Goal: Task Accomplishment & Management: Manage account settings

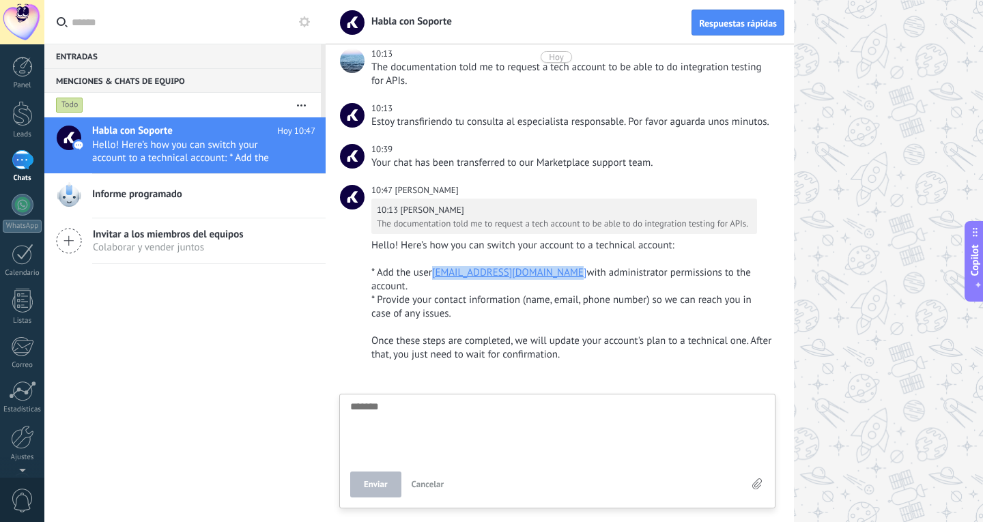
drag, startPoint x: 433, startPoint y: 277, endPoint x: 582, endPoint y: 274, distance: 148.9
click at [582, 274] on div "* Add the user techuseramo@team.amocrm.com with administrator permissions to th…" at bounding box center [571, 279] width 401 height 27
copy div "techuseramo@team.amocrm.com"
click at [841, 214] on div at bounding box center [654, 261] width 657 height 522
click at [26, 214] on div at bounding box center [23, 205] width 22 height 22
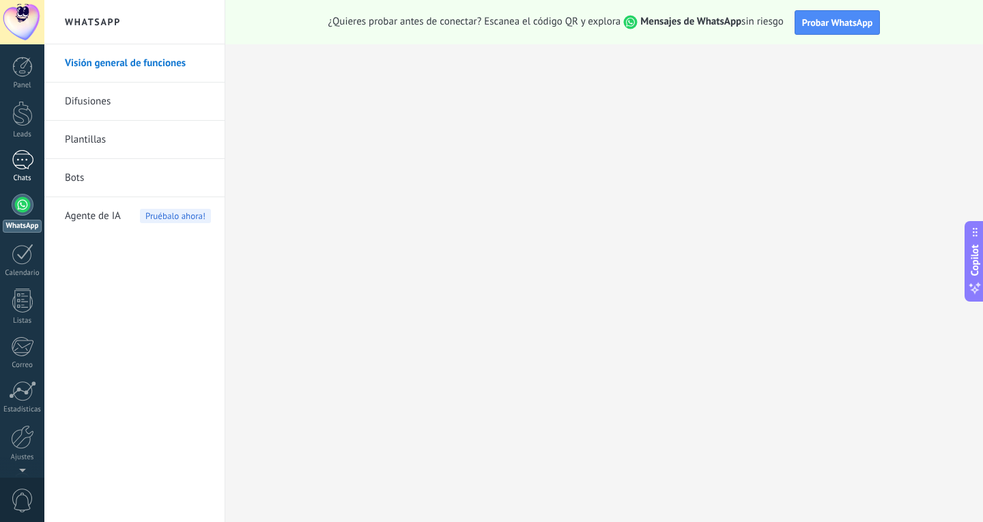
click at [25, 171] on link "1 Chats" at bounding box center [22, 166] width 44 height 33
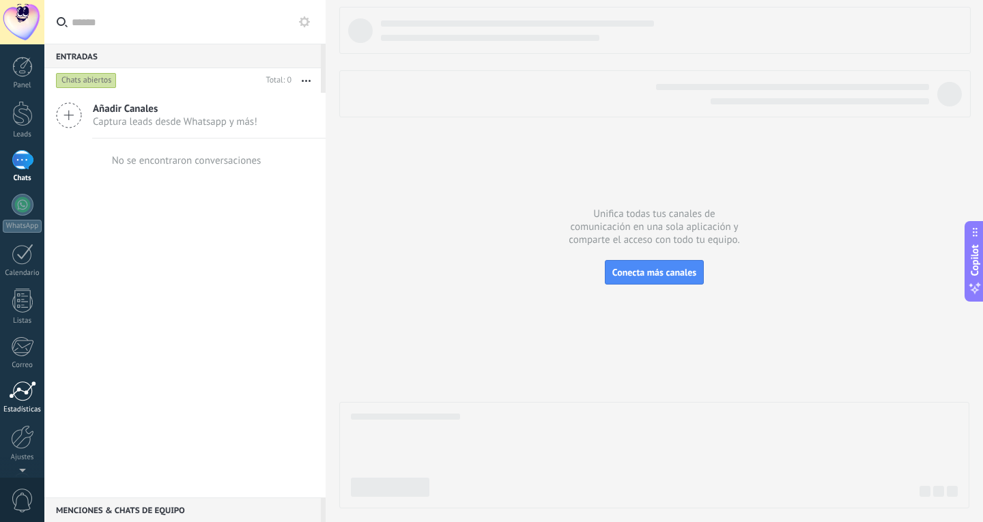
click at [23, 391] on div at bounding box center [22, 391] width 27 height 20
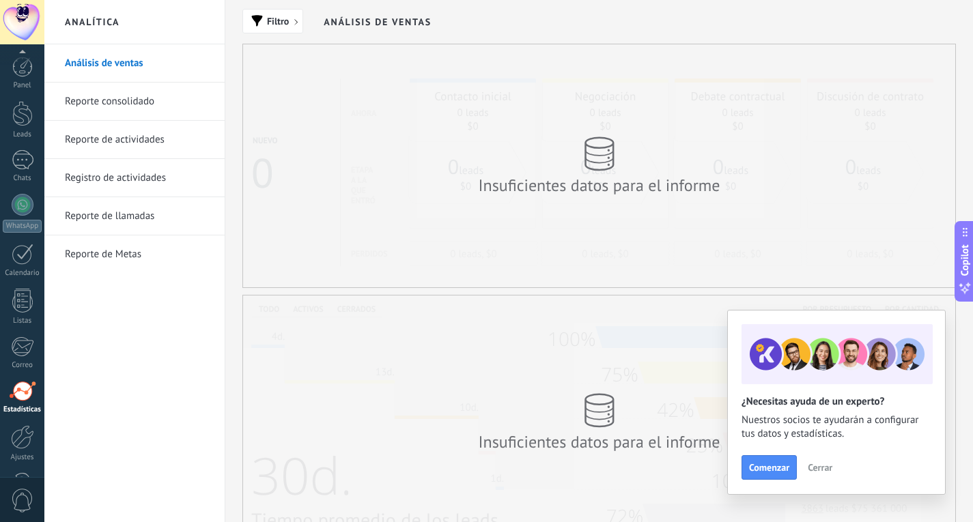
scroll to position [46, 0]
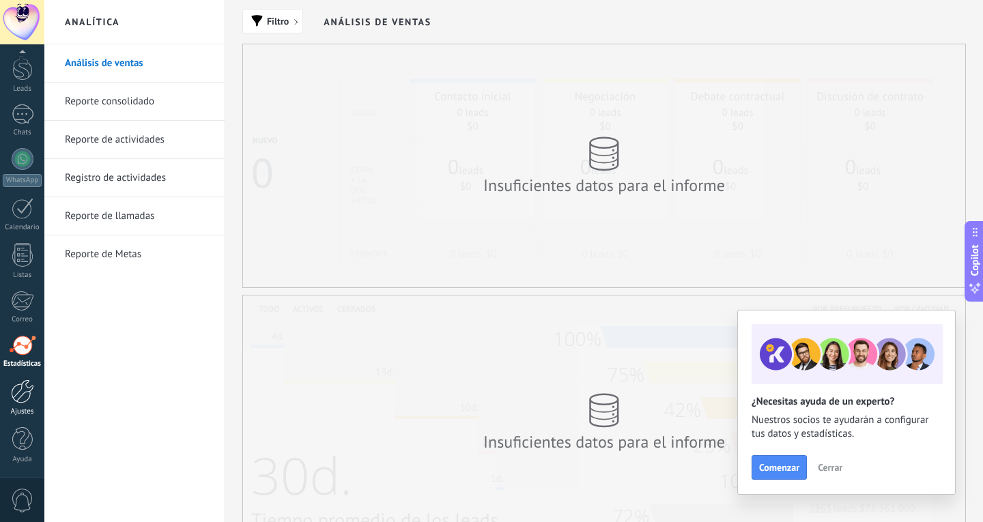
click at [31, 400] on div at bounding box center [22, 392] width 23 height 24
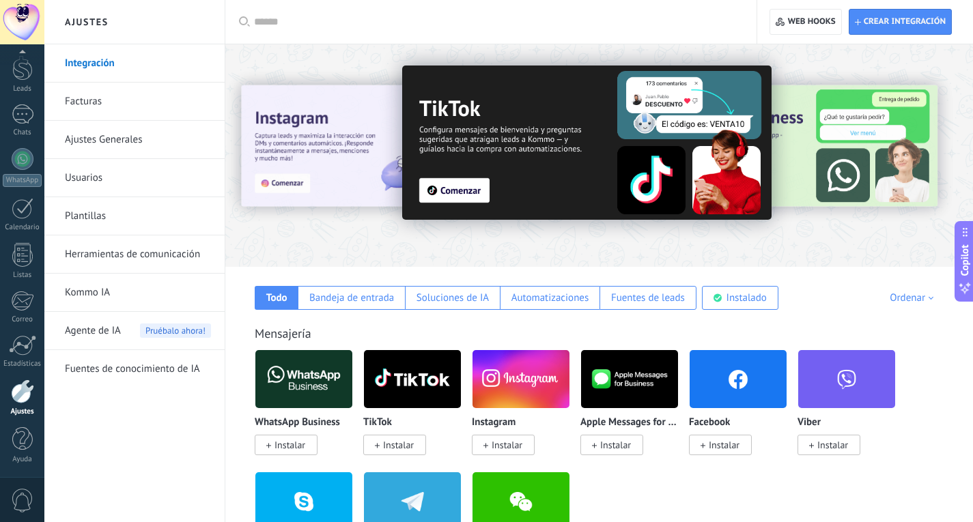
scroll to position [68, 0]
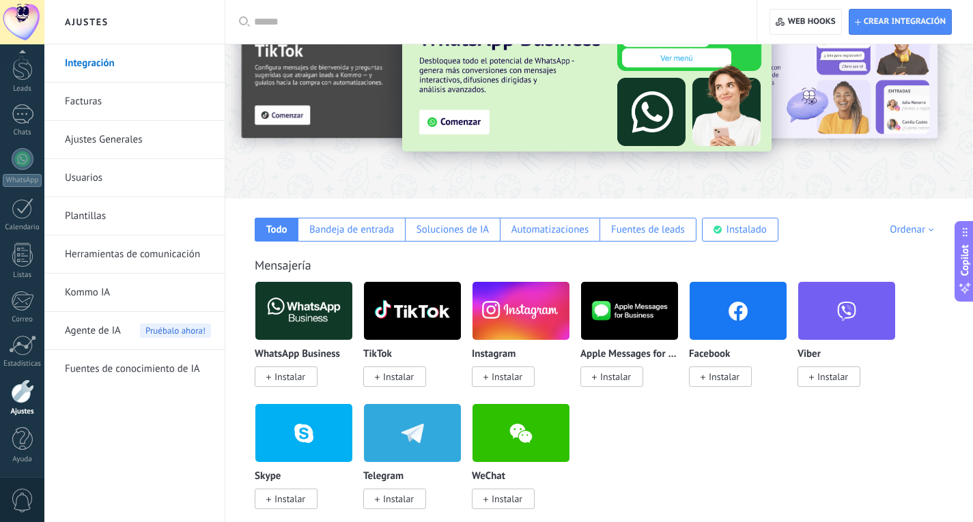
click at [91, 52] on link "Integración" at bounding box center [138, 63] width 146 height 38
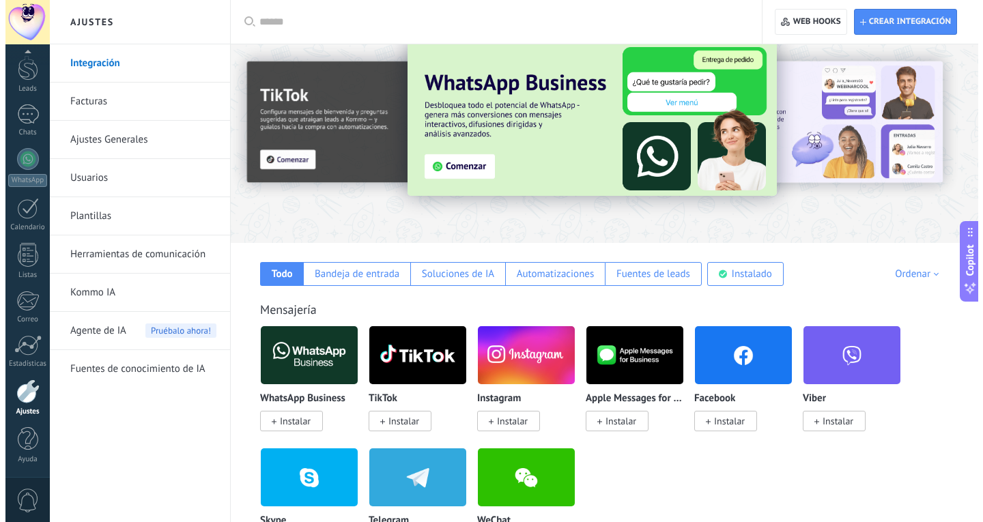
scroll to position [0, 0]
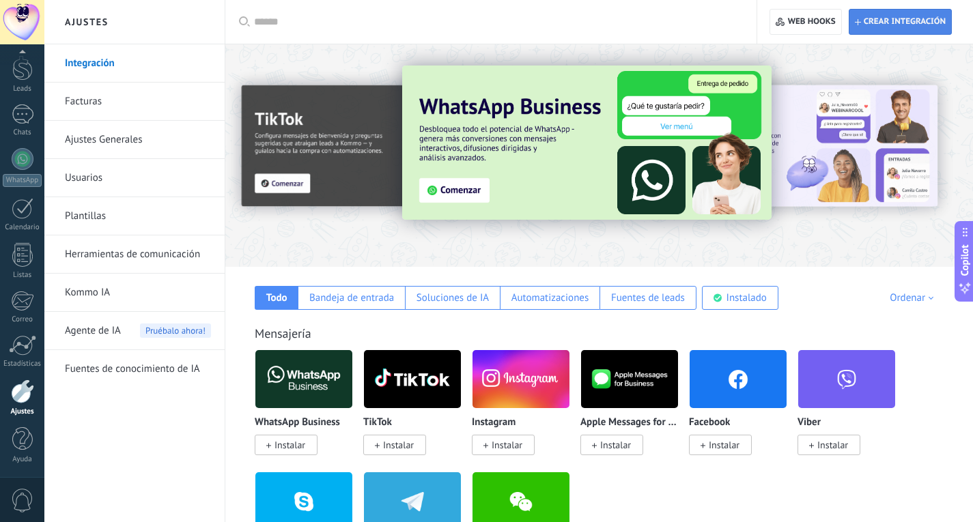
click at [904, 19] on span "Crear integración" at bounding box center [905, 21] width 82 height 11
type textarea "**********"
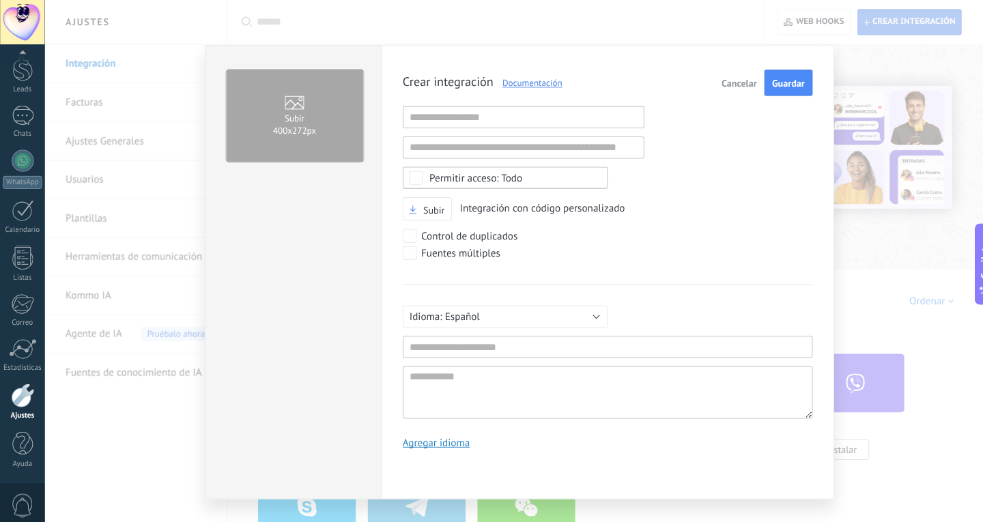
scroll to position [13, 0]
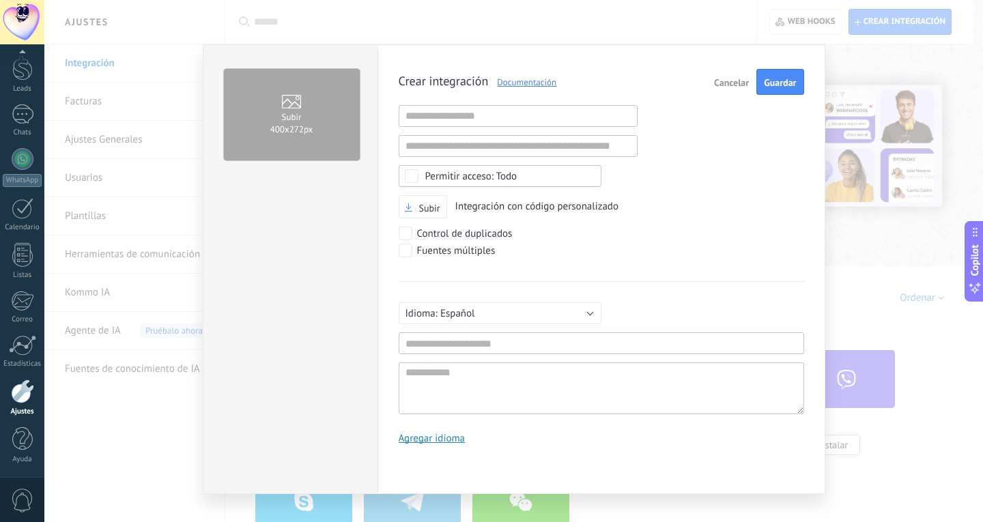
click at [556, 174] on span "Todo" at bounding box center [504, 176] width 158 height 10
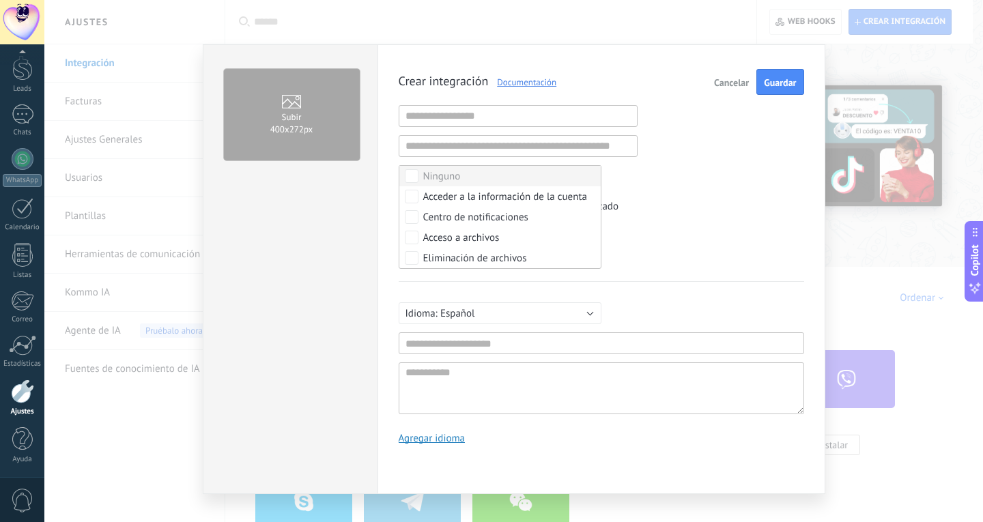
click at [647, 206] on div "Subir Integración con código personalizado" at bounding box center [602, 207] width 406 height 24
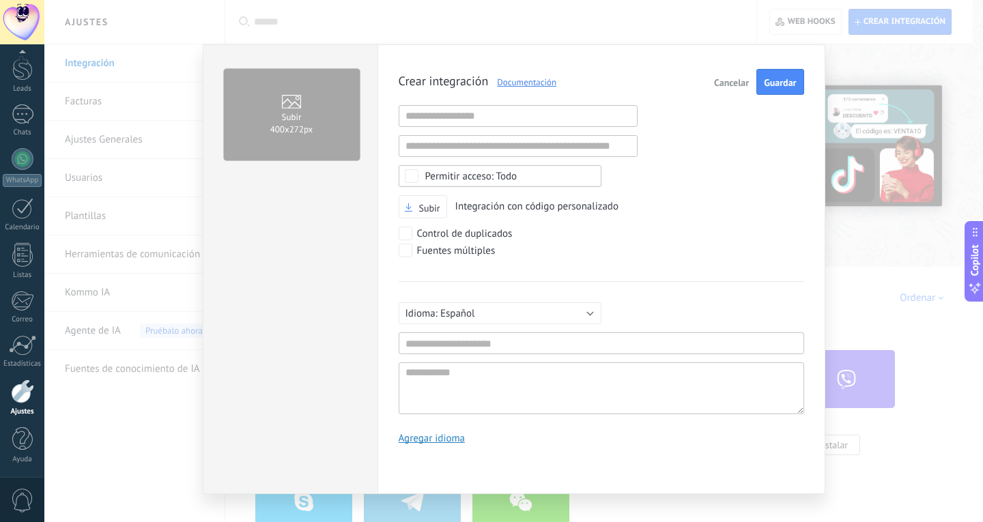
click at [522, 98] on div "Crear integración Documentación Cancelar Guardar URL inválida URL inválida Ning…" at bounding box center [602, 262] width 406 height 386
click at [548, 115] on input "text" at bounding box center [518, 116] width 239 height 22
click at [597, 151] on input "text" at bounding box center [518, 146] width 239 height 22
click at [622, 253] on div "Fuentes múltiples" at bounding box center [602, 252] width 406 height 17
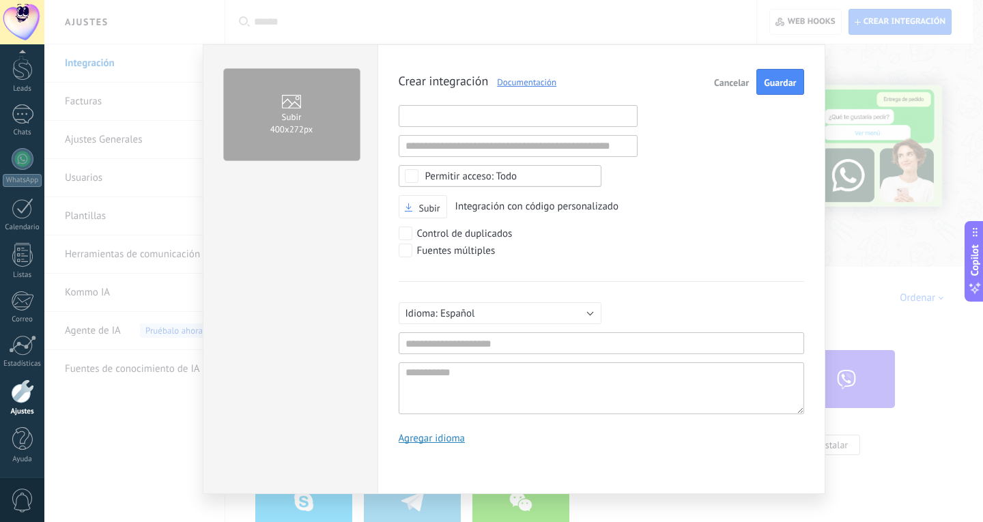
click at [583, 112] on input "text" at bounding box center [518, 116] width 239 height 22
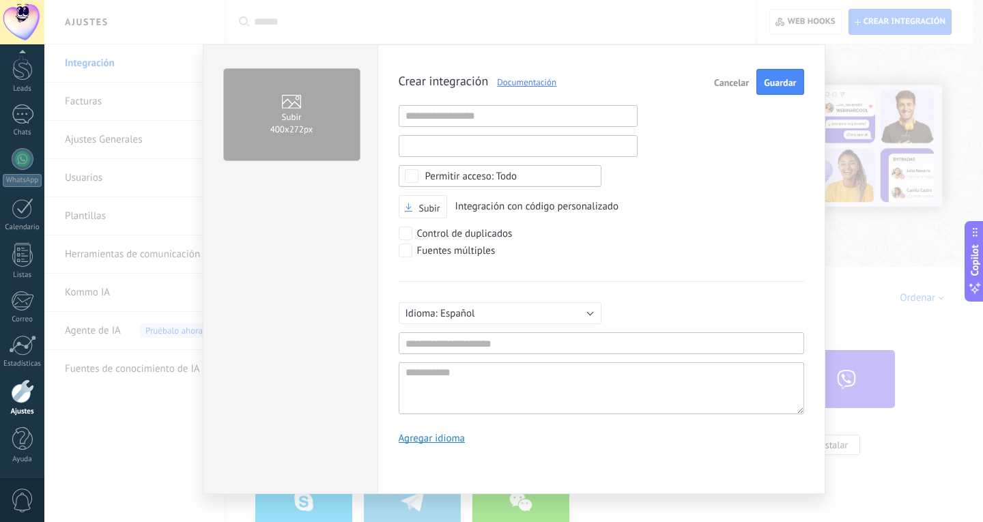
click at [595, 147] on input "text" at bounding box center [518, 146] width 239 height 22
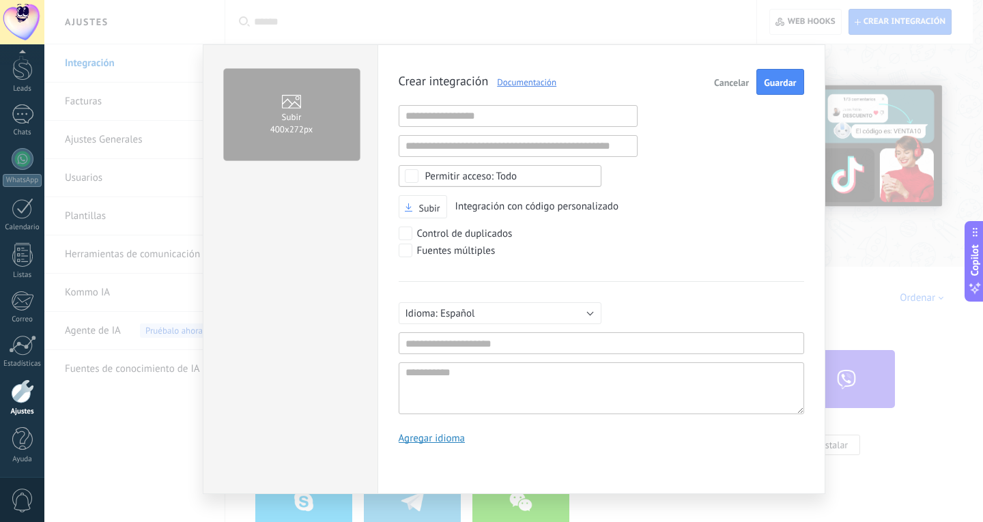
click at [675, 193] on div "Crear integración Documentación Cancelar Guardar URL inválida URL inválida Ning…" at bounding box center [602, 262] width 406 height 386
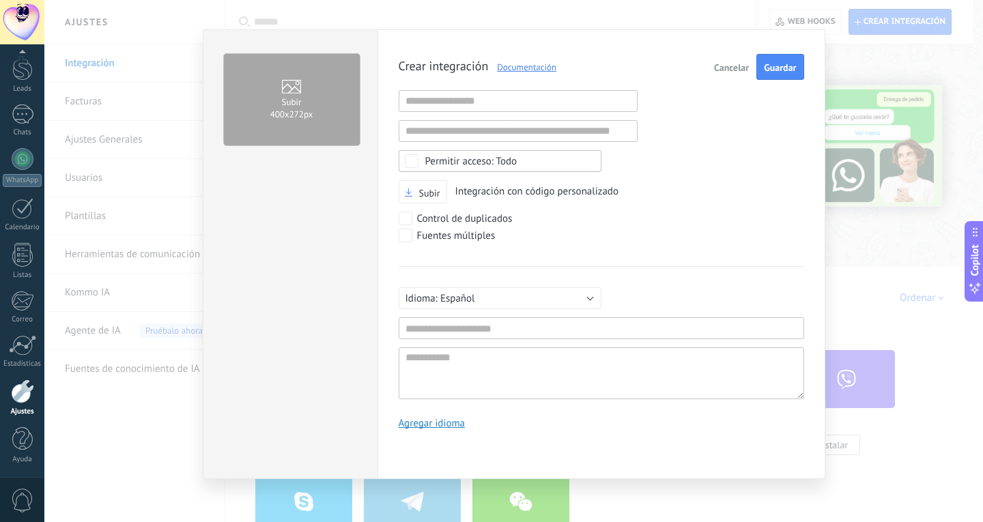
click at [443, 421] on link "Agregar idioma" at bounding box center [432, 423] width 67 height 13
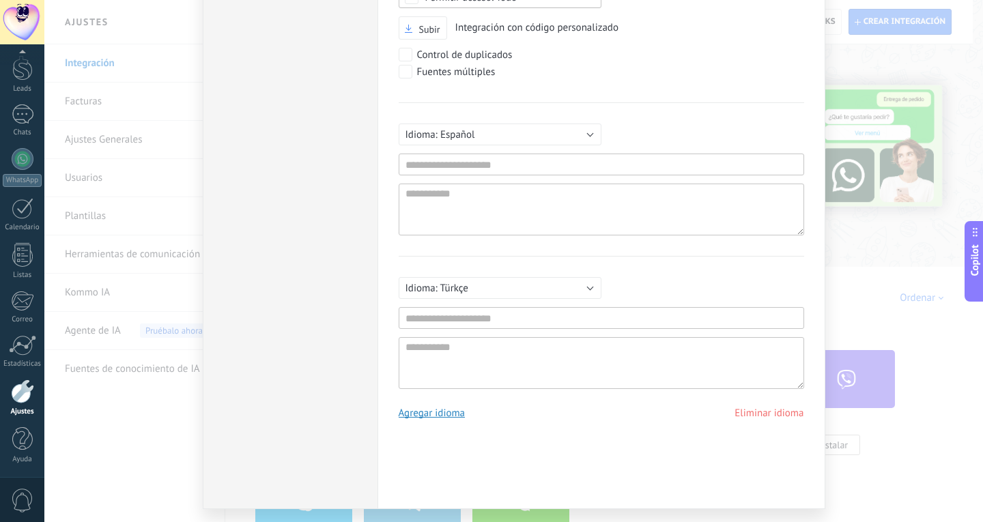
scroll to position [209, 0]
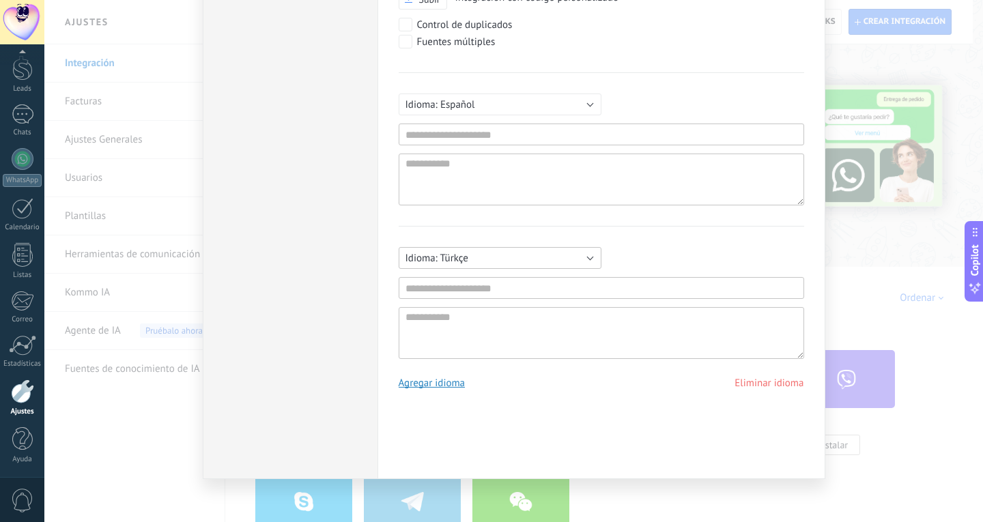
click at [571, 255] on button "Türkçe" at bounding box center [500, 258] width 203 height 22
click at [528, 289] on li "English" at bounding box center [496, 282] width 210 height 23
click at [582, 228] on div "Русский English Español Português Indonesia Türkçe English Mínimo 3 caracteres …" at bounding box center [602, 292] width 406 height 133
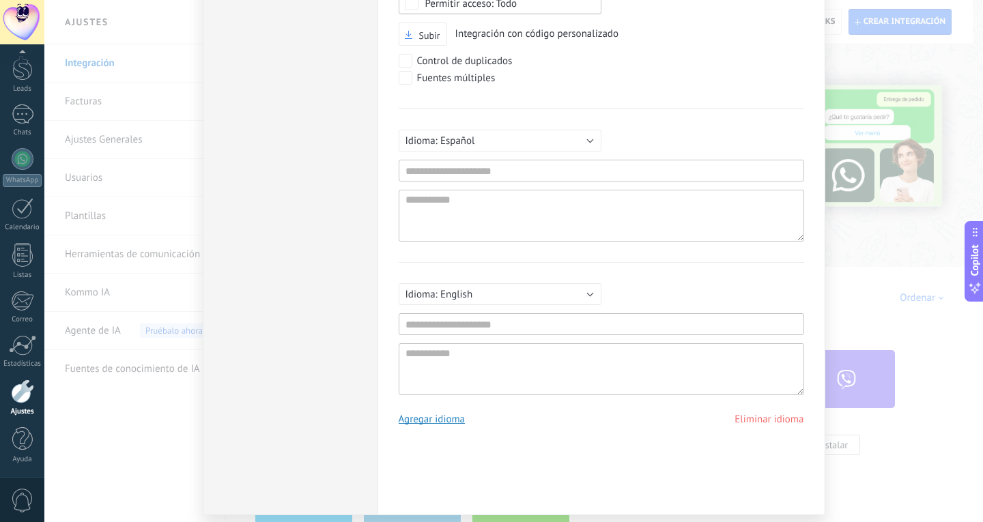
scroll to position [141, 0]
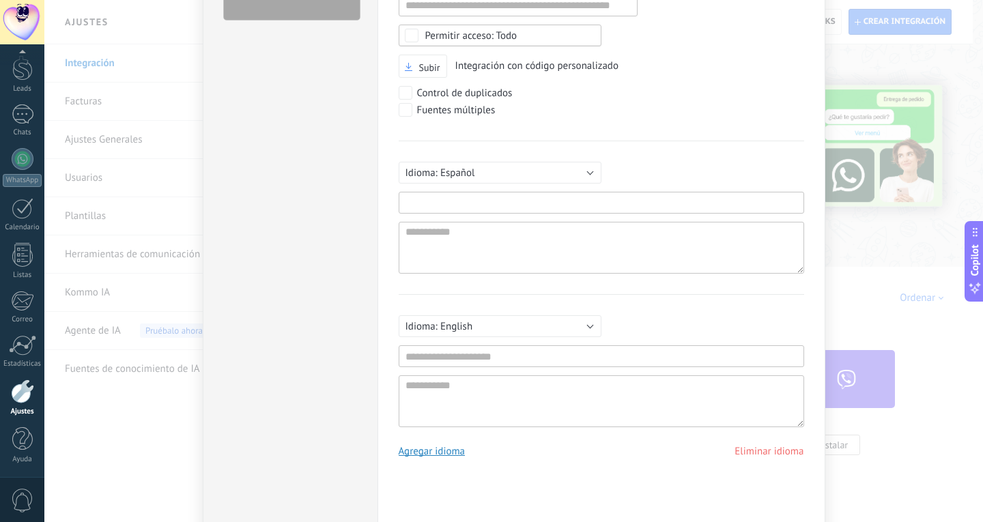
click at [576, 210] on input "text" at bounding box center [602, 203] width 406 height 22
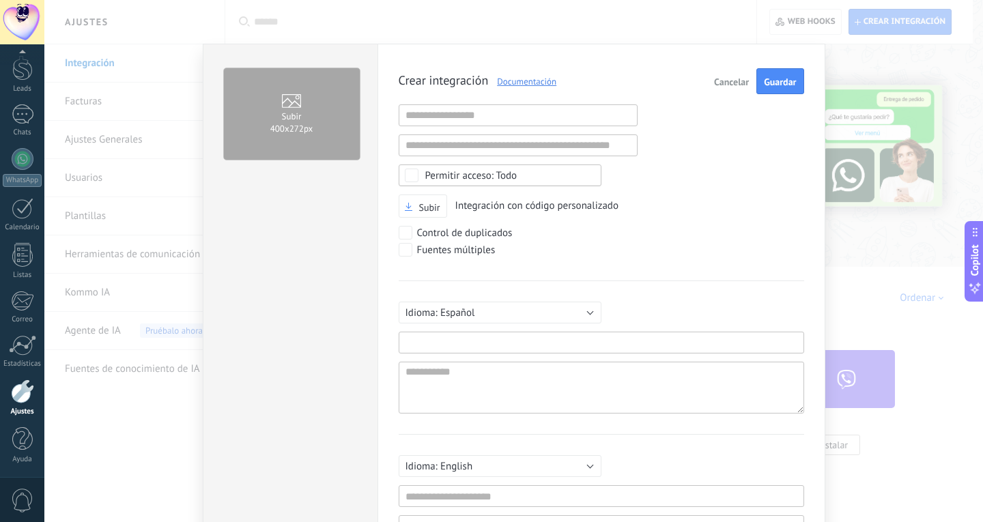
scroll to position [0, 0]
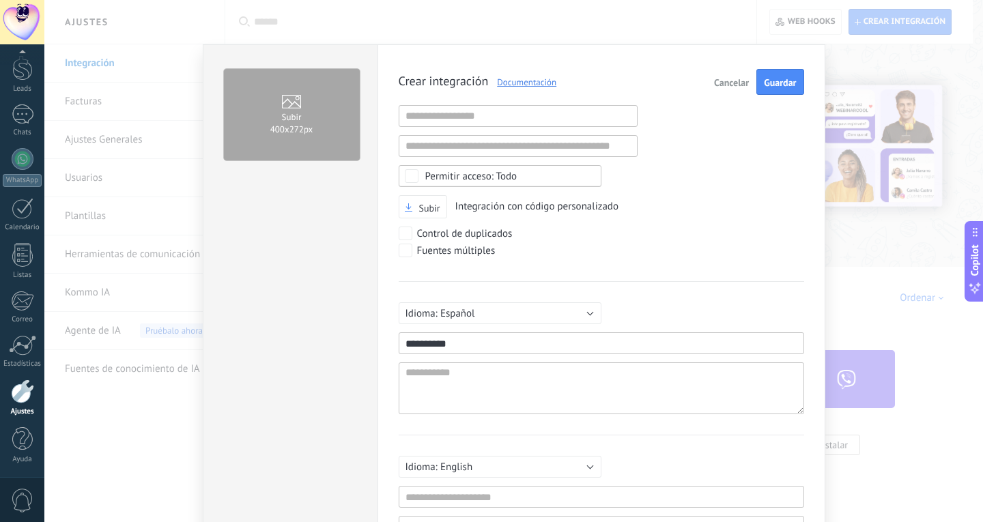
click at [462, 339] on input "**********" at bounding box center [602, 344] width 406 height 22
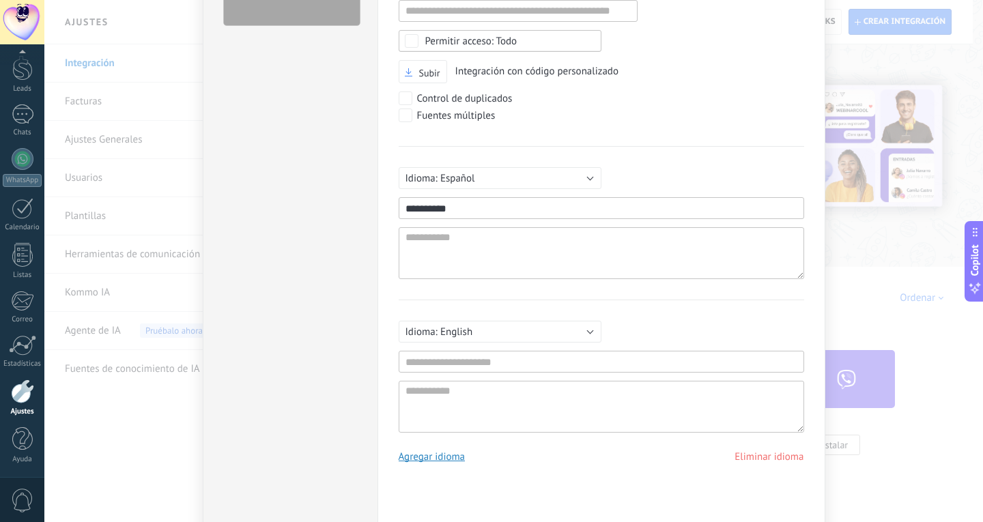
scroll to position [137, 0]
type input "**********"
click at [494, 365] on input "text" at bounding box center [602, 361] width 406 height 22
paste input "**********"
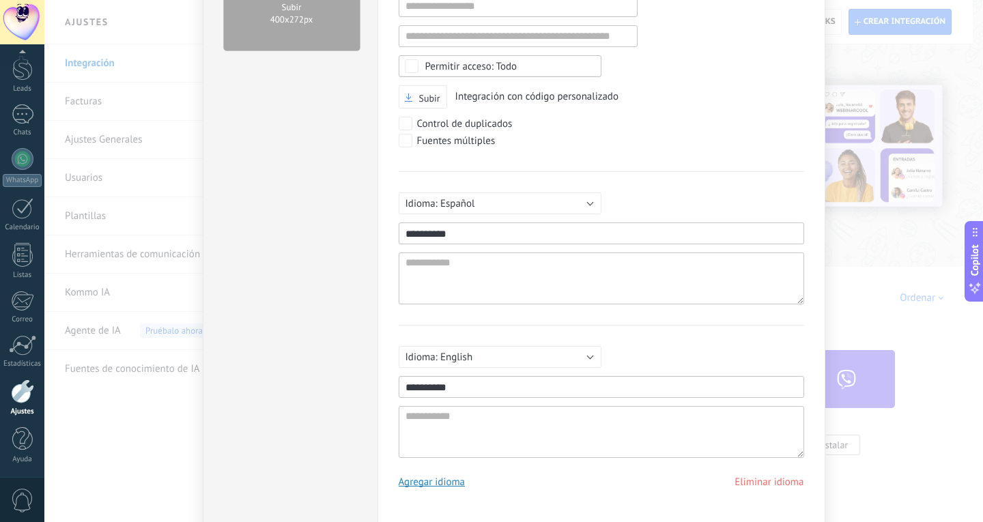
scroll to position [0, 0]
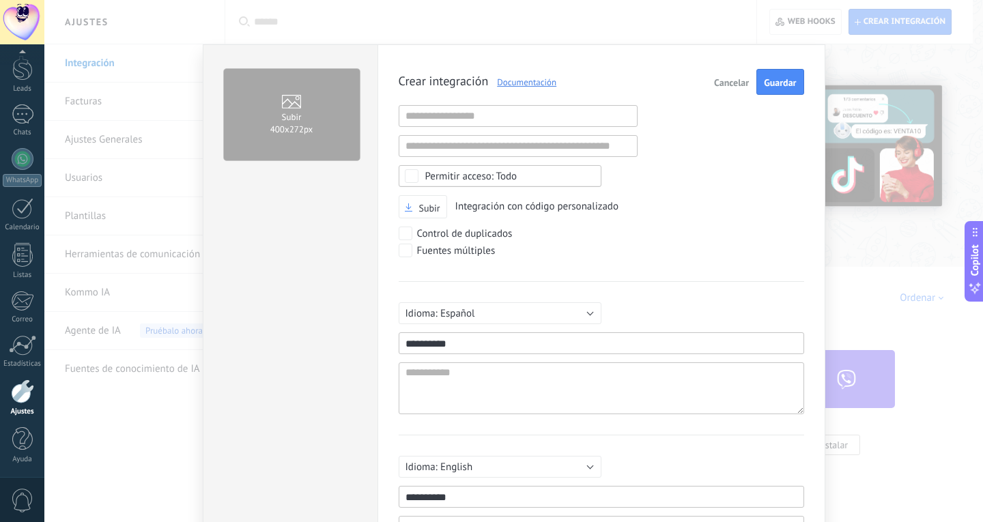
type input "**********"
click at [477, 118] on input "text" at bounding box center [518, 116] width 239 height 22
click at [767, 81] on span "Guardar" at bounding box center [780, 83] width 32 height 10
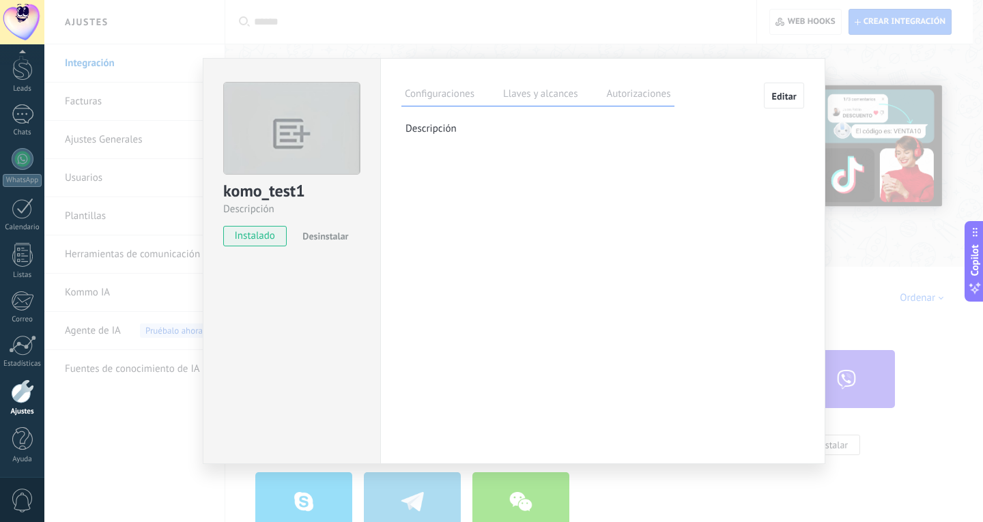
click at [534, 91] on label "Llaves y alcances" at bounding box center [540, 96] width 81 height 20
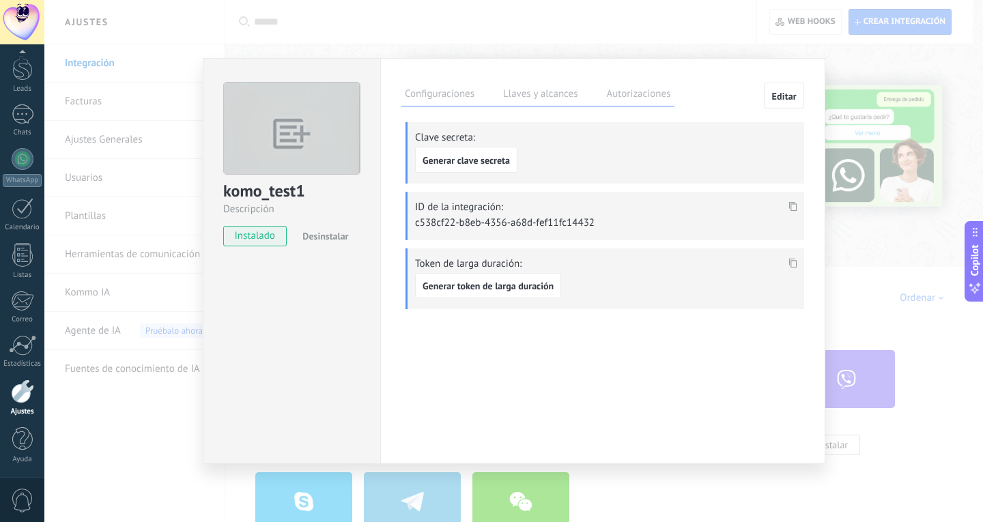
click at [655, 83] on div "Configuraciones Llaves y alcances Autorizaciones" at bounding box center [537, 95] width 273 height 24
click at [651, 91] on label "Autorizaciones" at bounding box center [638, 96] width 71 height 20
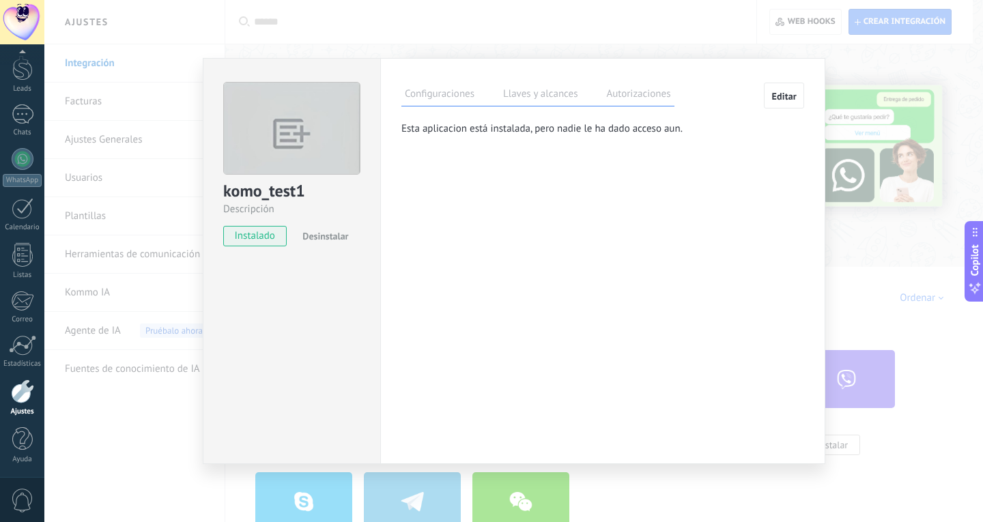
drag, startPoint x: 541, startPoint y: 91, endPoint x: 681, endPoint y: 131, distance: 145.0
click at [676, 132] on div "Configuraciones Llaves y alcances Autorizaciones Editar Clave secreta: Generar …" at bounding box center [602, 114] width 403 height 63
click at [784, 92] on span "Editar" at bounding box center [784, 96] width 25 height 10
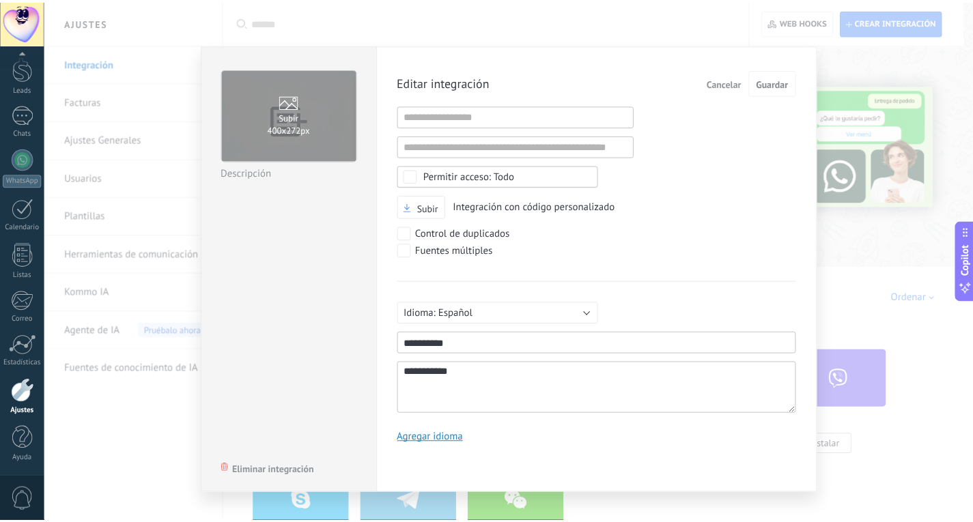
scroll to position [13, 0]
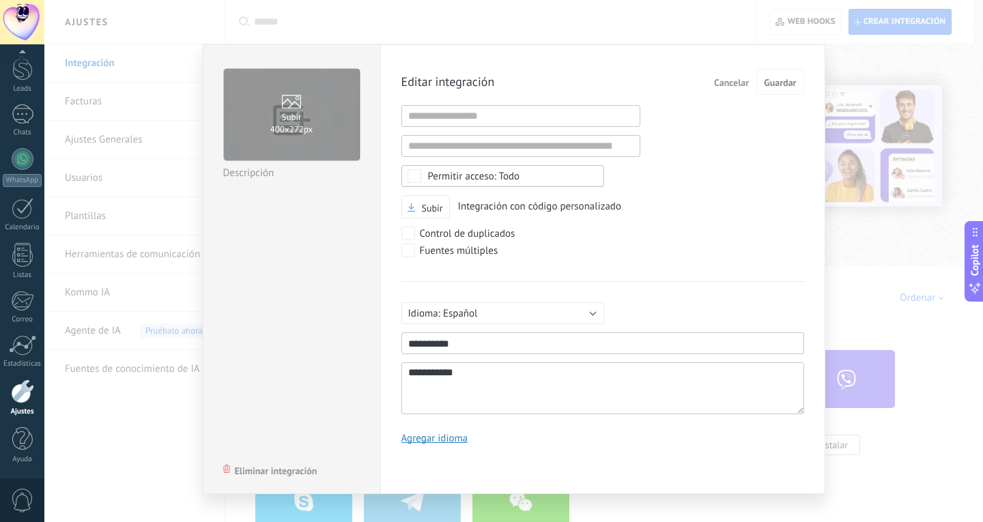
click at [731, 86] on span "Cancelar" at bounding box center [731, 83] width 35 height 10
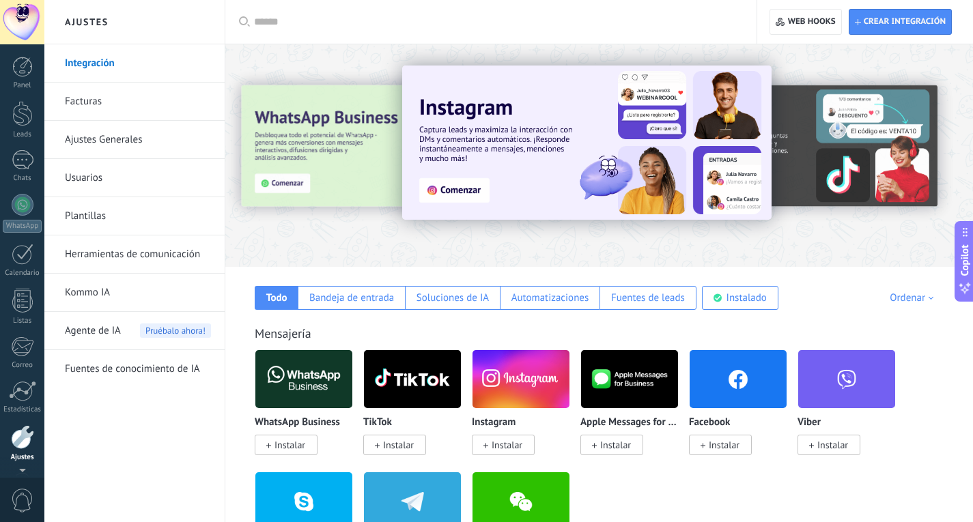
scroll to position [46, 0]
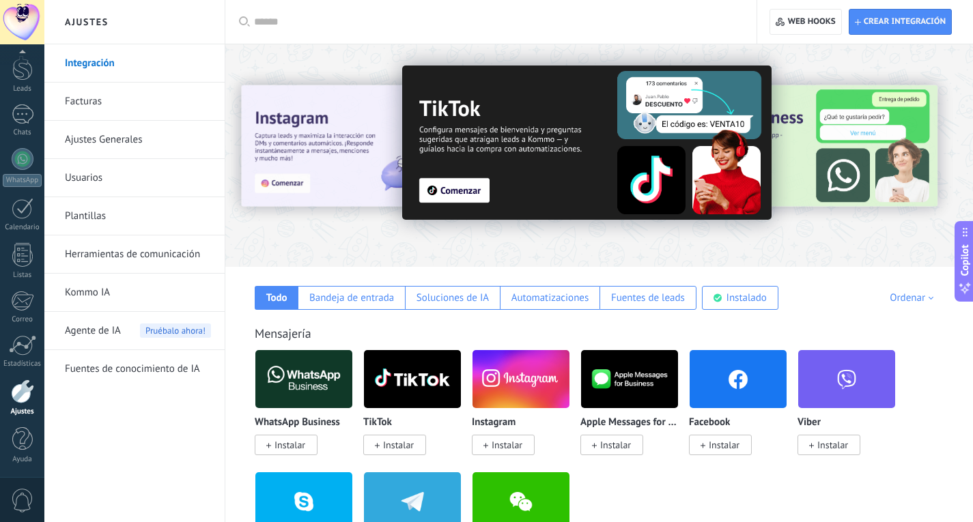
click at [155, 63] on link "Integración" at bounding box center [138, 63] width 146 height 38
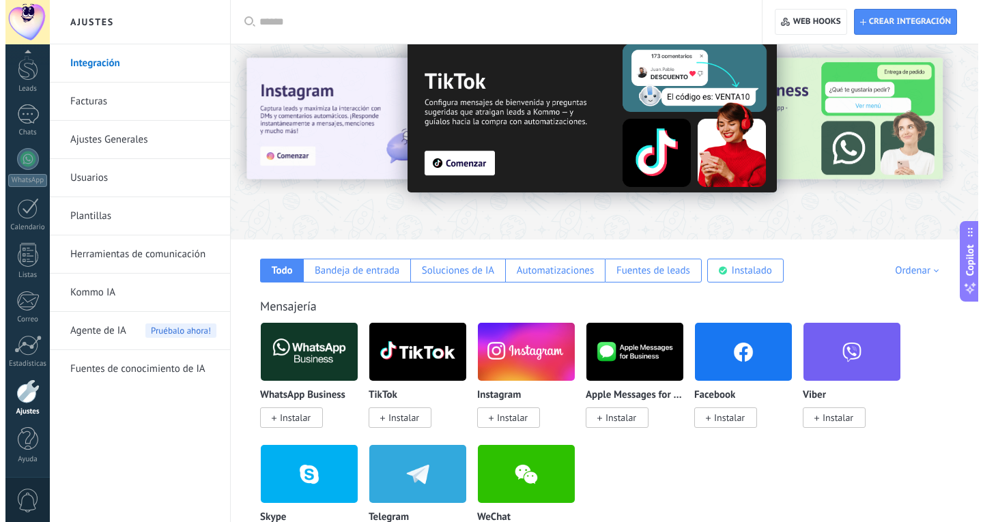
scroll to position [0, 0]
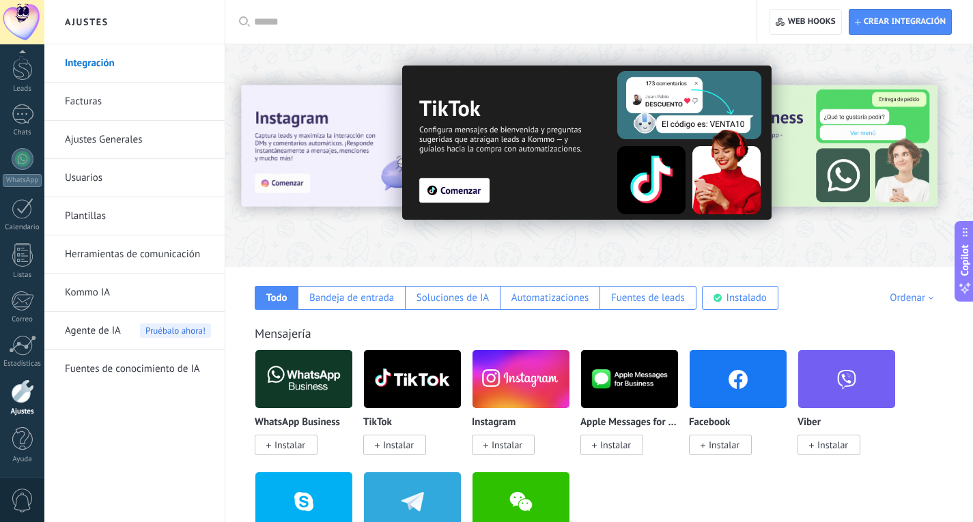
drag, startPoint x: 916, startPoint y: 411, endPoint x: 926, endPoint y: 129, distance: 282.2
click at [332, 299] on div "Bandeja de entrada" at bounding box center [351, 298] width 85 height 13
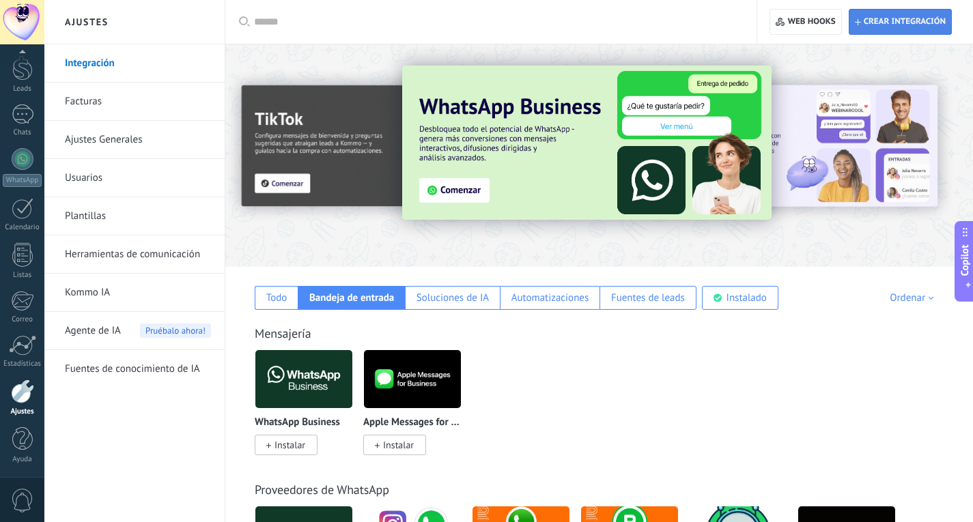
click at [929, 25] on span "Crear integración" at bounding box center [905, 21] width 82 height 11
type textarea "**********"
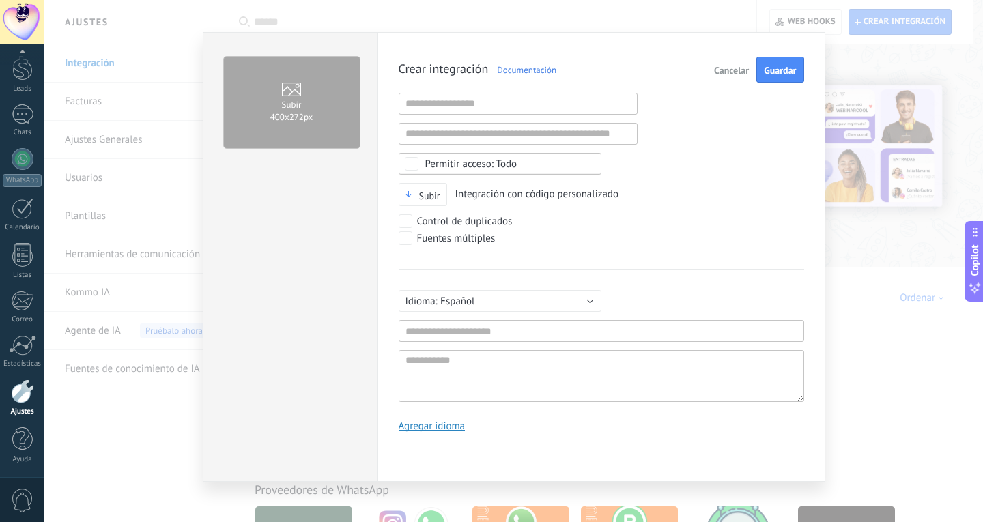
scroll to position [15, 0]
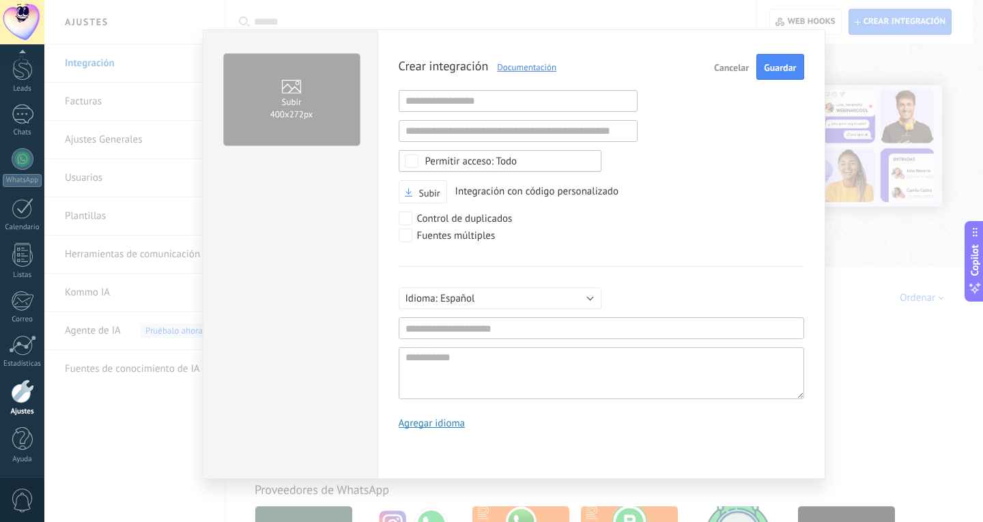
click at [719, 66] on span "Cancelar" at bounding box center [731, 68] width 35 height 10
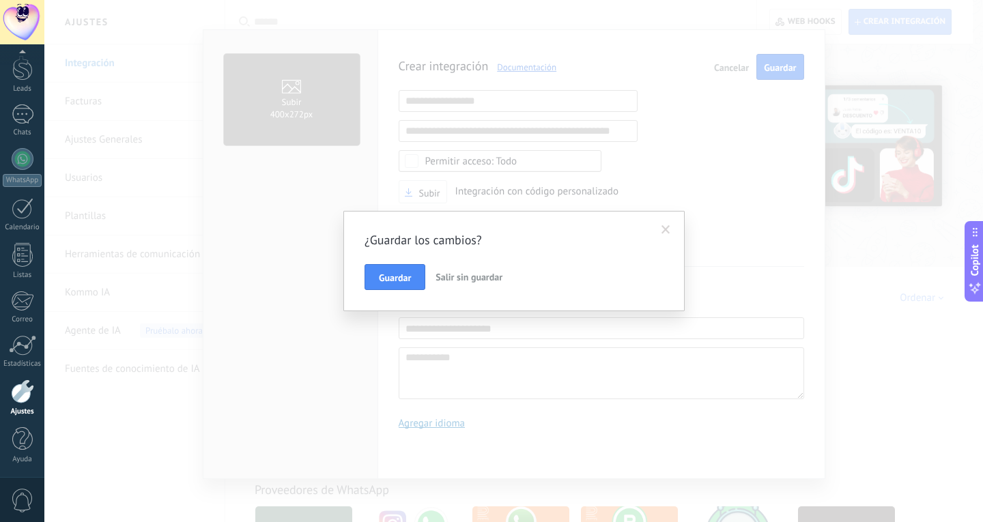
click at [438, 283] on span "Salir sin guardar" at bounding box center [469, 277] width 67 height 12
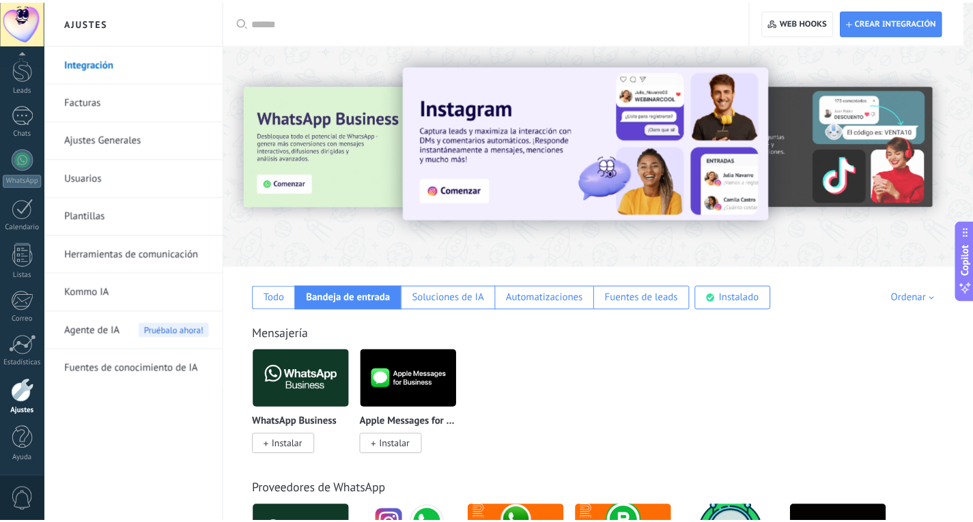
scroll to position [0, 0]
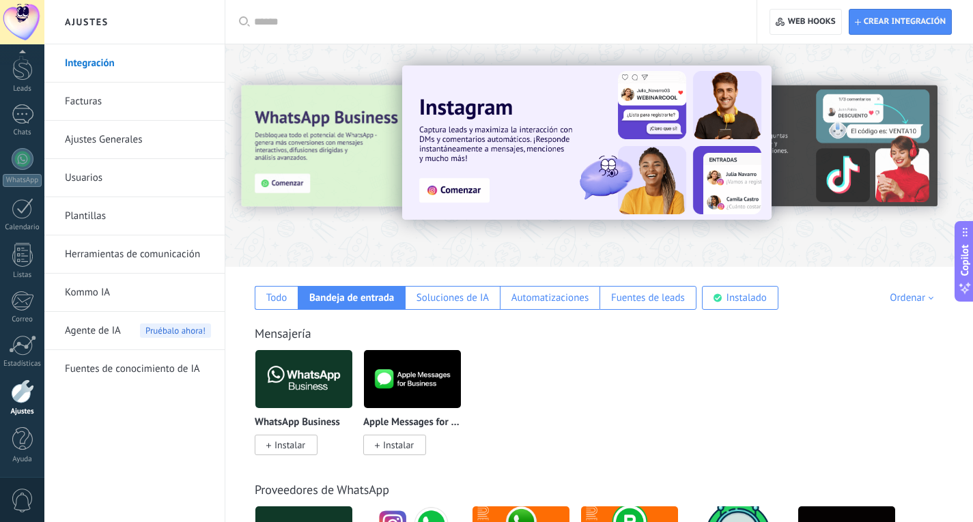
click at [114, 102] on link "Facturas" at bounding box center [138, 102] width 146 height 38
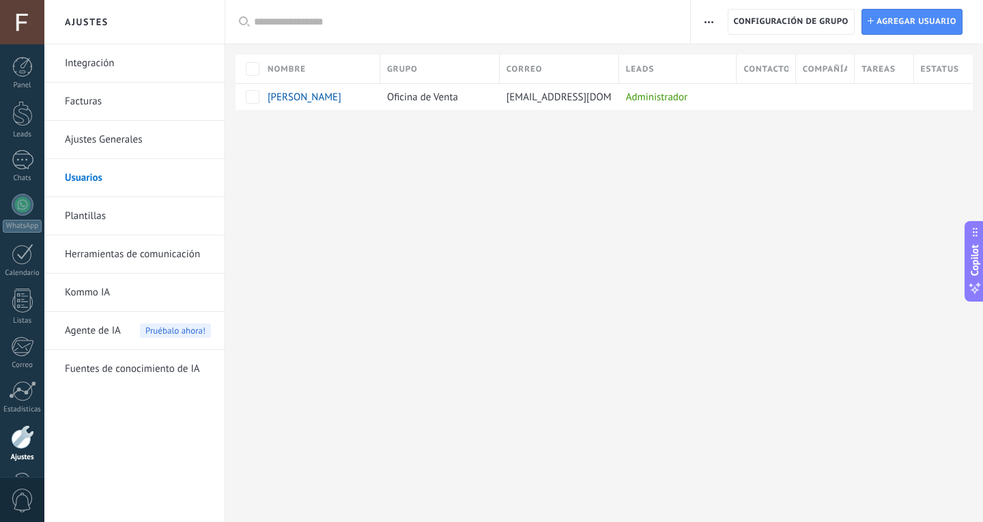
click at [332, 175] on div "Ajustes Integración Facturas Ajustes Generales Usuarios Plantillas Herramientas…" at bounding box center [513, 261] width 939 height 522
click at [145, 218] on link "Plantillas" at bounding box center [138, 216] width 146 height 38
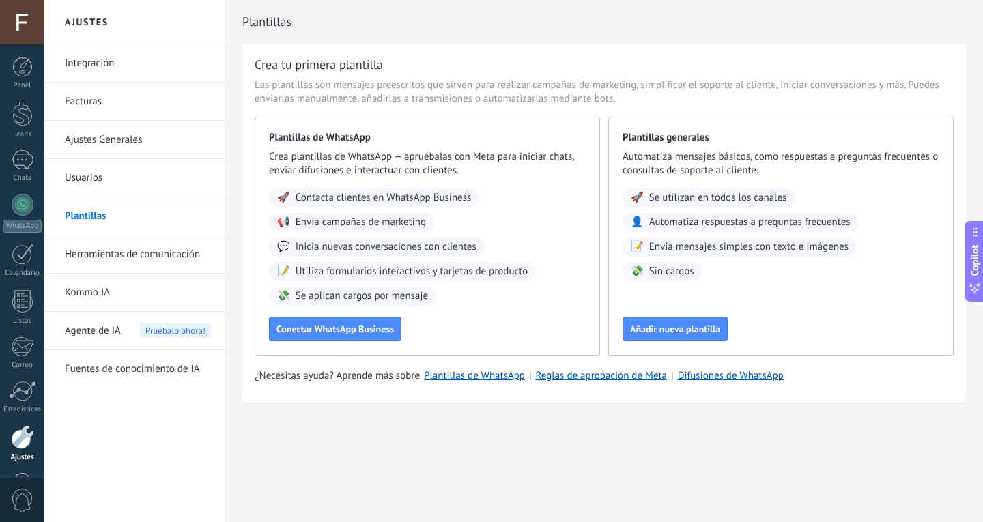
click at [94, 231] on link "Plantillas" at bounding box center [138, 216] width 146 height 38
click at [102, 252] on link "Herramientas de comunicación" at bounding box center [138, 255] width 146 height 38
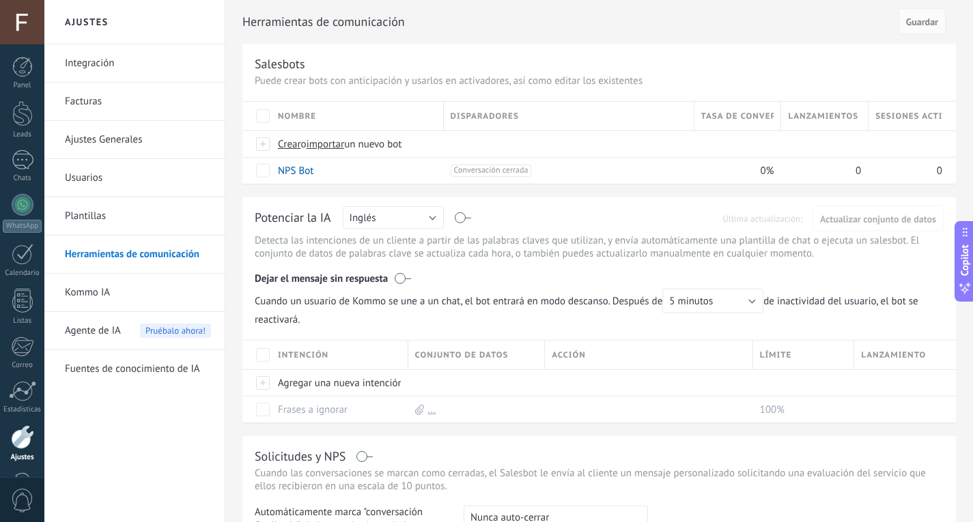
click at [108, 370] on link "Fuentes de conocimiento de IA" at bounding box center [138, 369] width 146 height 38
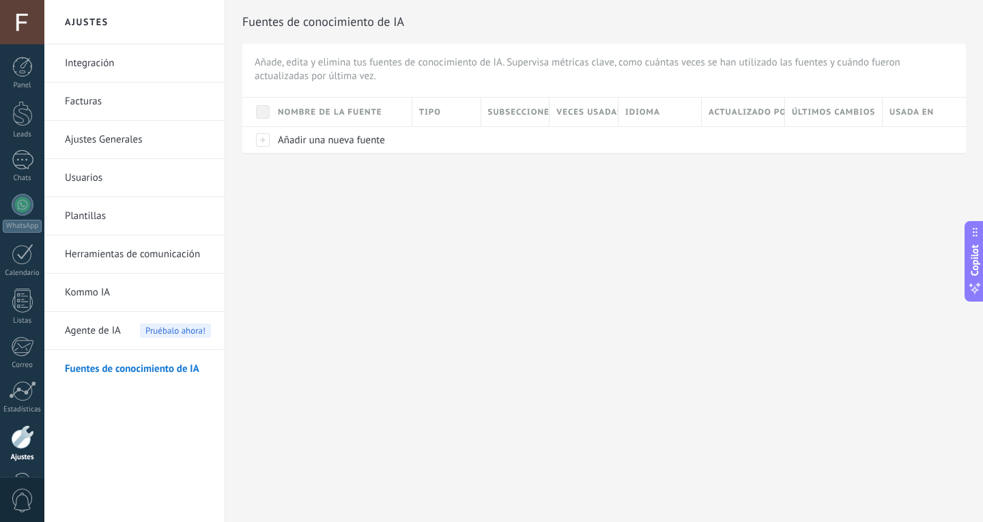
click at [113, 58] on link "Integración" at bounding box center [138, 63] width 146 height 38
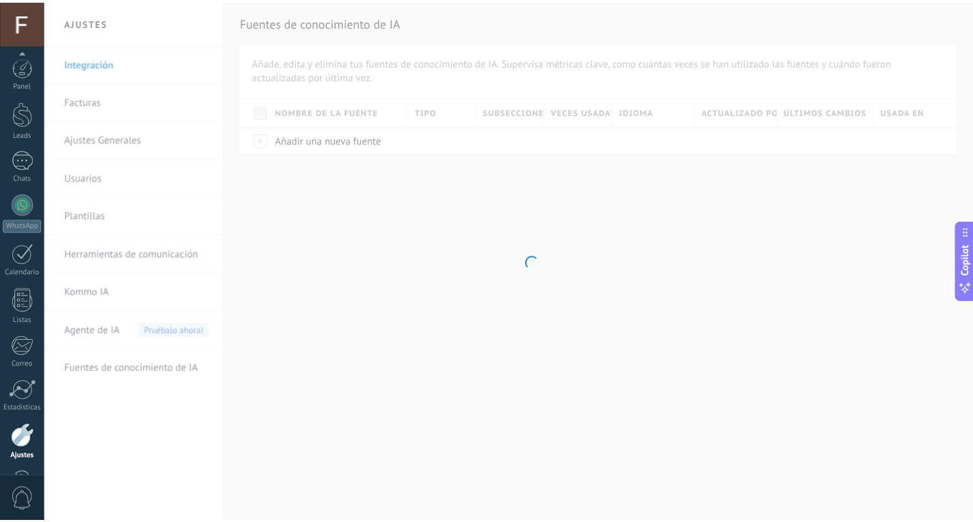
scroll to position [46, 0]
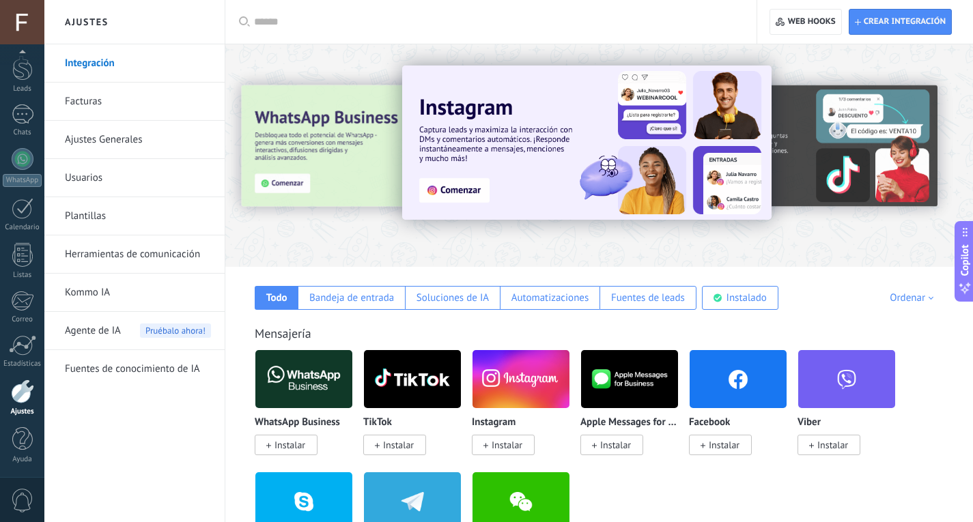
click at [100, 63] on link "Integración" at bounding box center [138, 63] width 146 height 38
click at [547, 302] on div "Automatizaciones" at bounding box center [550, 298] width 78 height 13
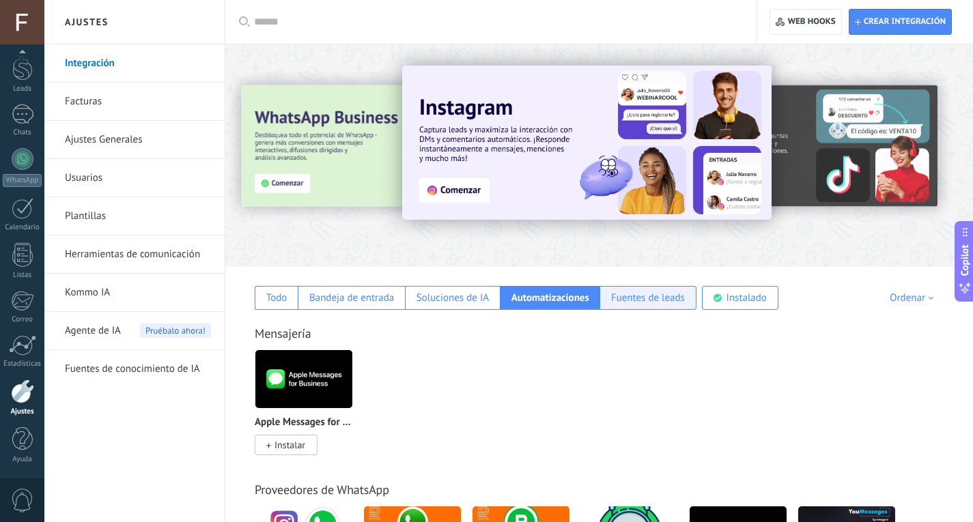
click at [611, 296] on div "Fuentes de leads" at bounding box center [648, 298] width 74 height 13
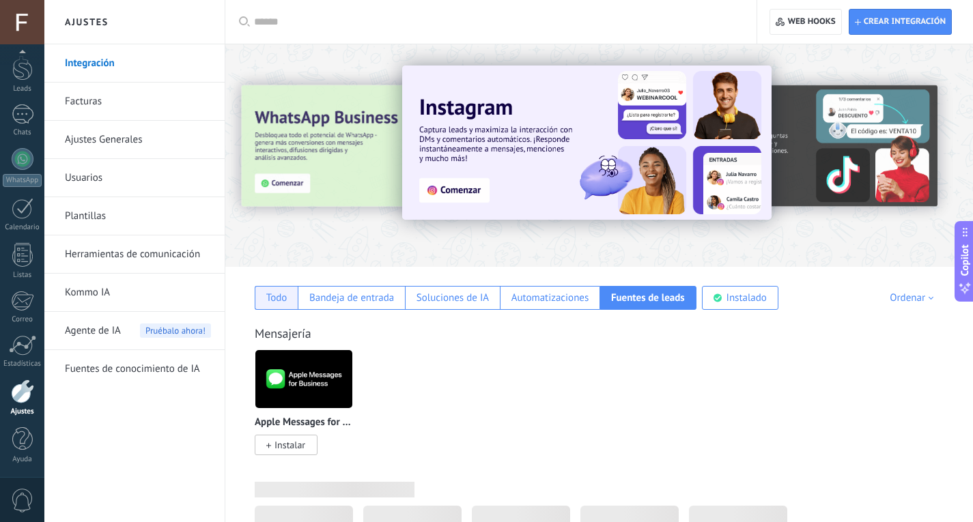
click at [272, 298] on div "Todo" at bounding box center [276, 298] width 21 height 13
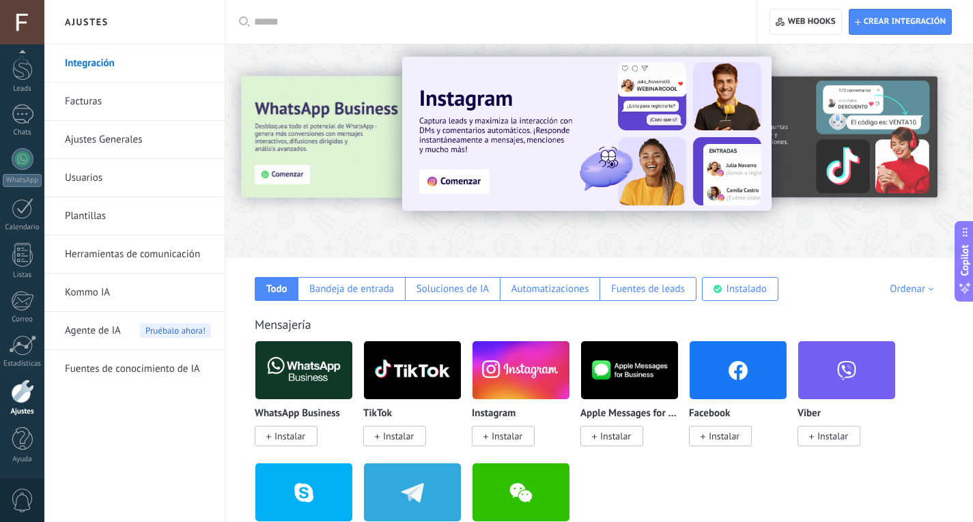
scroll to position [137, 0]
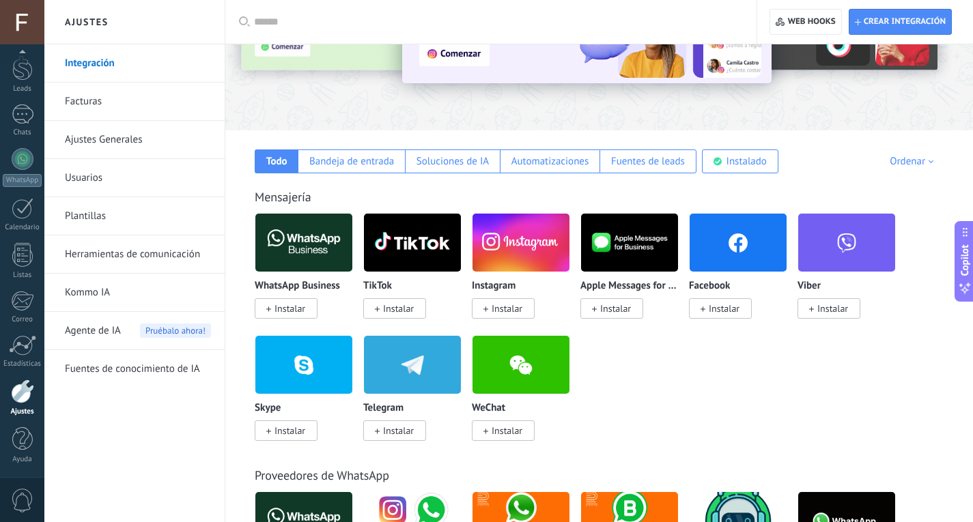
click at [922, 158] on div "Ordenar" at bounding box center [914, 161] width 48 height 13
click at [909, 260] on div "Lo más nuevo primero" at bounding box center [885, 255] width 115 height 23
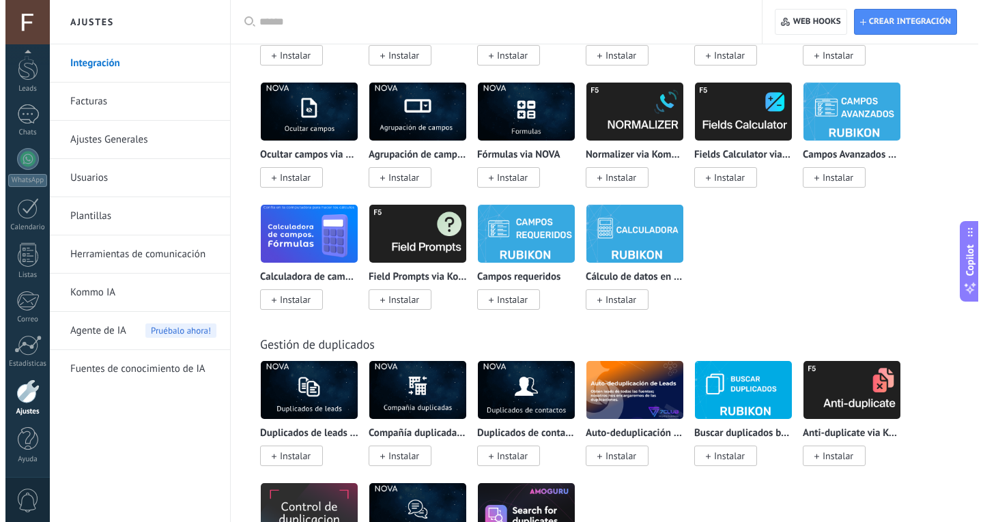
scroll to position [5650, 0]
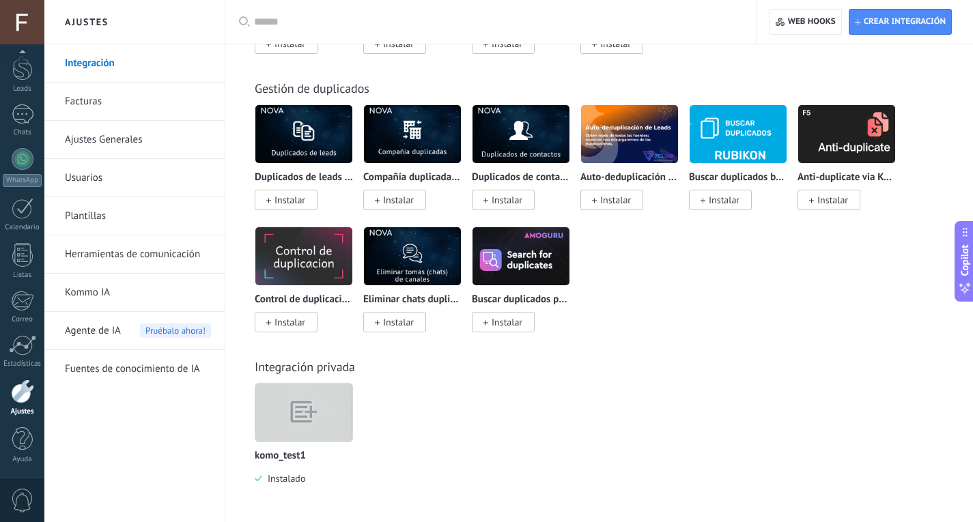
click at [321, 413] on img at bounding box center [303, 413] width 97 height 74
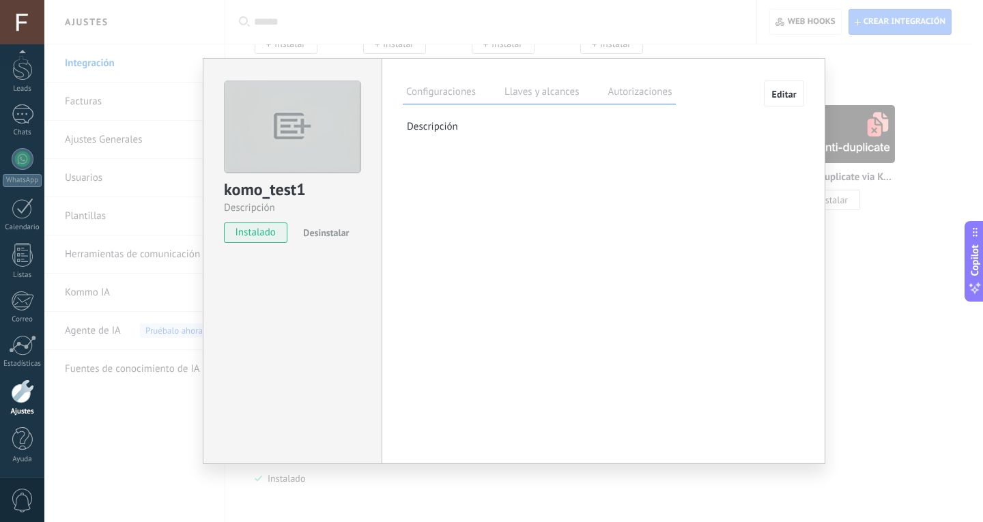
click at [509, 85] on label "Llaves y alcances" at bounding box center [541, 94] width 81 height 20
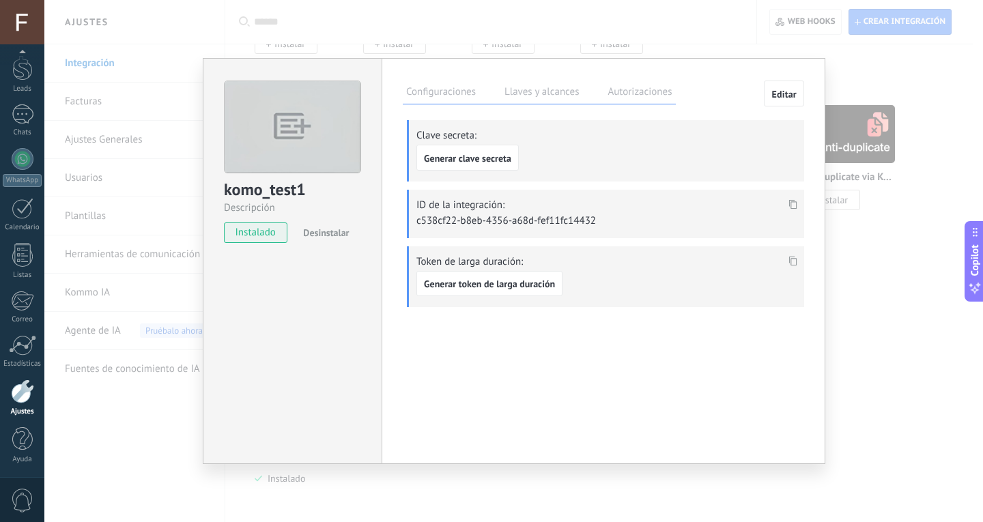
click at [644, 95] on label "Autorizaciones" at bounding box center [639, 94] width 71 height 20
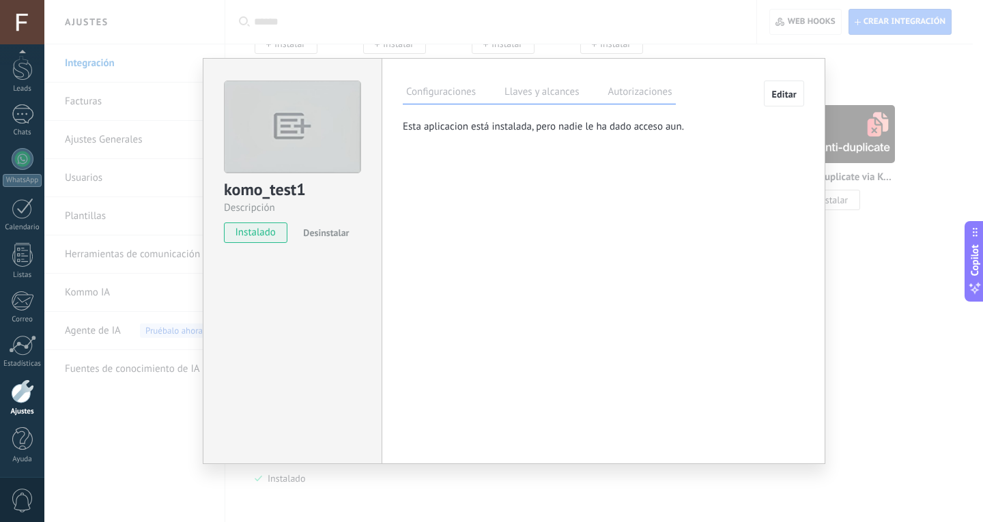
click at [548, 89] on label "Llaves y alcances" at bounding box center [541, 94] width 81 height 20
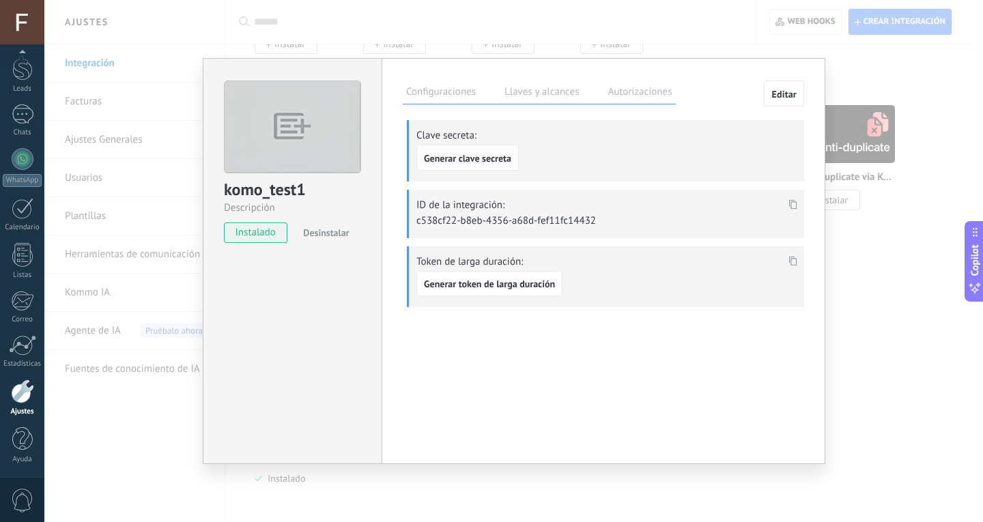
click at [492, 163] on span "Generar clave secreta" at bounding box center [467, 159] width 87 height 10
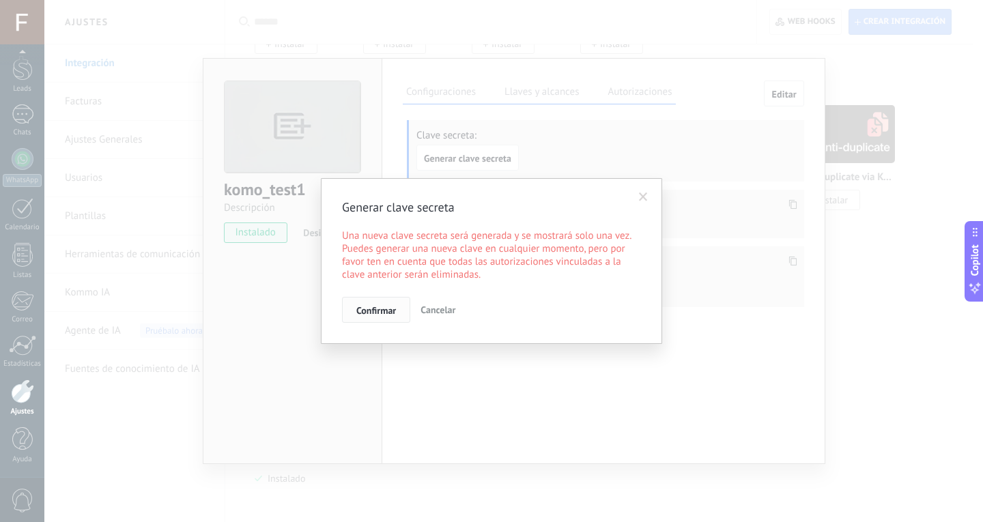
click at [399, 306] on button "Confirmar" at bounding box center [376, 310] width 68 height 26
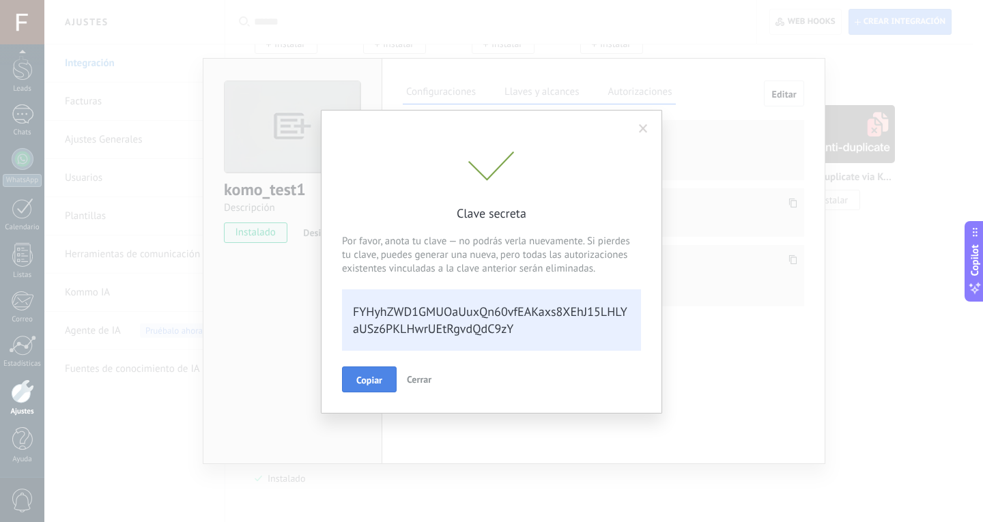
click at [383, 381] on button "Copiar" at bounding box center [369, 380] width 55 height 26
click at [413, 377] on span "Cerrar" at bounding box center [419, 379] width 25 height 12
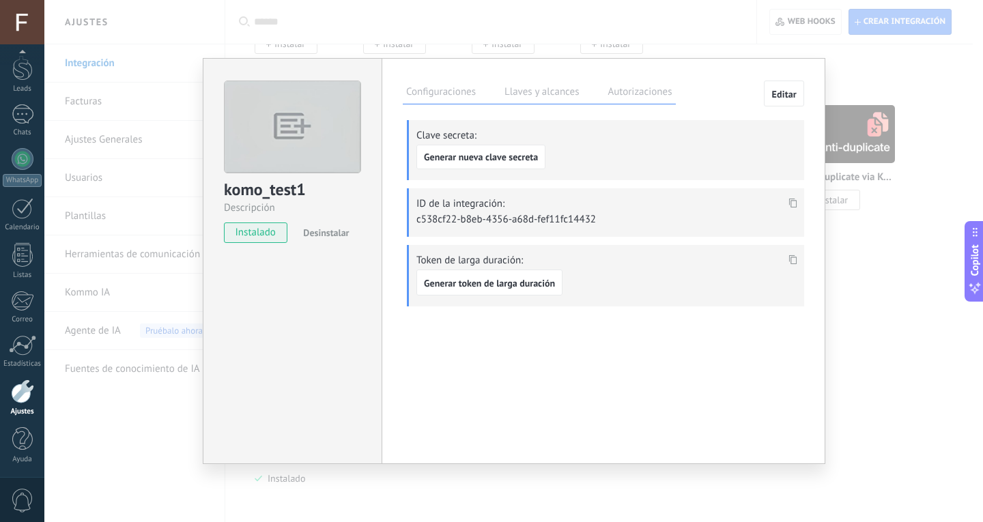
click at [795, 197] on div at bounding box center [793, 204] width 16 height 20
click at [795, 202] on icon at bounding box center [793, 204] width 8 height 10
click at [790, 265] on span at bounding box center [793, 264] width 16 height 12
click at [496, 283] on span "Generar token de larga duración" at bounding box center [489, 284] width 131 height 10
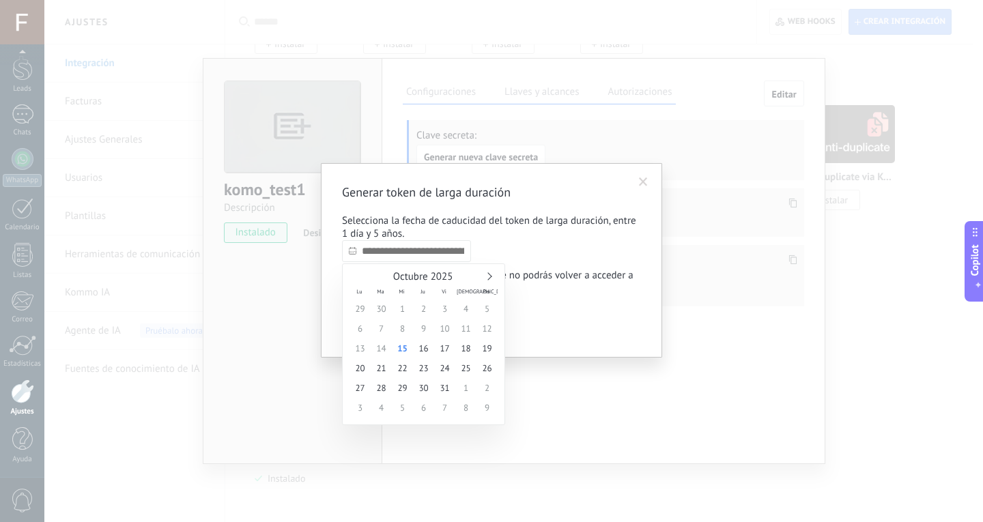
click at [456, 255] on input "text" at bounding box center [406, 251] width 129 height 22
click at [404, 349] on span "15" at bounding box center [402, 349] width 21 height 20
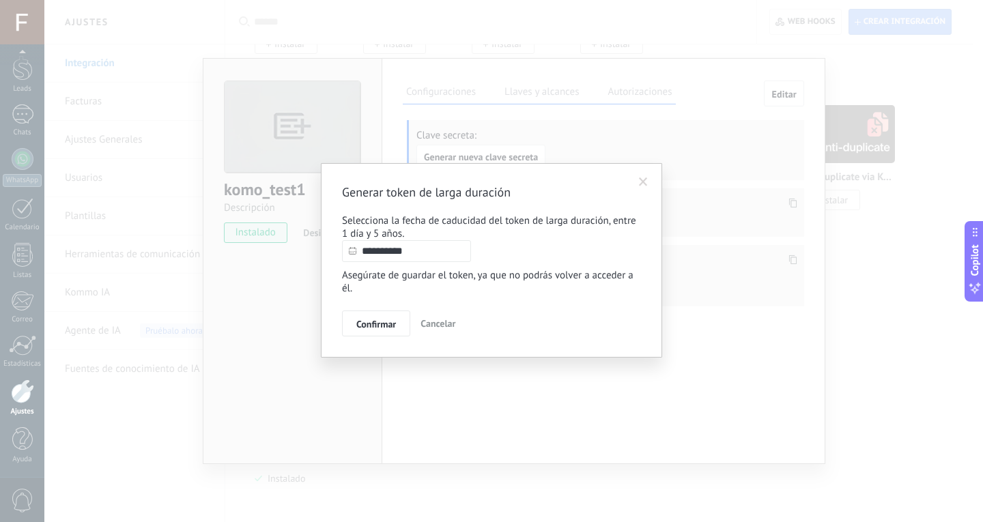
click at [472, 288] on p "Asegúrate de guardar el token, ya que no podrás volver a acceder a él." at bounding box center [491, 282] width 299 height 26
click at [410, 281] on p "Asegúrate de guardar el token, ya que no podrás volver a acceder a él." at bounding box center [491, 282] width 299 height 26
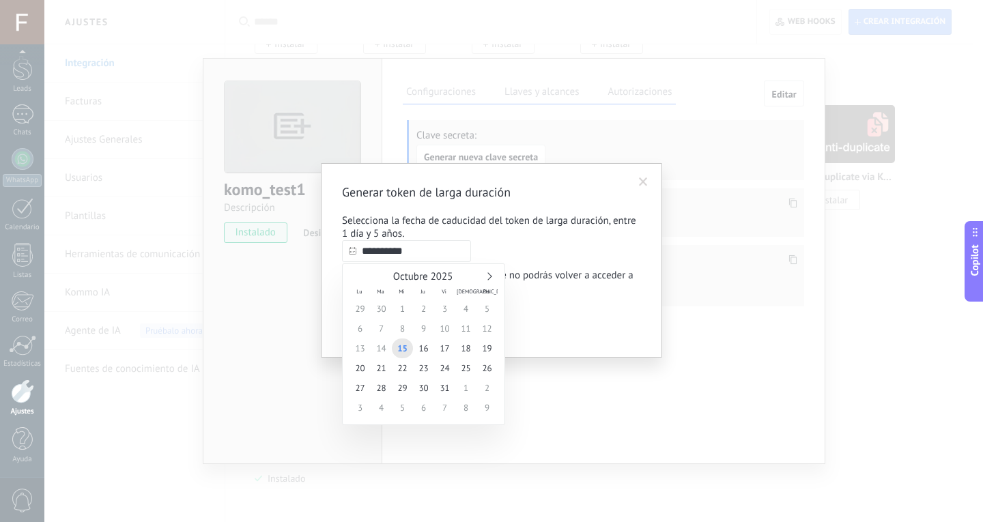
click at [416, 253] on input "**********" at bounding box center [406, 251] width 129 height 22
click at [492, 280] on div "Octubre 2025" at bounding box center [424, 277] width 148 height 12
click at [487, 277] on link at bounding box center [488, 276] width 8 height 8
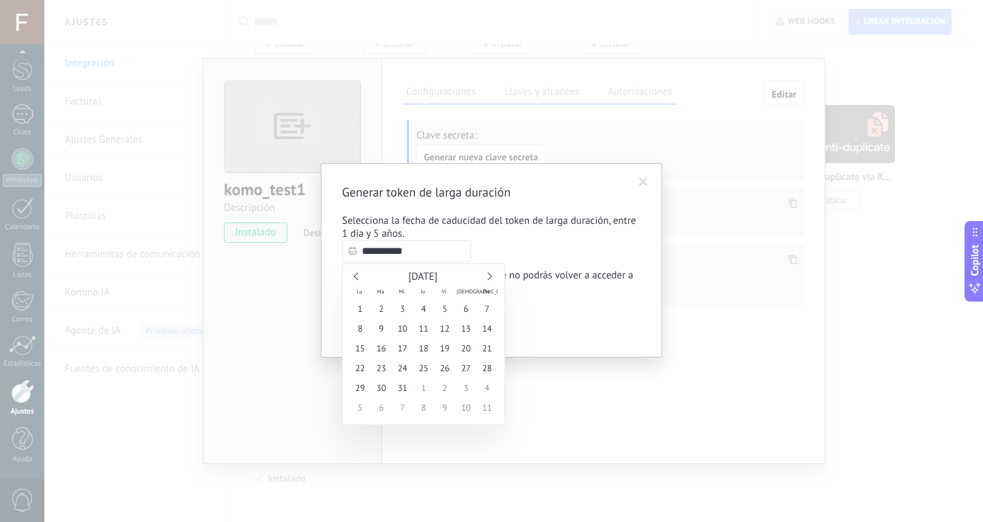
click at [487, 277] on link at bounding box center [488, 276] width 8 height 8
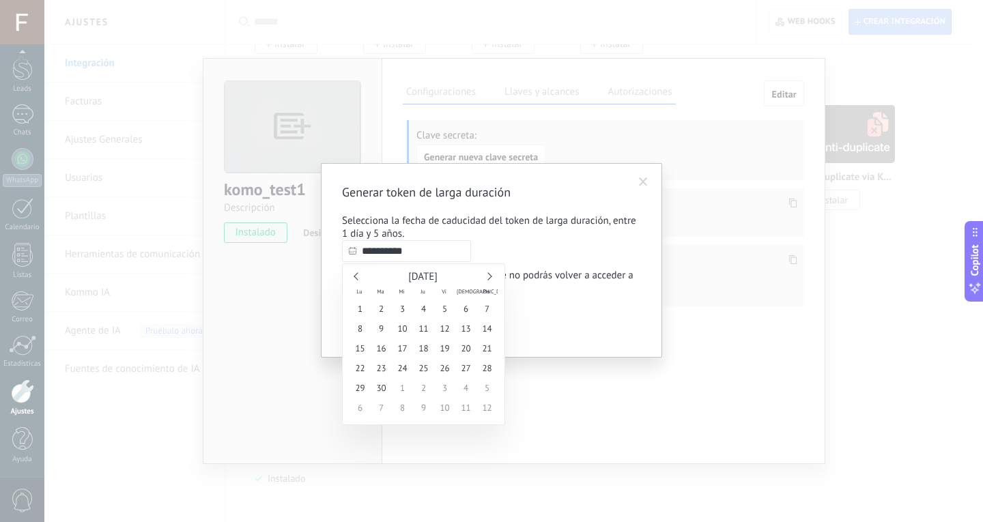
click at [487, 277] on link at bounding box center [488, 276] width 8 height 8
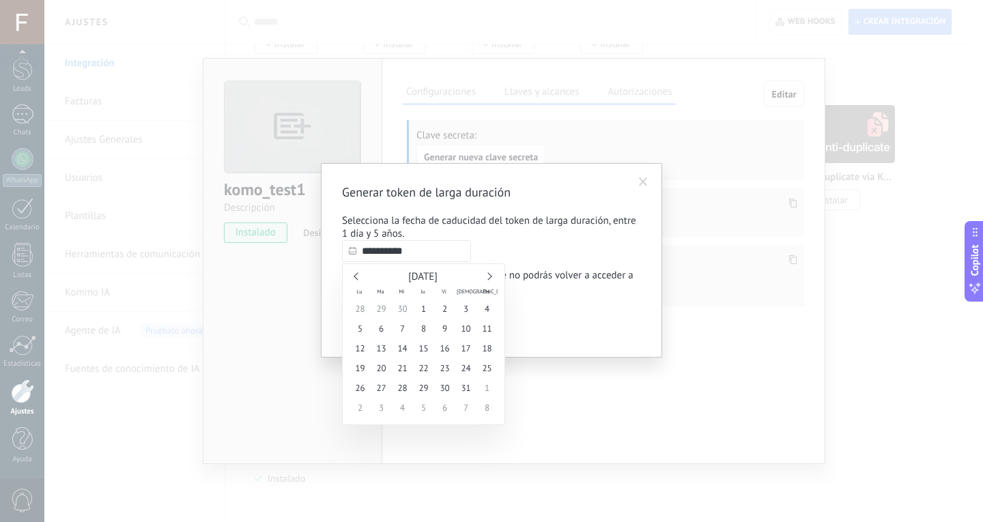
click at [487, 277] on link at bounding box center [488, 276] width 8 height 8
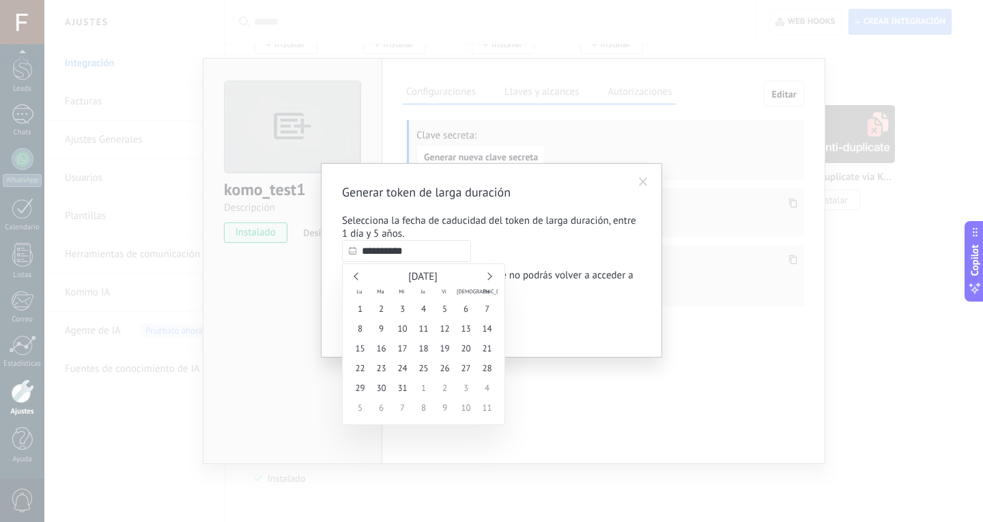
click at [487, 277] on link at bounding box center [488, 276] width 8 height 8
click at [438, 277] on span "Mayo 2027" at bounding box center [422, 276] width 29 height 13
click at [488, 277] on link at bounding box center [488, 276] width 8 height 8
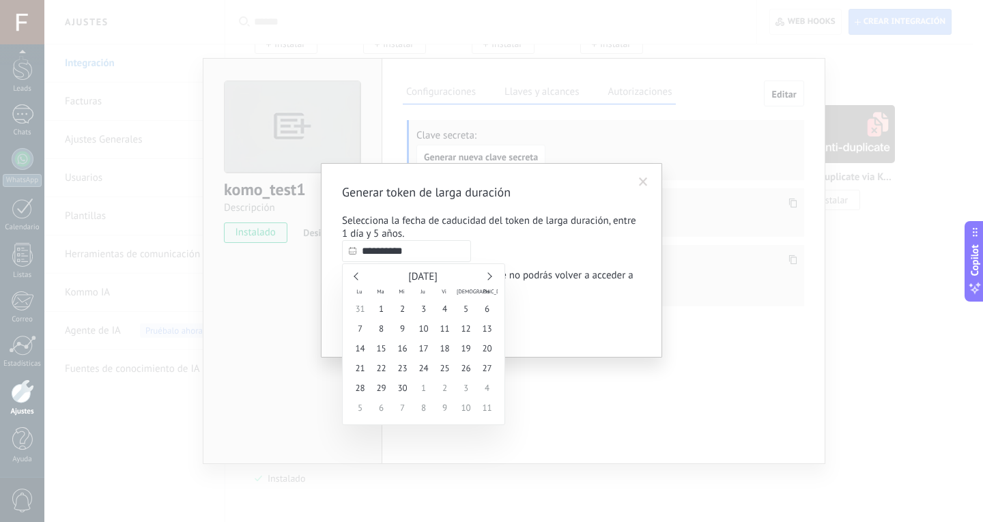
click at [488, 277] on link at bounding box center [488, 276] width 8 height 8
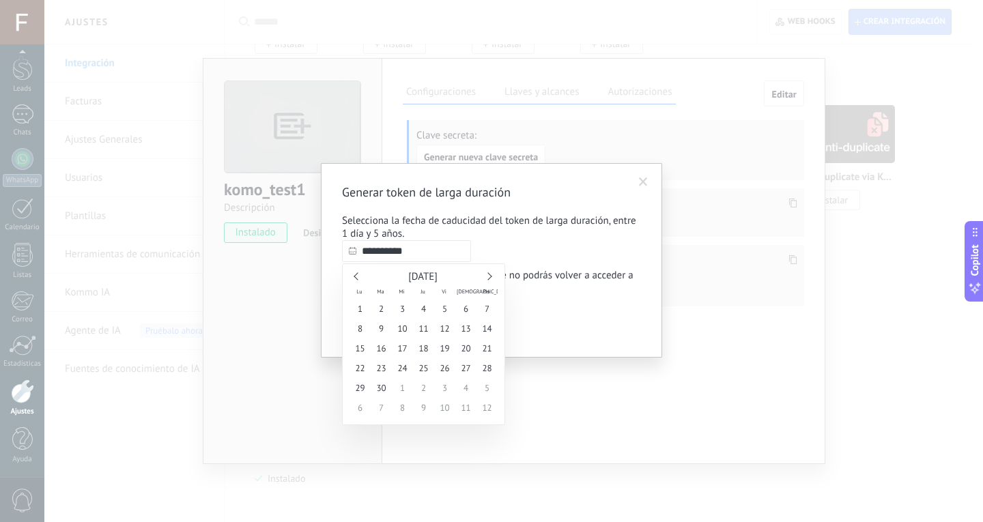
click at [488, 277] on link at bounding box center [488, 276] width 8 height 8
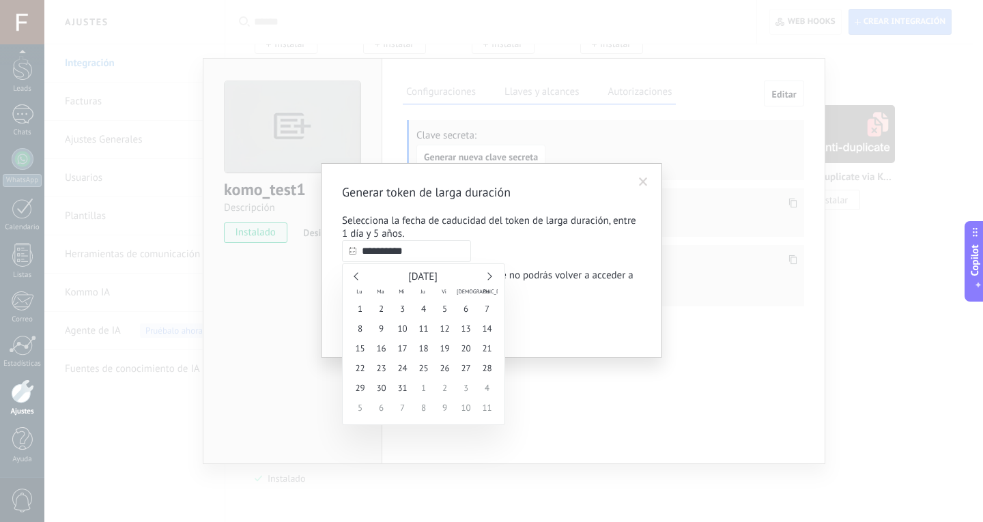
click at [488, 277] on link at bounding box center [488, 276] width 8 height 8
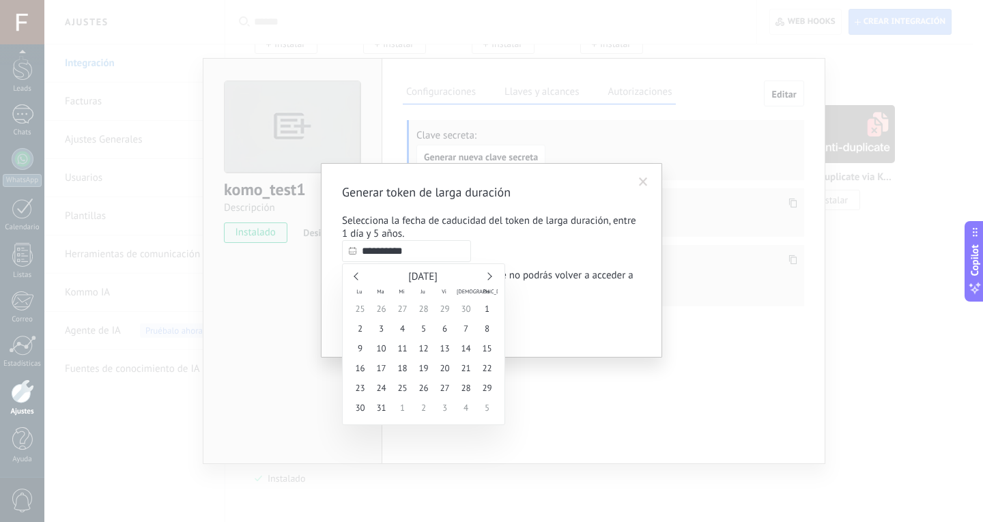
click at [488, 277] on link at bounding box center [488, 276] width 8 height 8
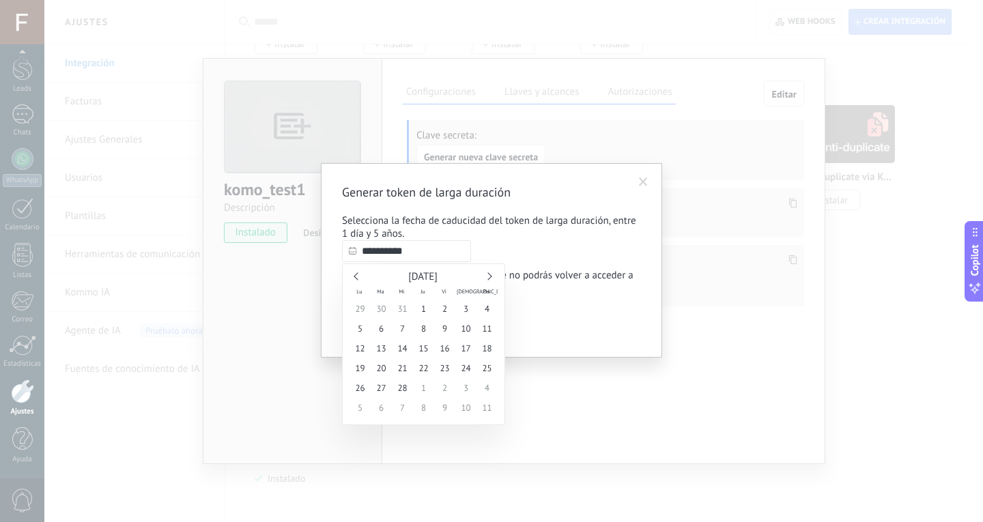
click at [488, 277] on link at bounding box center [488, 276] width 8 height 8
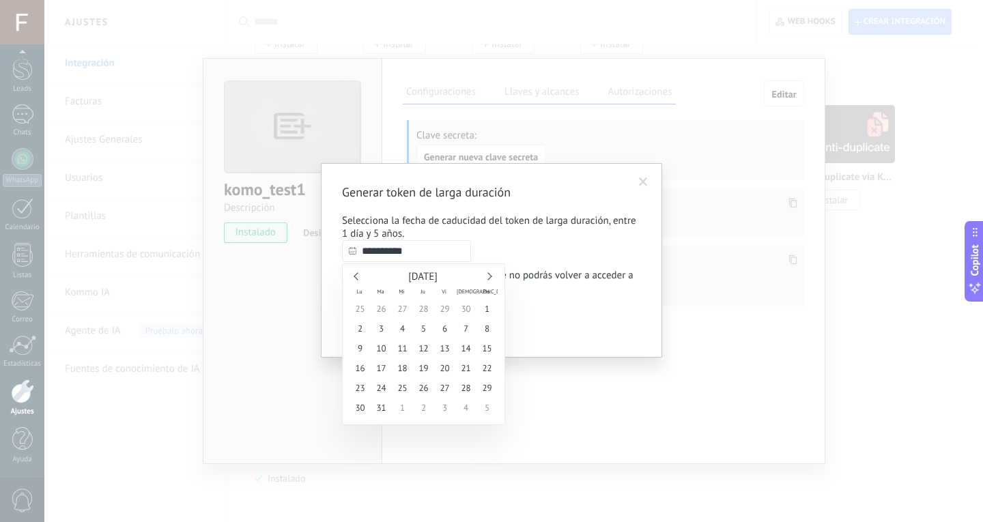
click at [488, 277] on link at bounding box center [488, 276] width 8 height 8
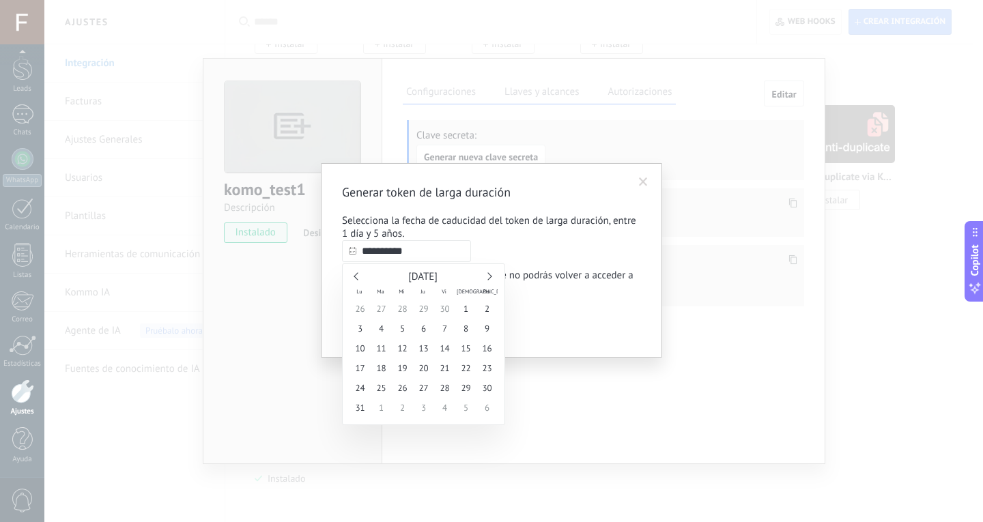
click at [488, 277] on link at bounding box center [488, 276] width 8 height 8
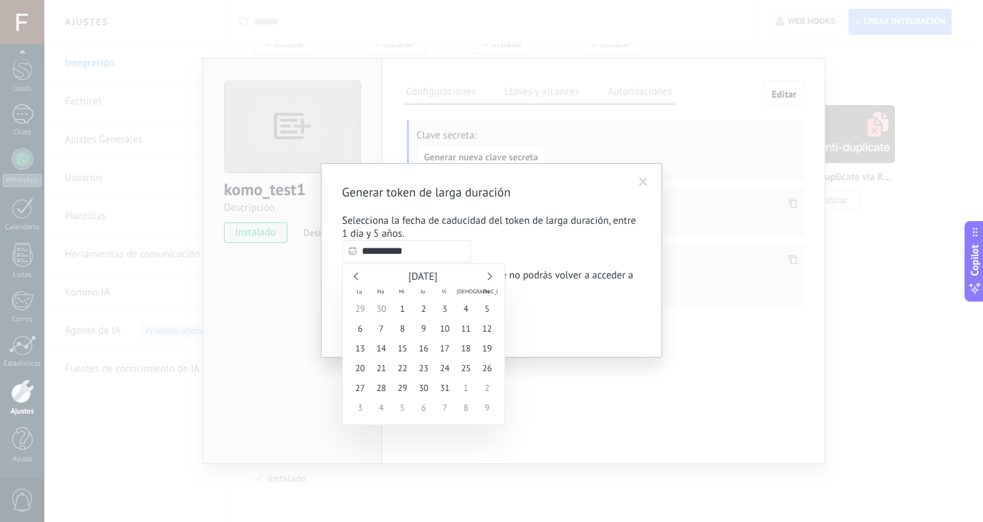
click at [488, 277] on link at bounding box center [488, 276] width 8 height 8
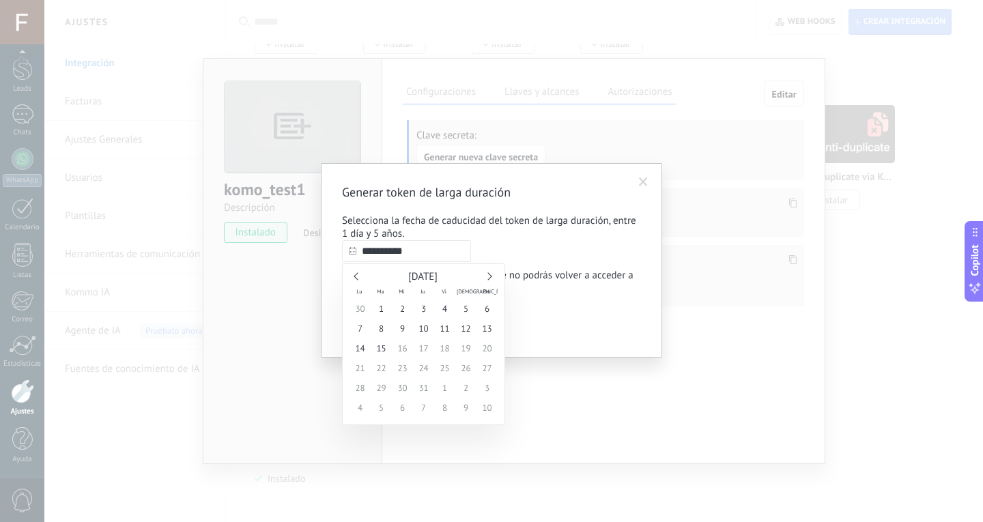
click at [488, 277] on link at bounding box center [488, 276] width 8 height 8
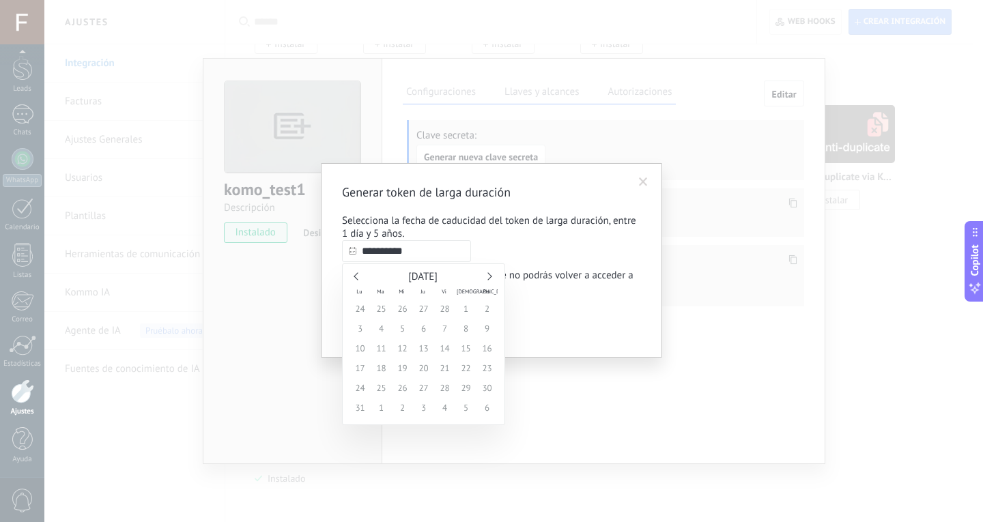
click at [488, 277] on link at bounding box center [488, 276] width 8 height 8
click at [352, 287] on span "Lu" at bounding box center [359, 291] width 21 height 10
click at [354, 281] on div "Abril 2031" at bounding box center [424, 277] width 148 height 12
click at [355, 281] on div "Abril 2031" at bounding box center [424, 277] width 148 height 12
click at [357, 280] on div "Abril 2031" at bounding box center [424, 277] width 148 height 12
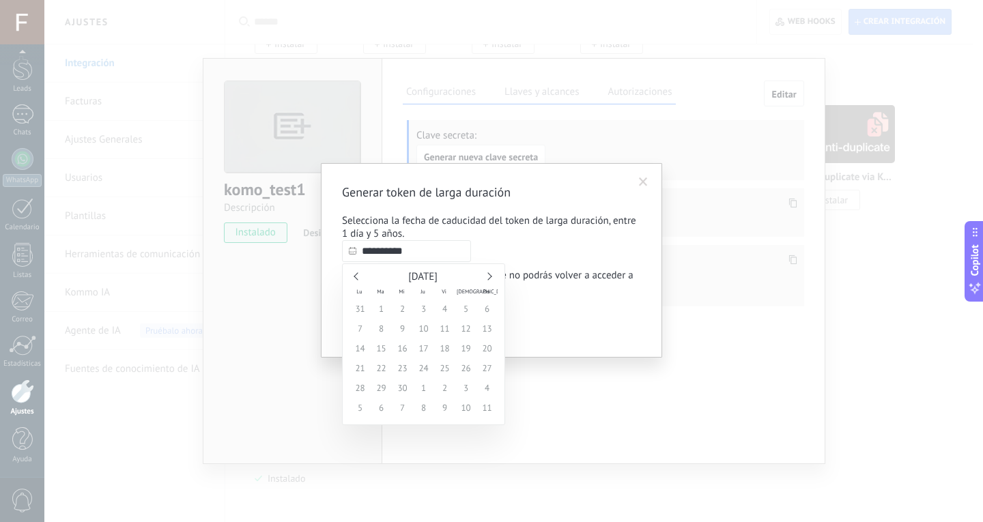
click at [358, 280] on link at bounding box center [358, 276] width 8 height 8
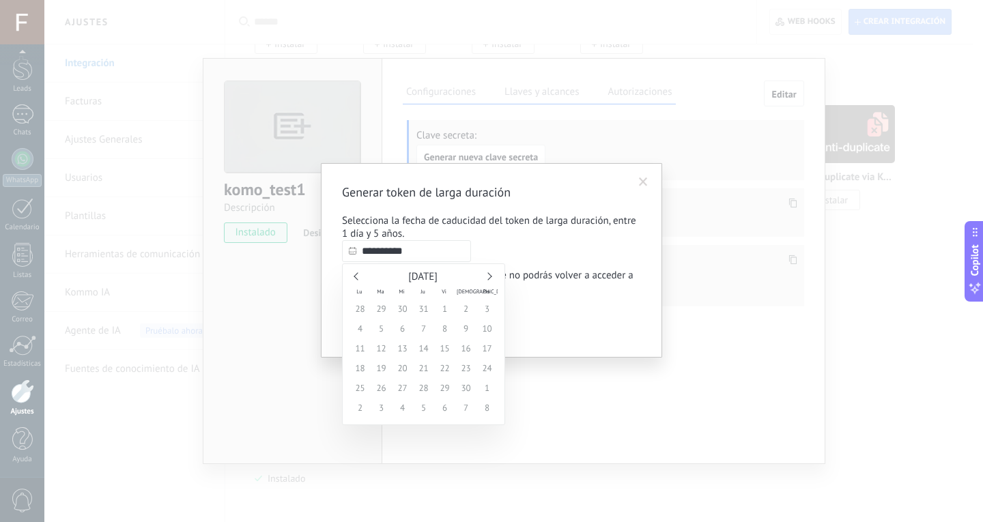
click at [358, 280] on link at bounding box center [358, 276] width 8 height 8
click at [487, 281] on div "Septiembre 2030" at bounding box center [424, 277] width 148 height 12
click at [487, 270] on div "Septiembre 2030 Lu Ma Mi Ju Vi Sá Do 26 27 28 29 30 31 1 2 3 4 5 6 7 8 9 10 11 …" at bounding box center [423, 345] width 163 height 162
click at [492, 279] on div "Septiembre 2030" at bounding box center [424, 277] width 148 height 12
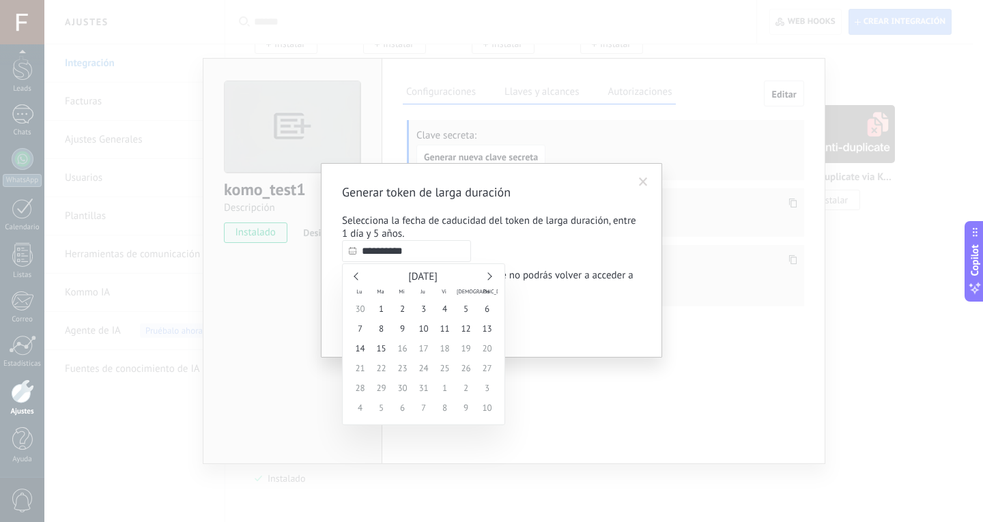
click at [486, 275] on link at bounding box center [488, 276] width 8 height 8
type input "**********"
click at [380, 350] on span "15" at bounding box center [381, 349] width 21 height 20
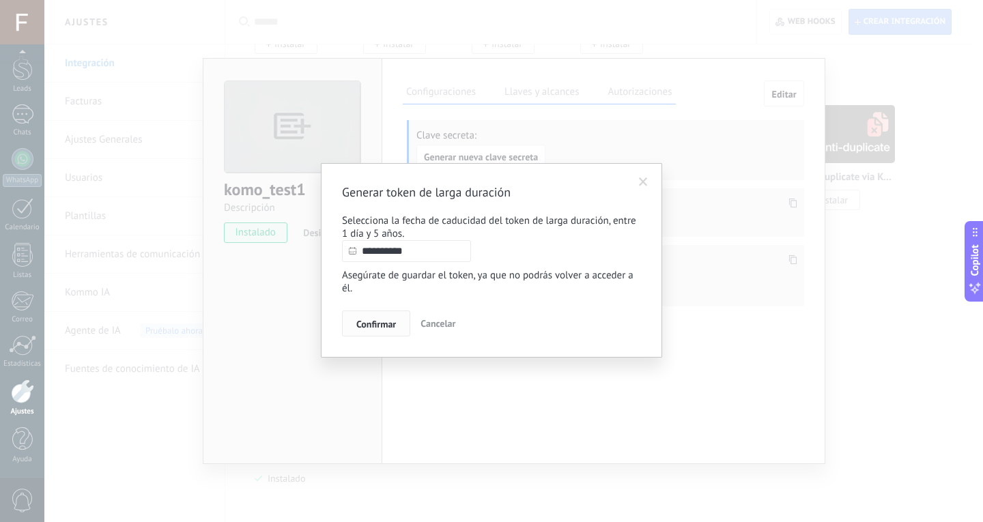
click at [388, 329] on span "Confirmar" at bounding box center [376, 325] width 40 height 10
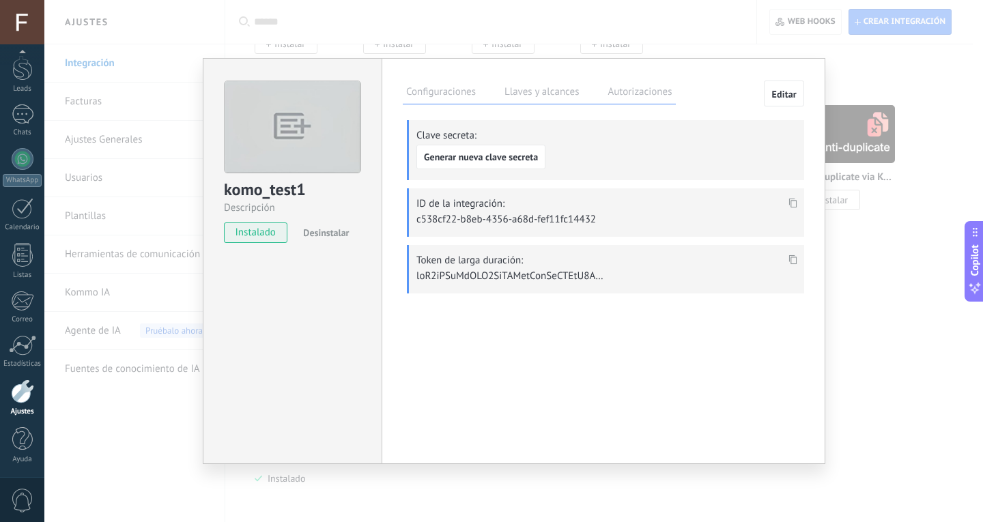
click at [794, 261] on icon at bounding box center [793, 260] width 8 height 10
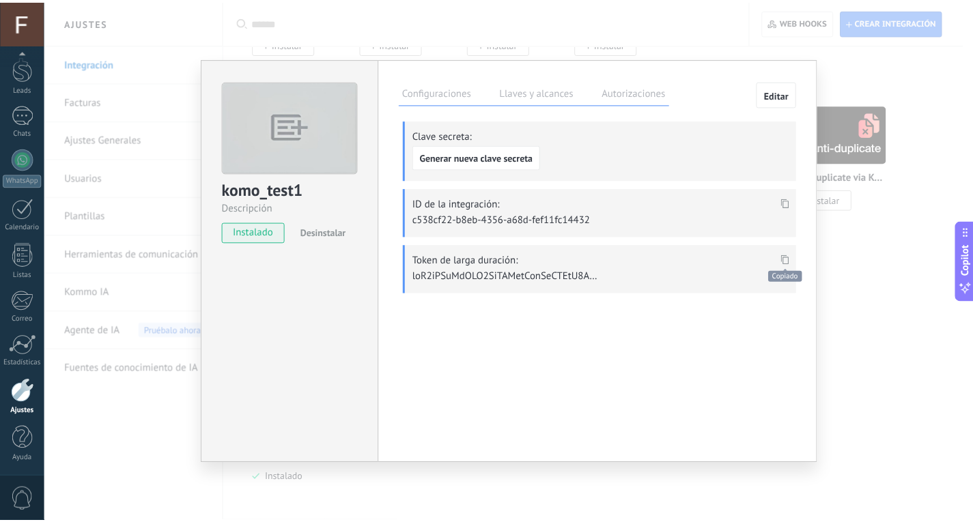
scroll to position [792, 0]
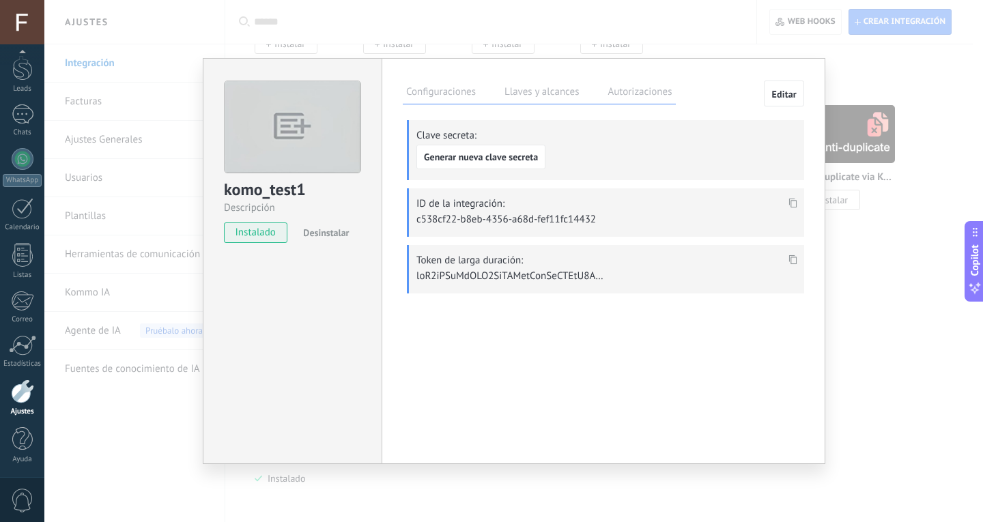
click at [470, 94] on label "Configuraciones" at bounding box center [441, 94] width 76 height 20
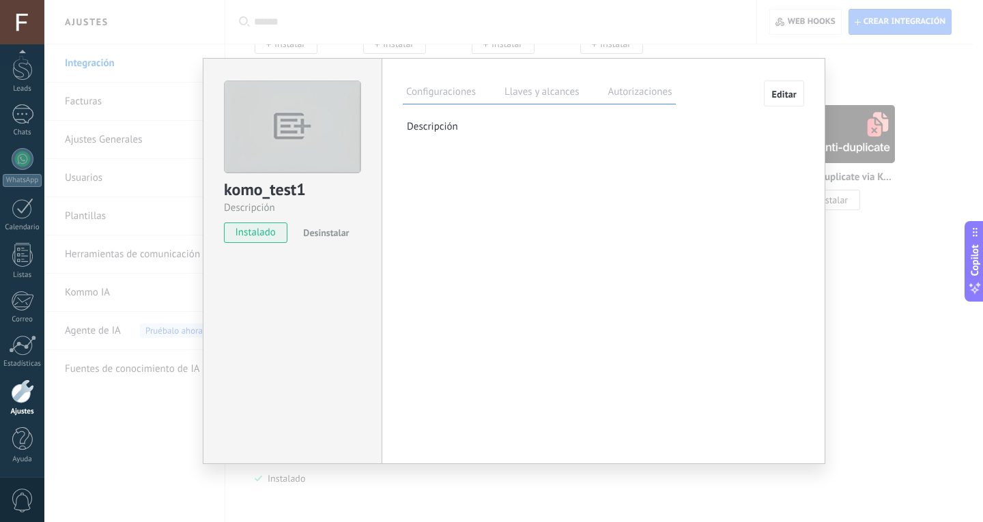
click at [524, 89] on label "Llaves y alcances" at bounding box center [541, 94] width 81 height 20
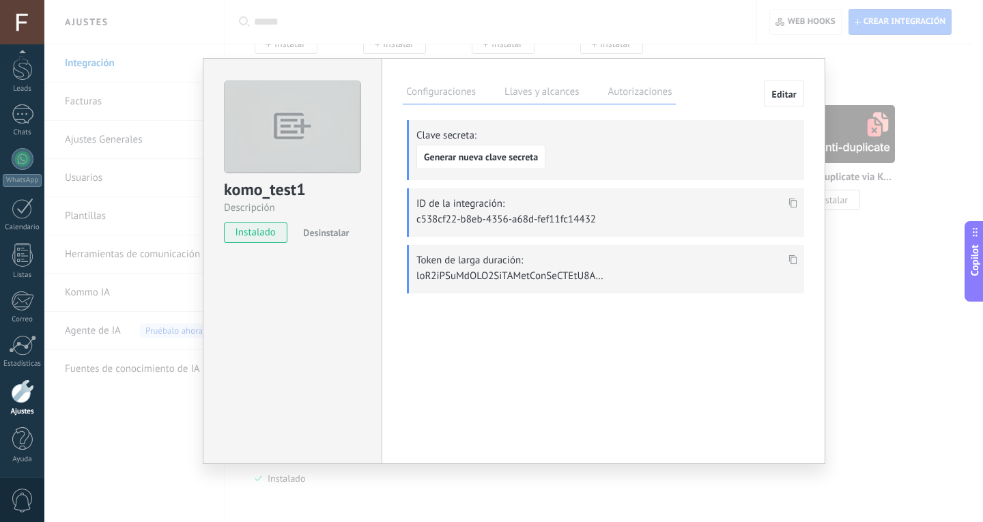
click at [279, 0] on div "komo_test1 Descripción instalado Desinstalar Configuraciones Llaves y alcances …" at bounding box center [513, 261] width 939 height 522
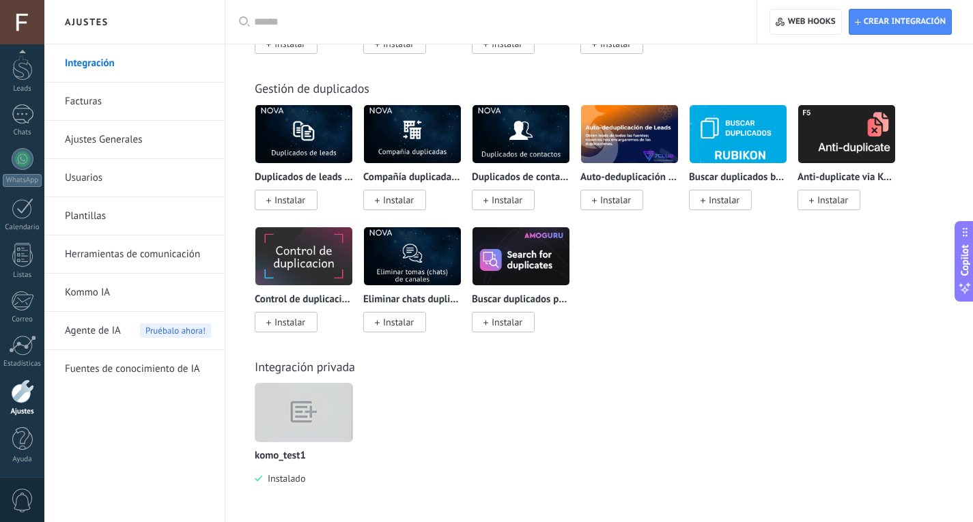
click at [91, 68] on link "Integración" at bounding box center [138, 63] width 146 height 38
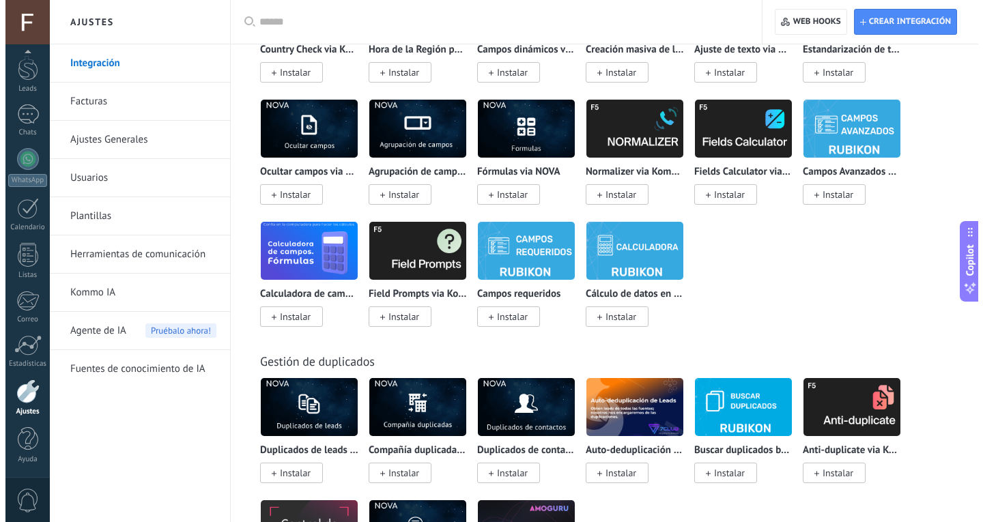
scroll to position [21, 0]
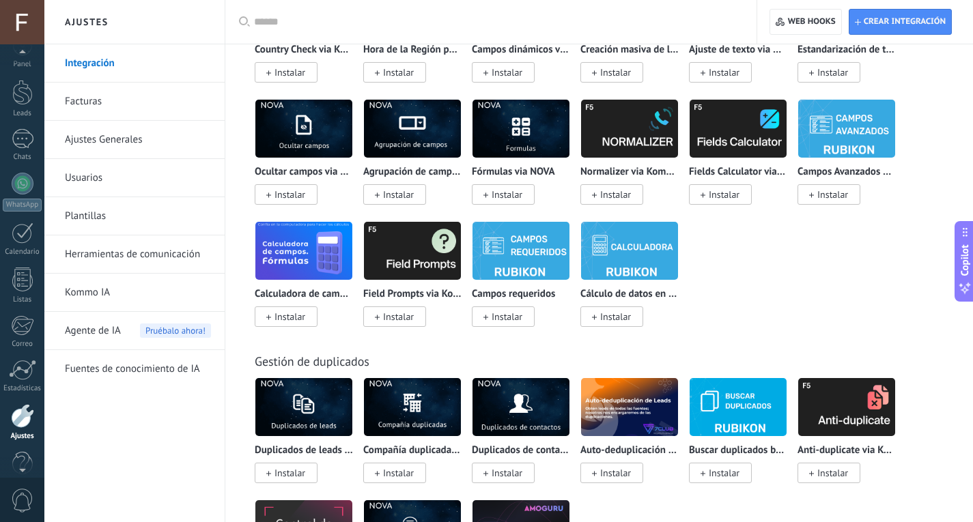
click at [25, 20] on div at bounding box center [22, 22] width 44 height 44
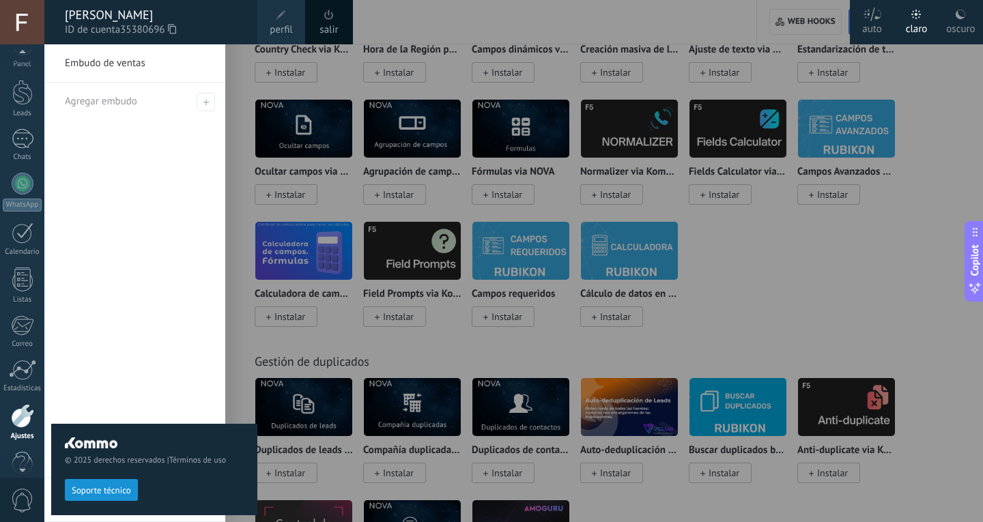
scroll to position [46, 0]
click at [171, 178] on div "© 2025 derechos reservados | Términos de uso Soporte técnico" at bounding box center [154, 283] width 206 height 478
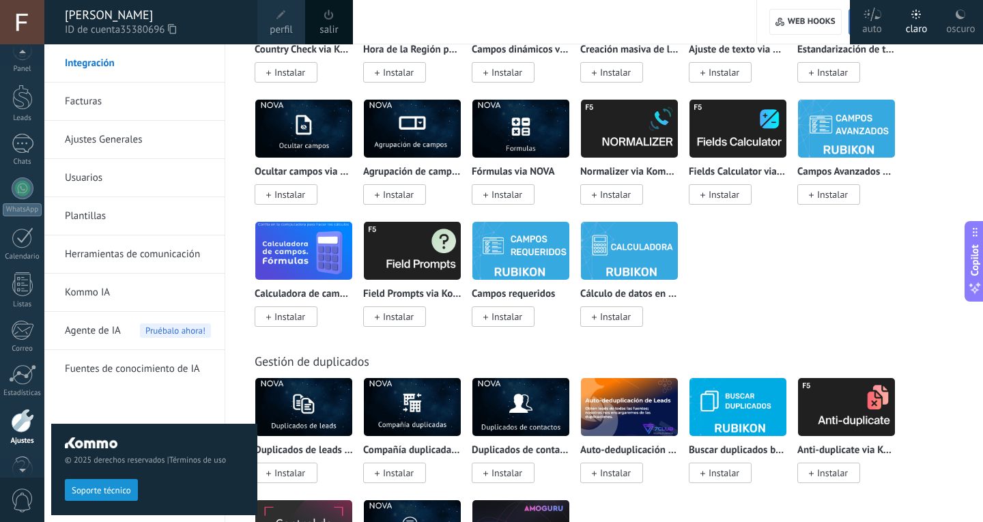
scroll to position [0, 0]
click at [26, 148] on div "Panel Leads Chats WhatsApp Clientes" at bounding box center [22, 290] width 44 height 467
click at [27, 167] on div at bounding box center [23, 160] width 22 height 20
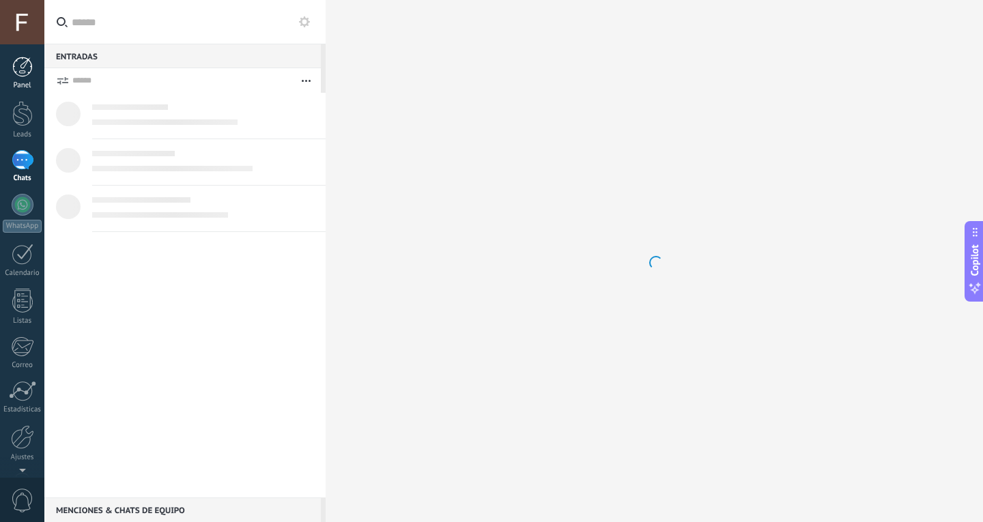
click at [27, 68] on div at bounding box center [22, 67] width 20 height 20
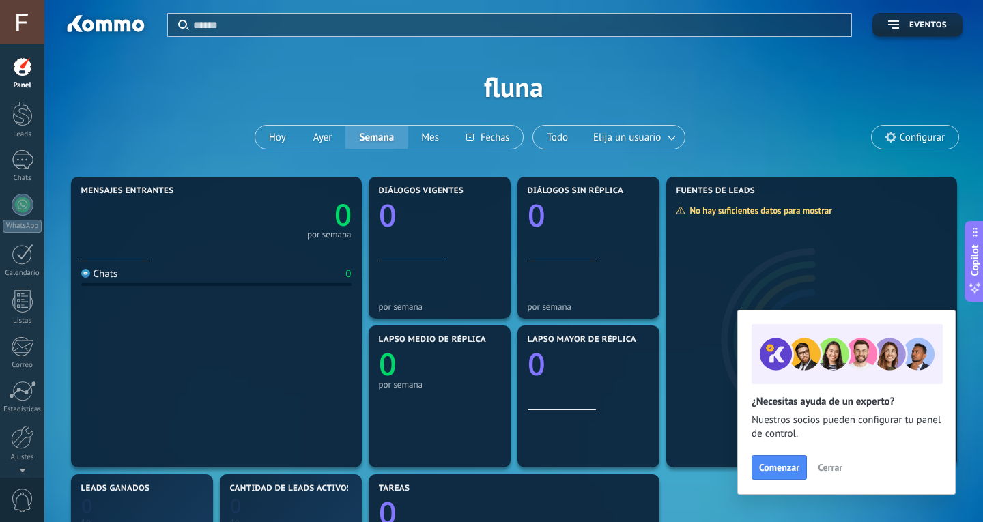
click at [20, 96] on div "Panel Leads Chats WhatsApp Clientes" at bounding box center [22, 290] width 44 height 467
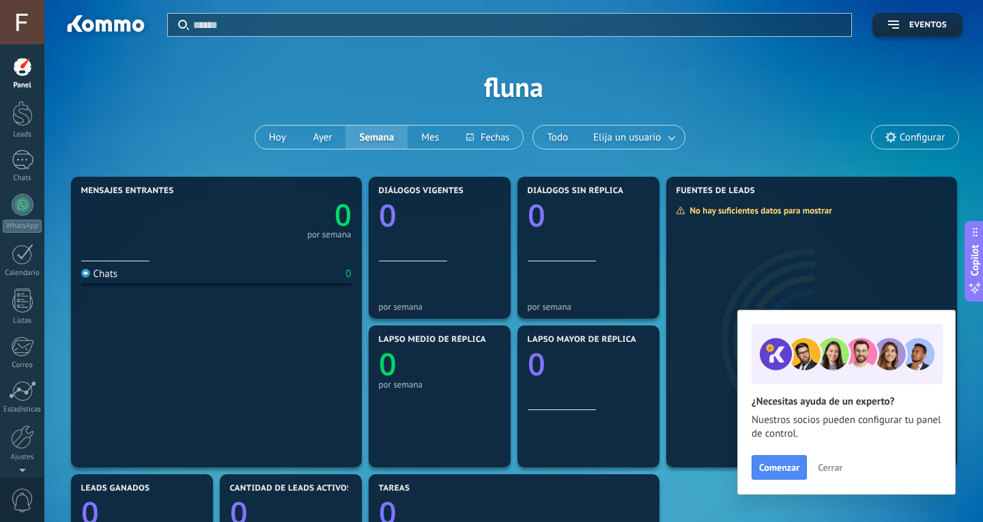
click at [836, 468] on span "Cerrar" at bounding box center [830, 468] width 25 height 10
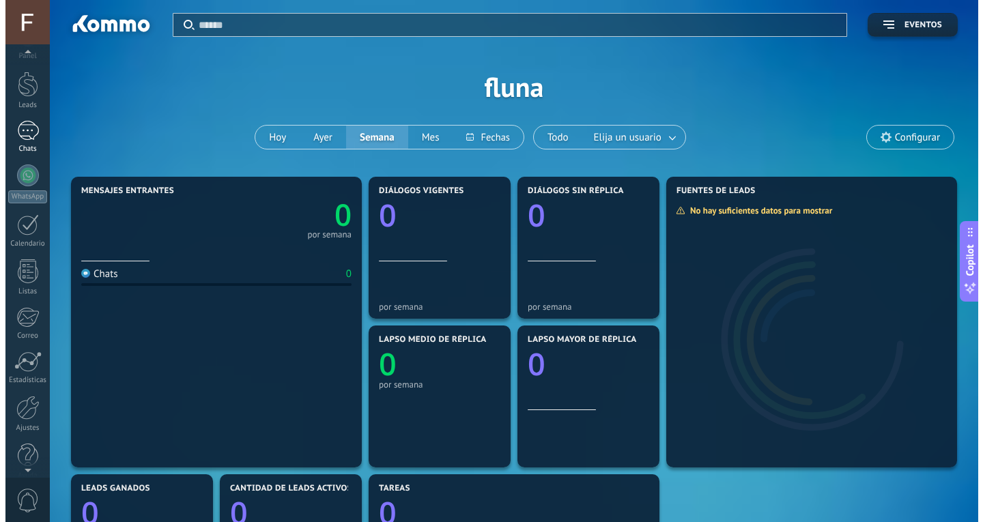
scroll to position [46, 0]
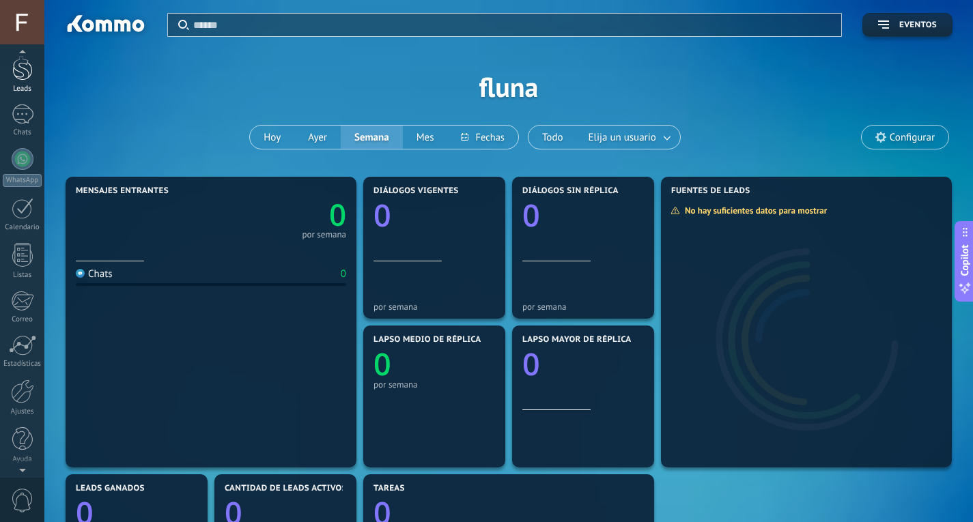
click at [30, 74] on div at bounding box center [22, 67] width 20 height 25
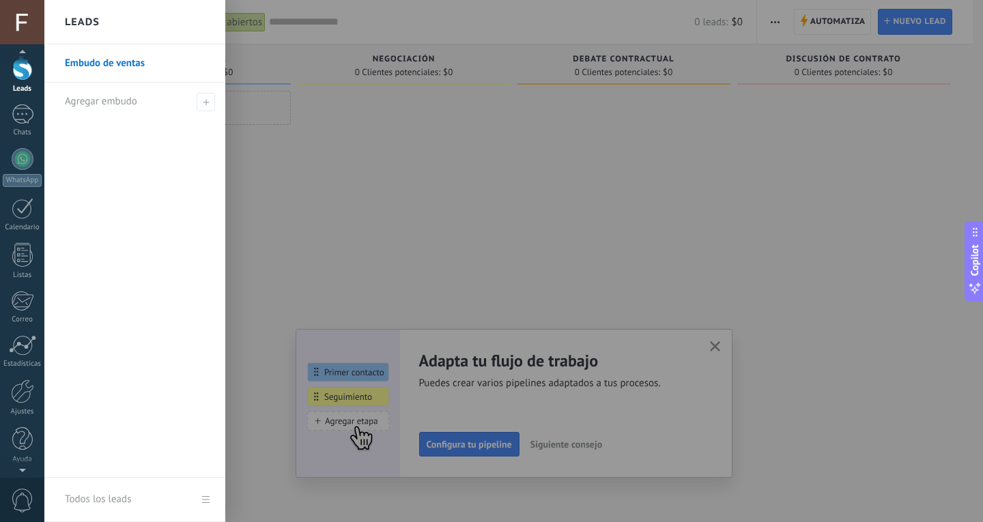
click at [31, 102] on div "Panel Leads Chats WhatsApp Clientes" at bounding box center [22, 244] width 44 height 467
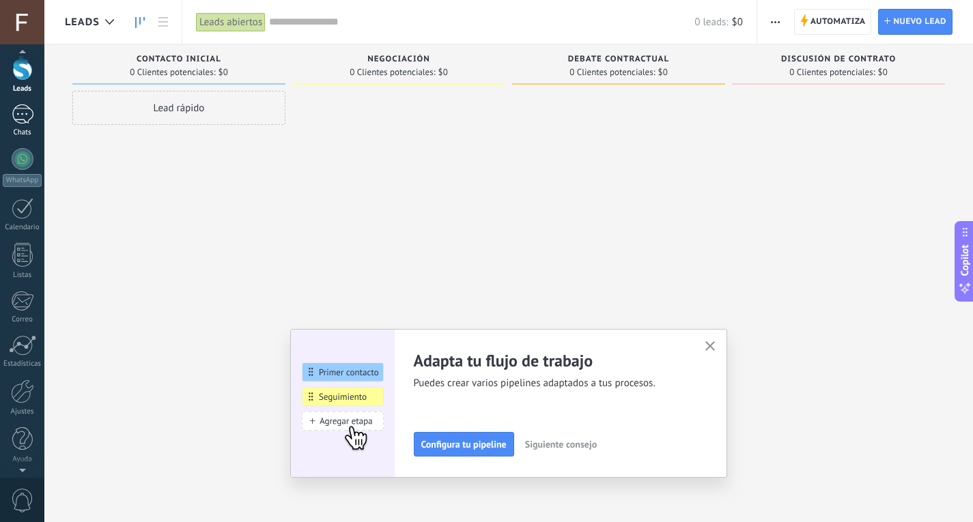
click at [31, 110] on div at bounding box center [23, 114] width 22 height 20
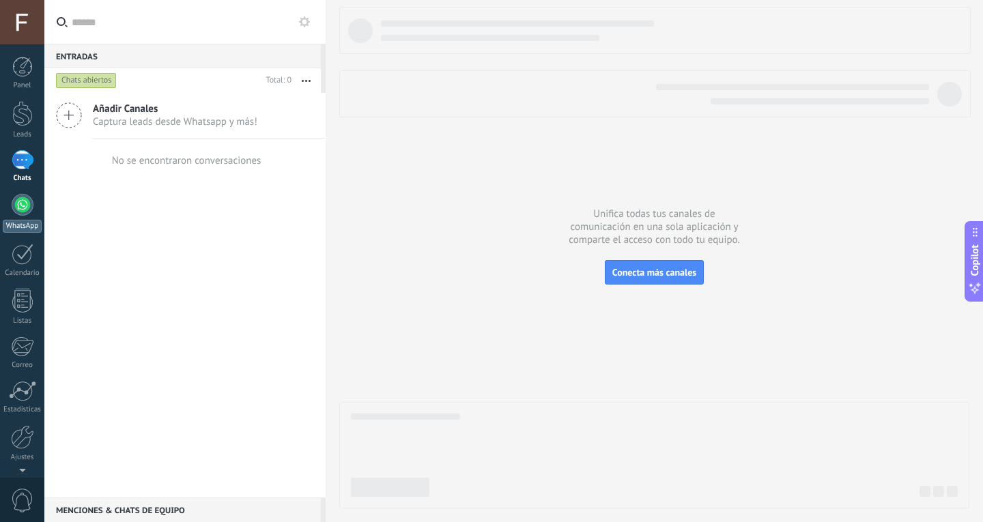
click at [19, 200] on div at bounding box center [23, 205] width 22 height 22
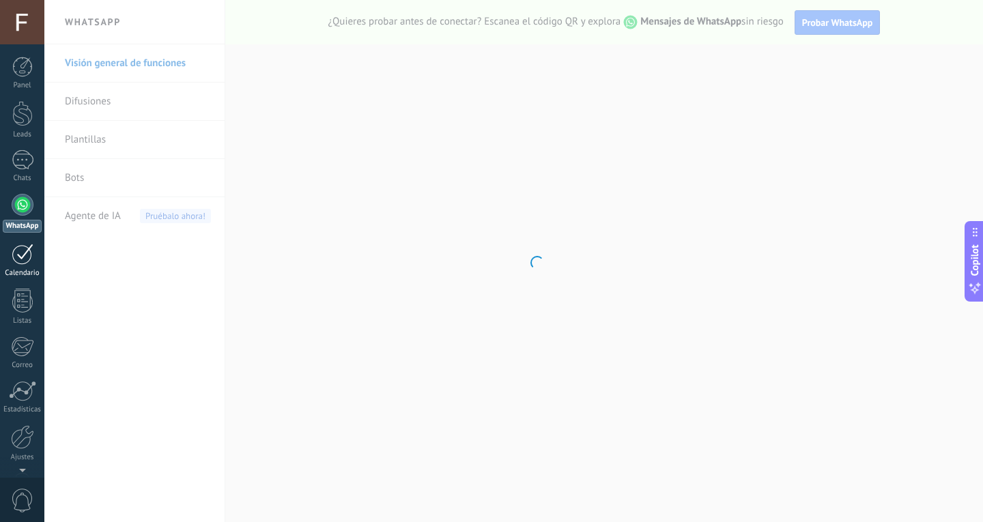
click at [28, 252] on div at bounding box center [23, 254] width 22 height 21
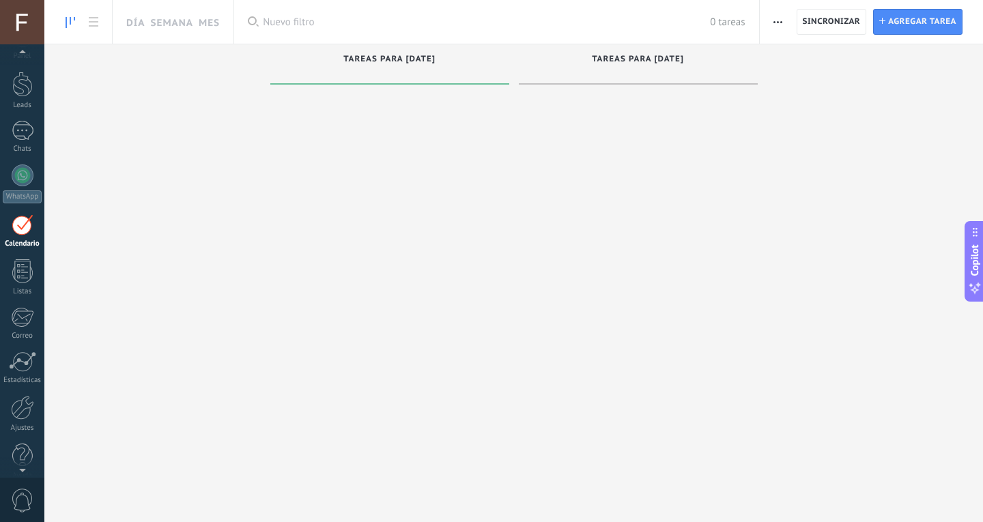
scroll to position [46, 0]
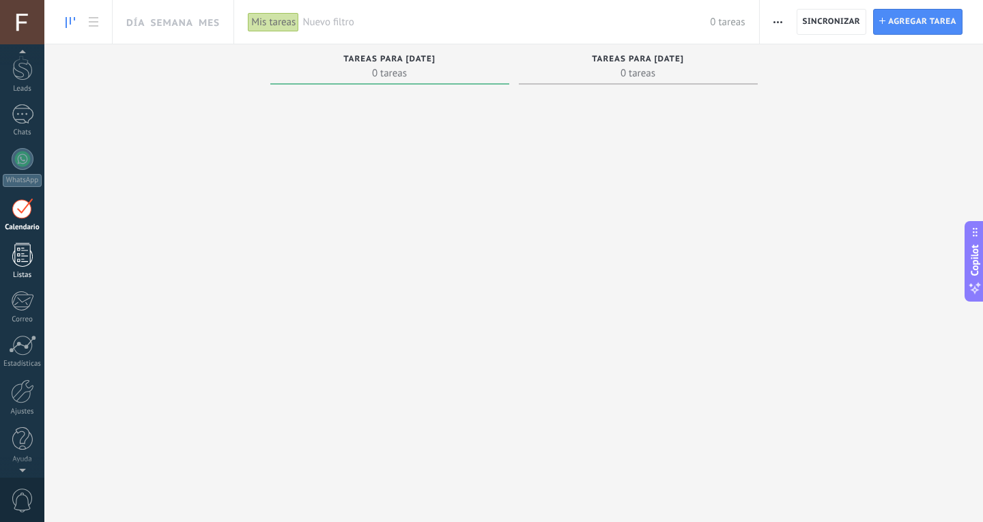
click at [25, 255] on div at bounding box center [22, 255] width 20 height 24
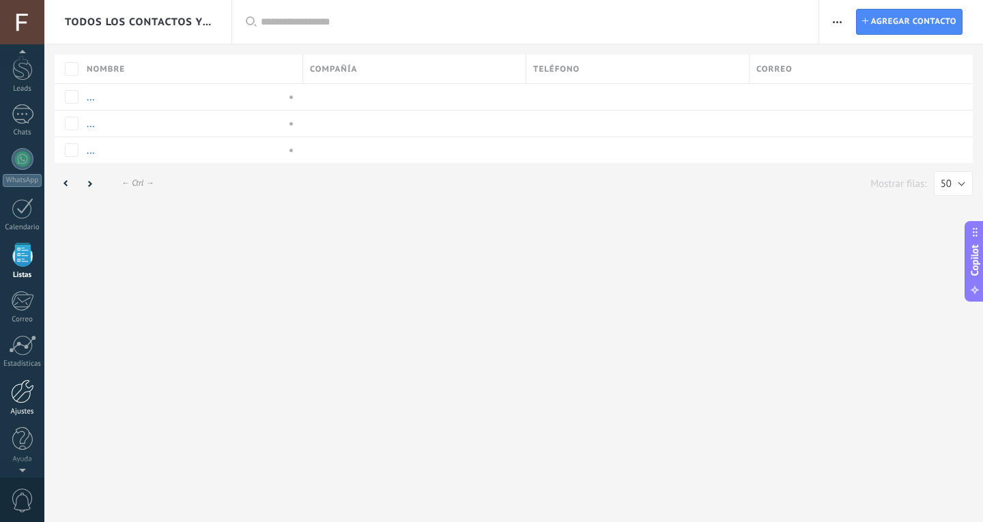
click at [25, 381] on div at bounding box center [22, 392] width 23 height 24
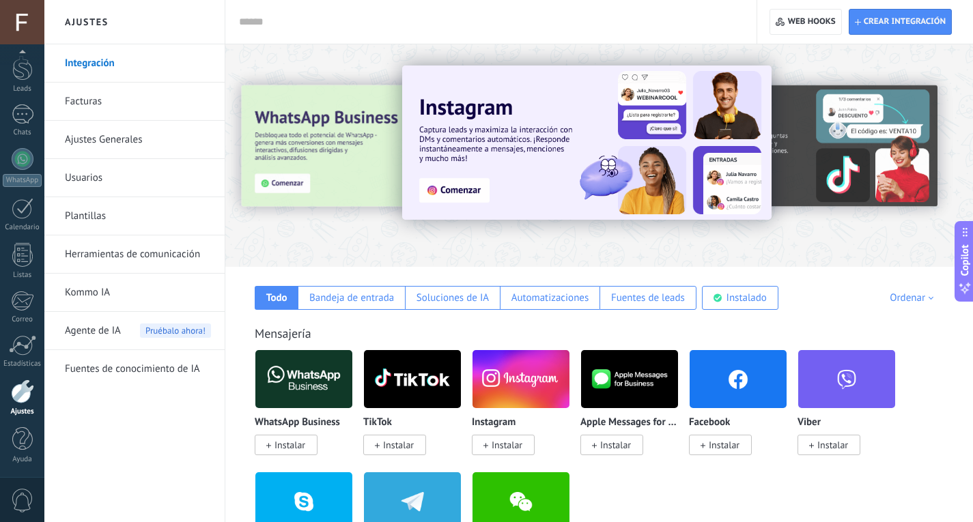
click at [95, 180] on link "Usuarios" at bounding box center [138, 178] width 146 height 38
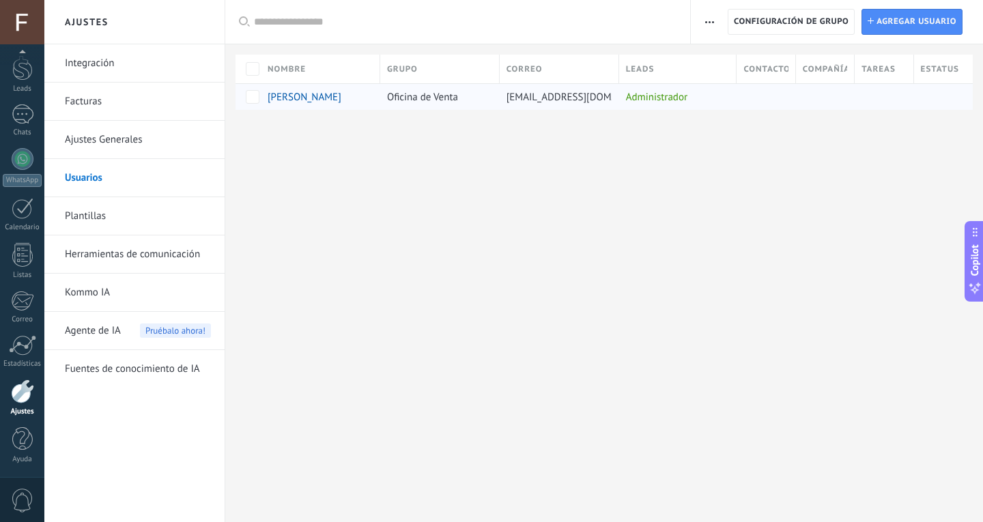
click at [305, 98] on span "[PERSON_NAME]" at bounding box center [305, 97] width 74 height 13
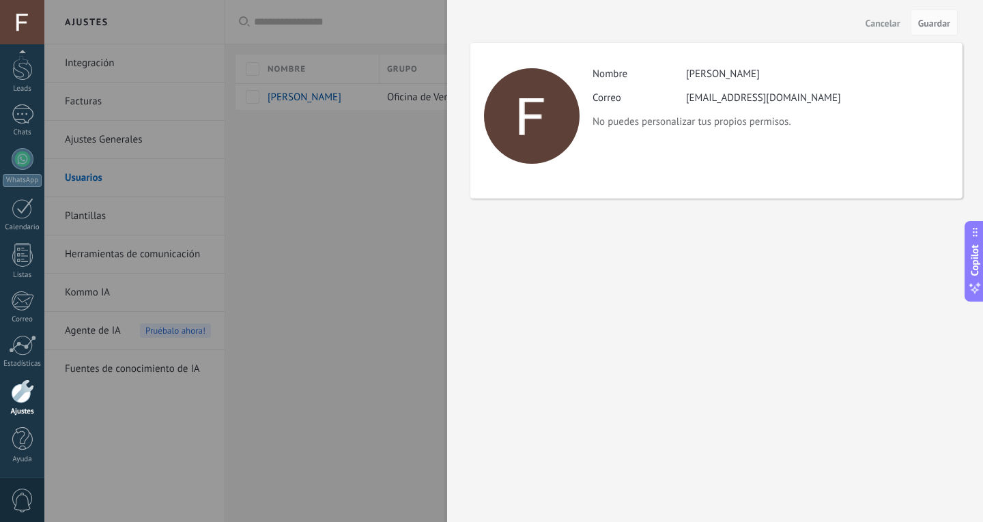
click at [310, 121] on div at bounding box center [491, 261] width 983 height 522
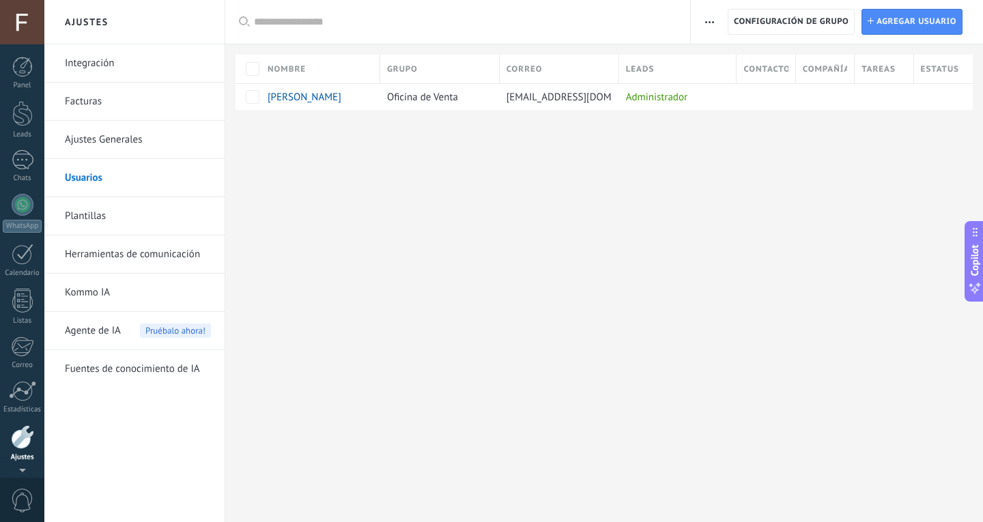
click at [13, 25] on div at bounding box center [22, 22] width 44 height 44
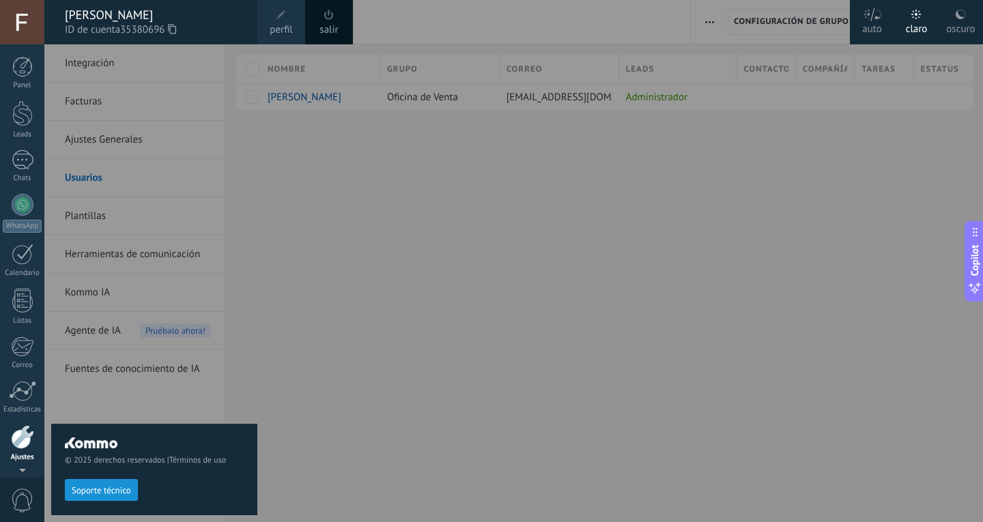
click at [84, 18] on div "[PERSON_NAME]" at bounding box center [154, 15] width 179 height 15
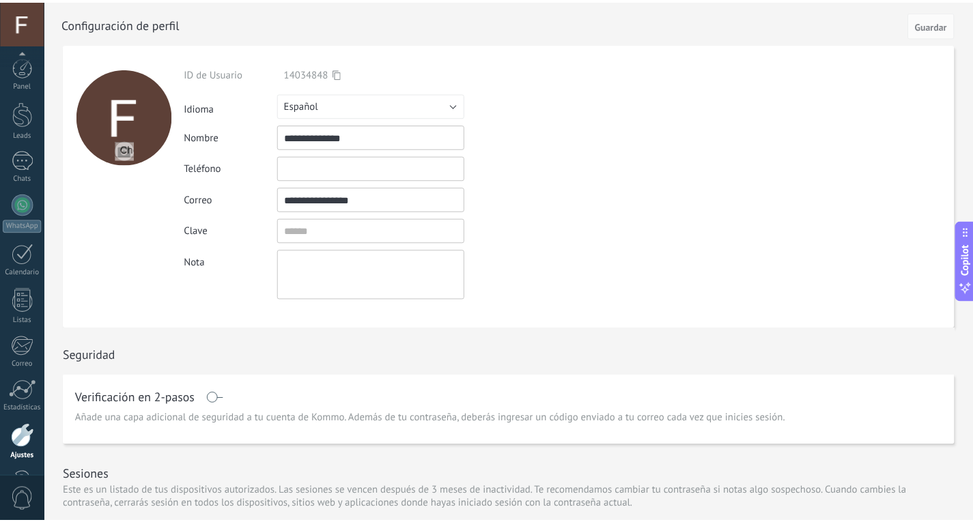
scroll to position [46, 0]
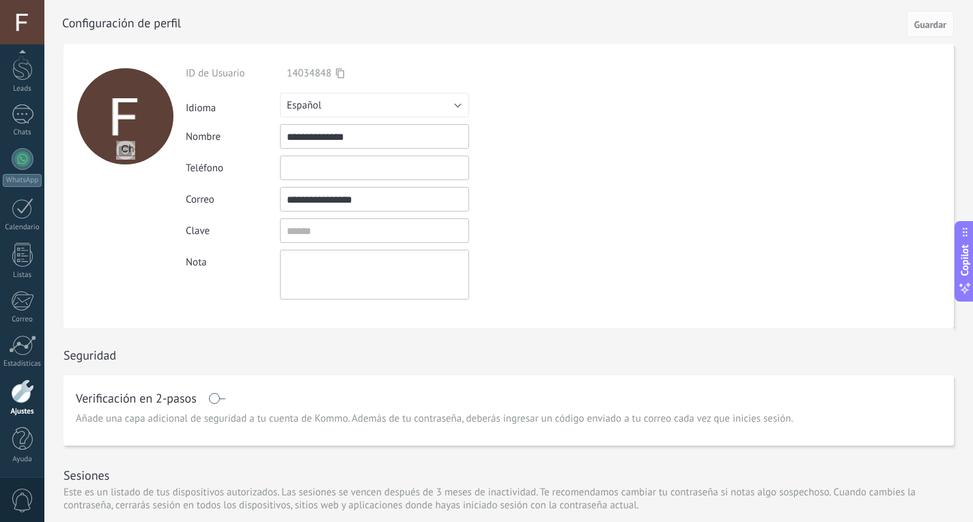
click at [23, 31] on div at bounding box center [22, 22] width 44 height 44
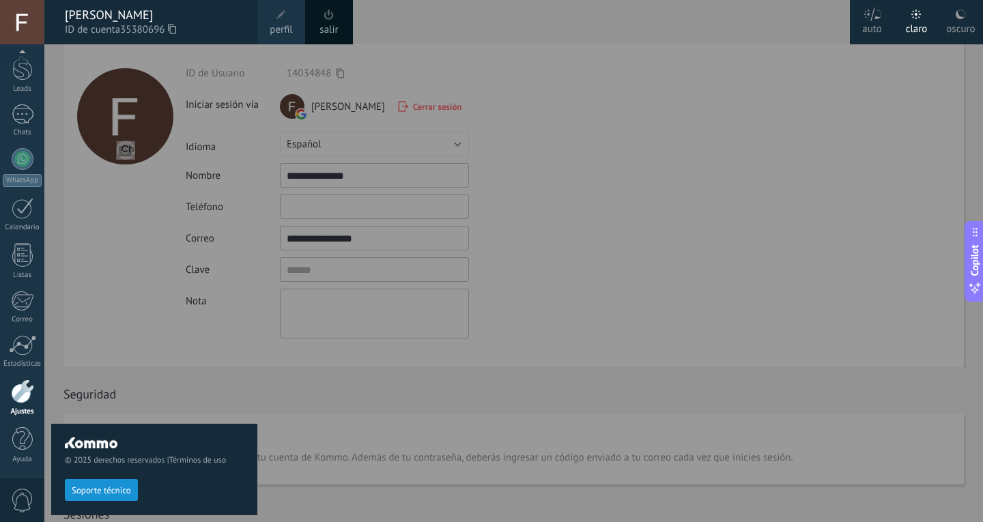
click at [960, 13] on icon at bounding box center [960, 14] width 11 height 11
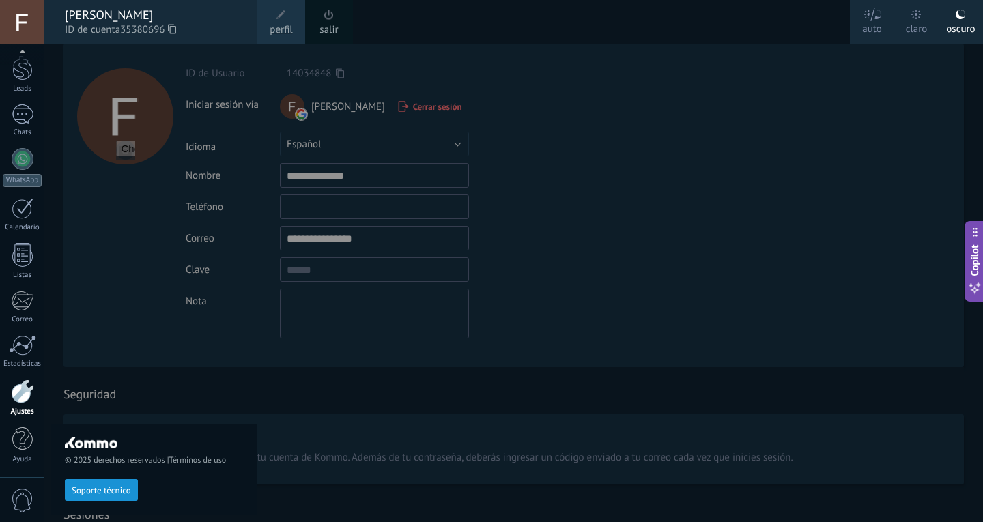
click at [727, 152] on div at bounding box center [535, 261] width 983 height 522
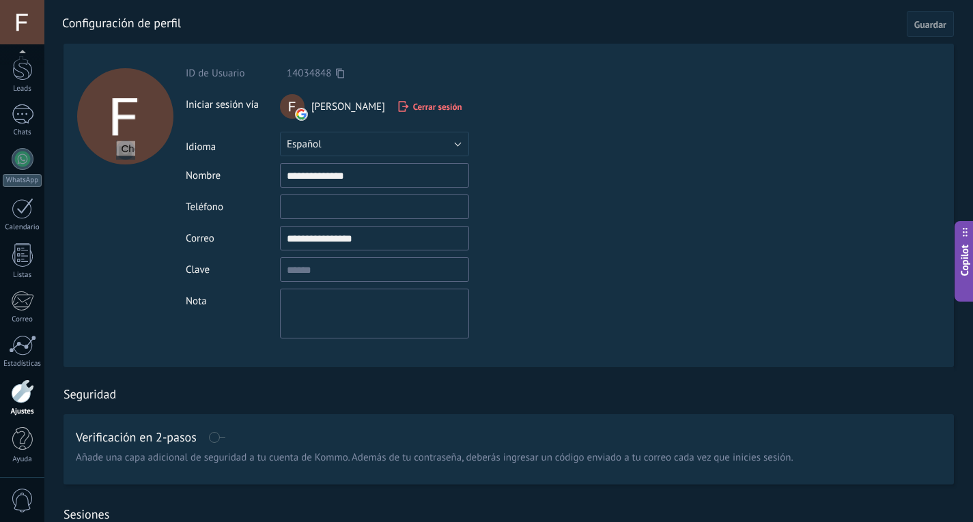
click at [115, 22] on div at bounding box center [523, 22] width 923 height 44
click at [27, 77] on link "Panel" at bounding box center [22, 73] width 44 height 33
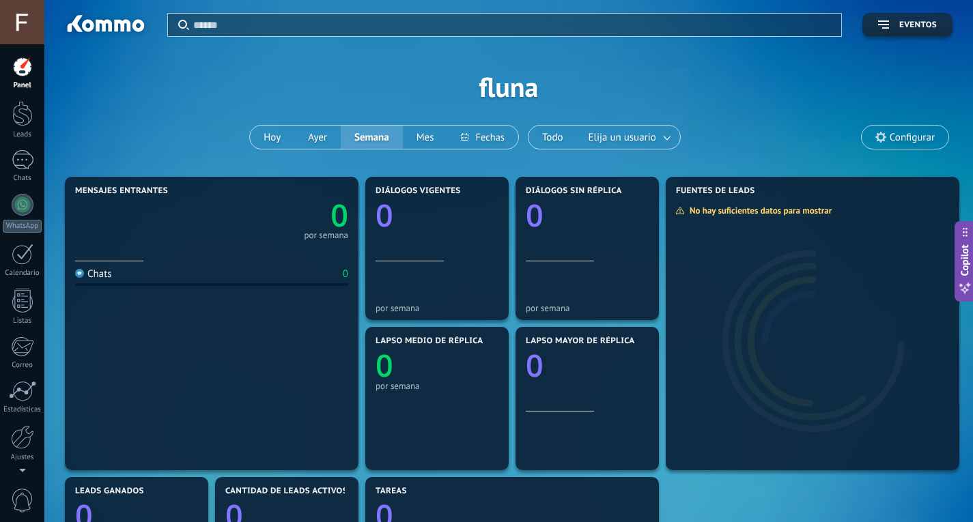
click at [238, 23] on input "text" at bounding box center [513, 25] width 640 height 14
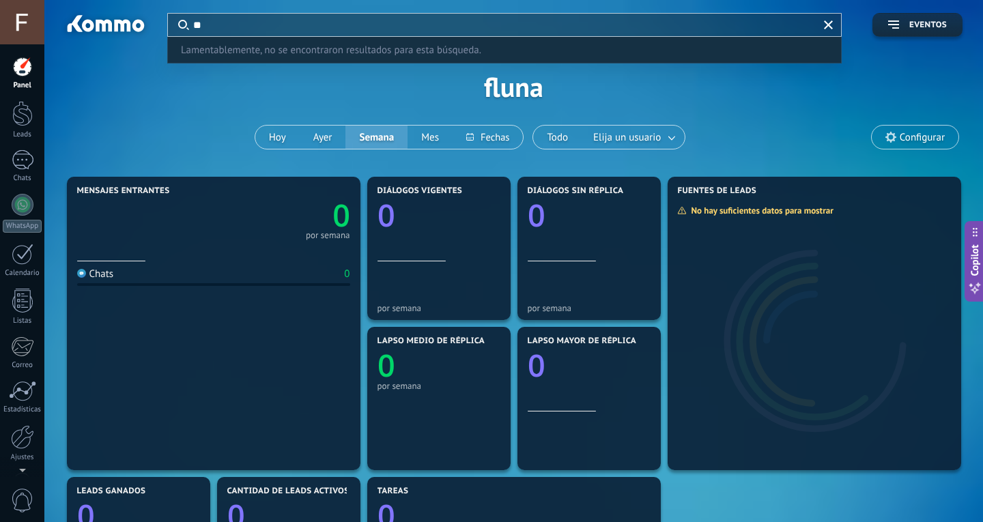
type input "*"
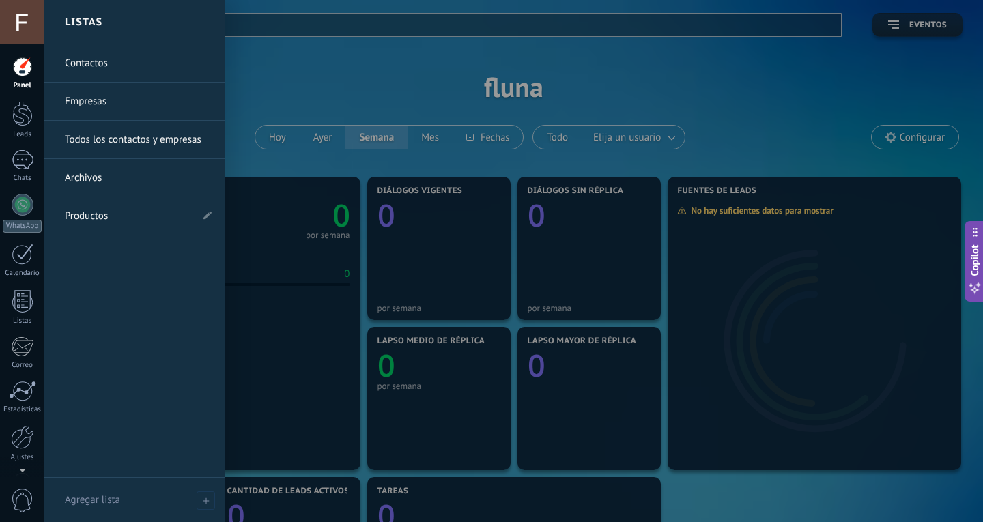
click at [96, 63] on link "Contactos" at bounding box center [138, 63] width 147 height 38
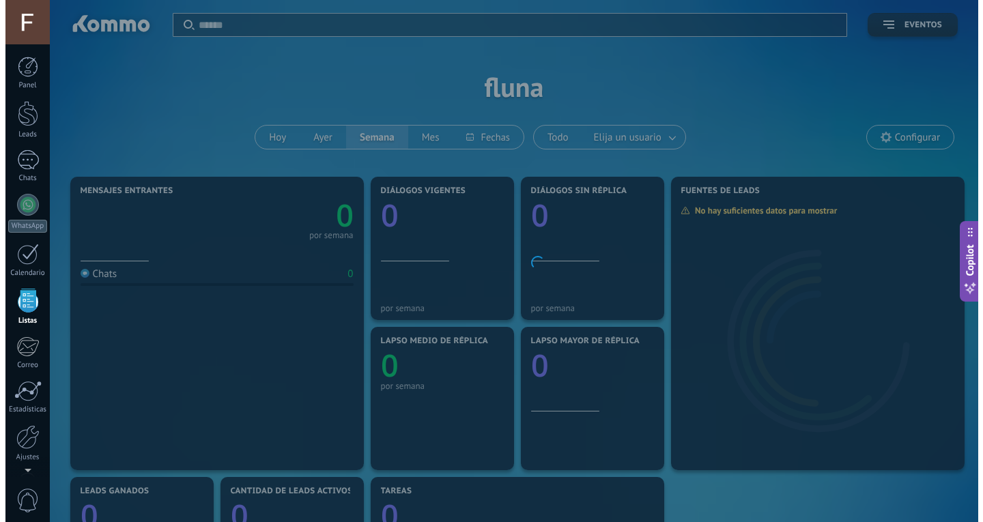
scroll to position [36, 0]
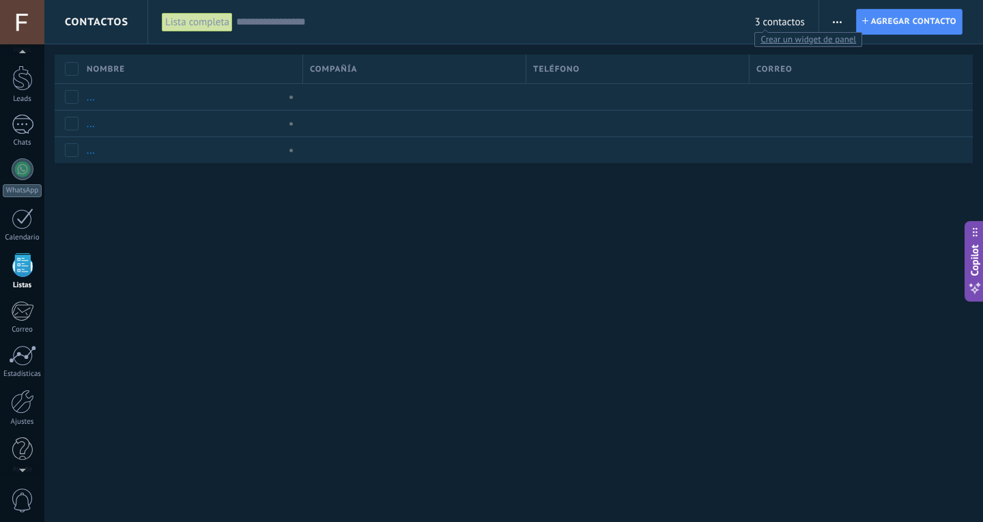
click at [797, 20] on span "3 contactos" at bounding box center [779, 22] width 50 height 13
click at [765, 24] on span "3 contactos" at bounding box center [779, 22] width 50 height 13
click at [654, 27] on input "text" at bounding box center [495, 22] width 519 height 14
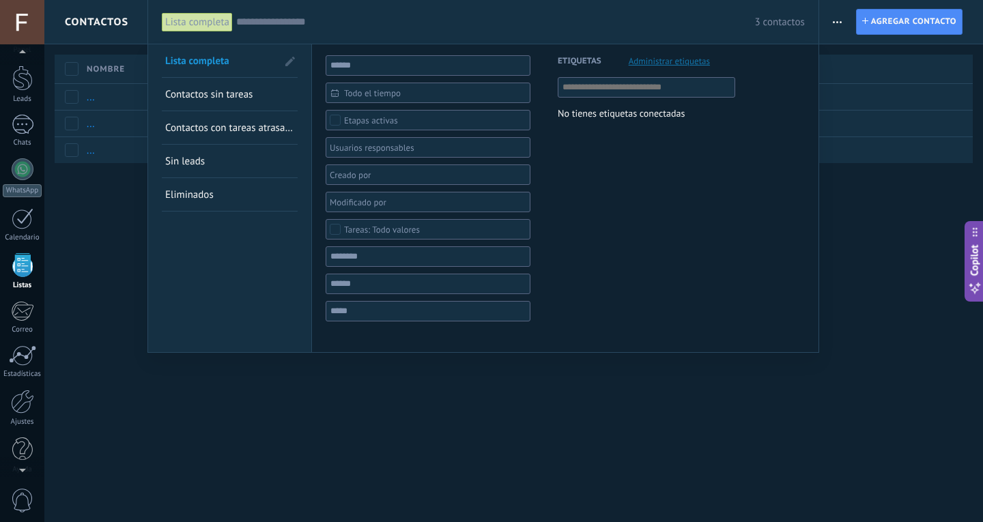
click at [269, 19] on input "text" at bounding box center [495, 22] width 519 height 14
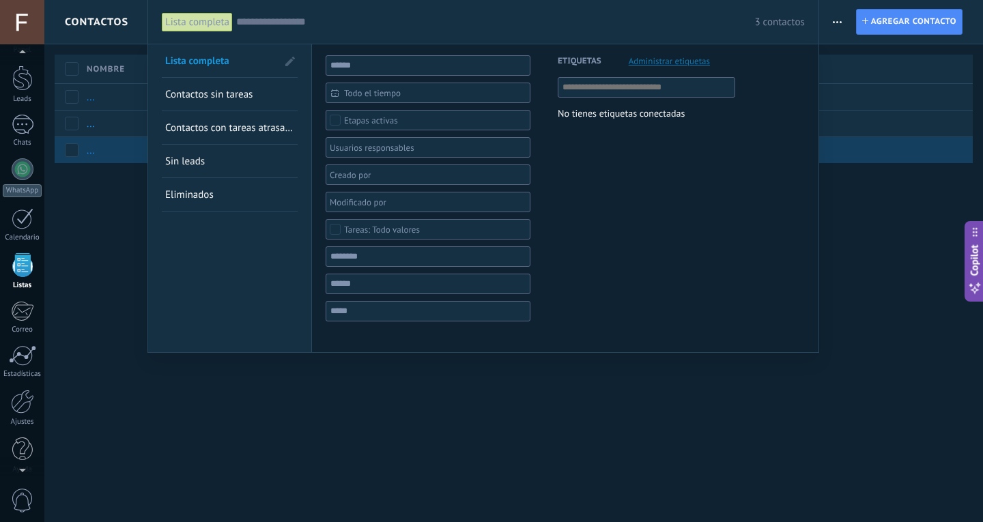
click at [94, 156] on div at bounding box center [491, 261] width 983 height 522
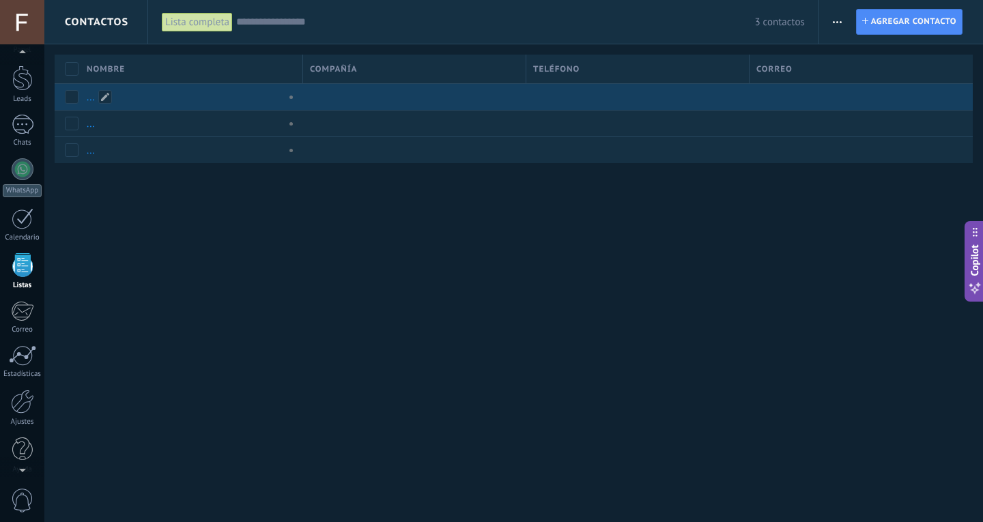
click at [92, 95] on link "..." at bounding box center [91, 97] width 8 height 13
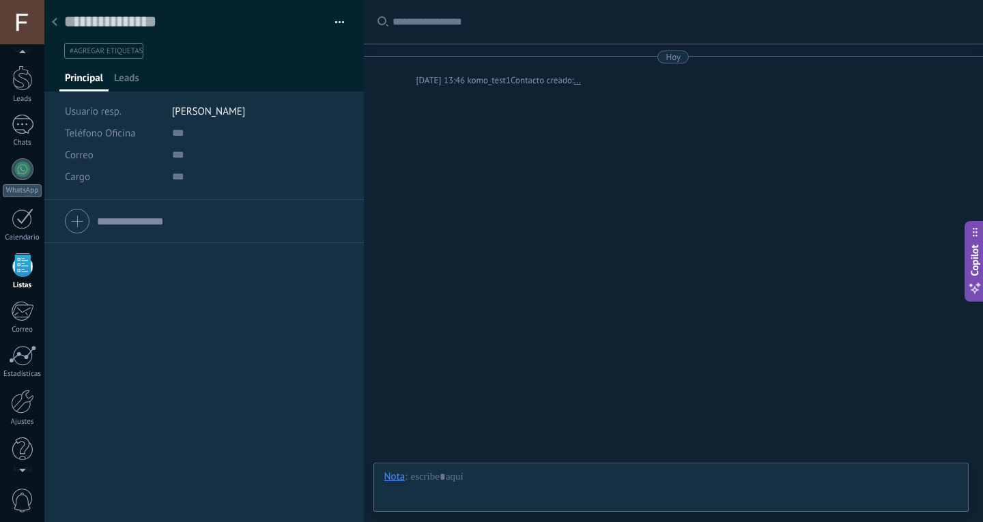
scroll to position [20, 0]
click at [207, 116] on span "[PERSON_NAME]" at bounding box center [209, 111] width 74 height 13
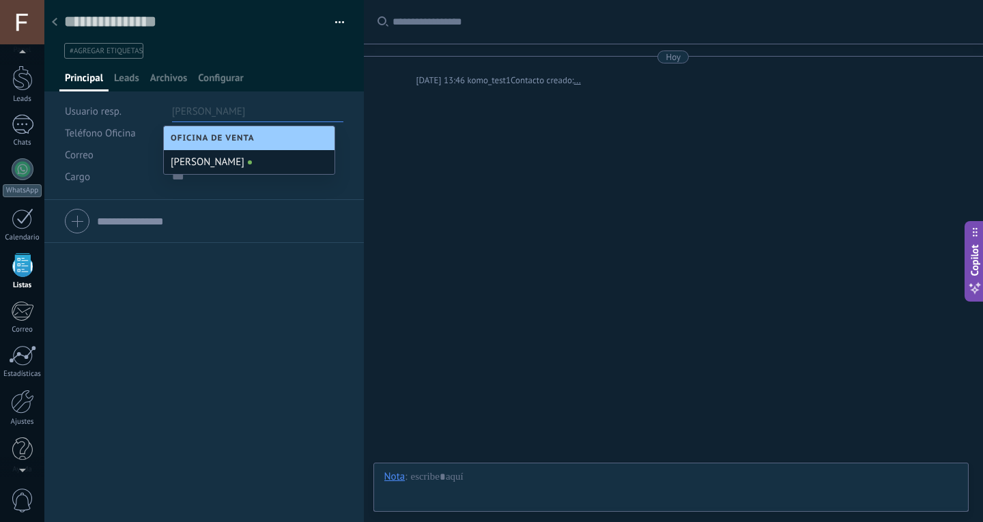
click at [461, 124] on div "Buscar Carga más Hoy Hoy 13:46 komo_test1 Contacto creado: ... Participantes:" at bounding box center [674, 261] width 620 height 522
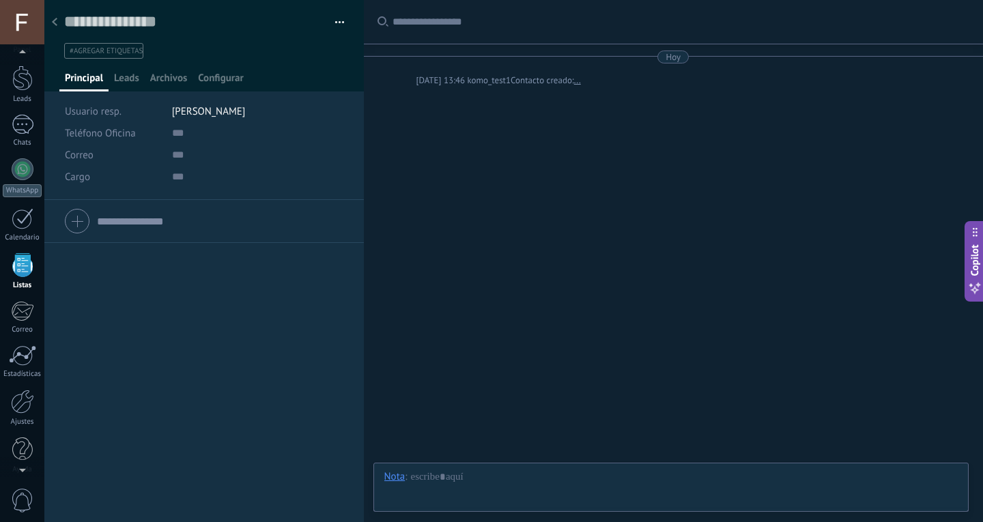
click at [532, 81] on div "Contacto creado:" at bounding box center [542, 81] width 63 height 14
click at [574, 80] on link "..." at bounding box center [577, 81] width 7 height 14
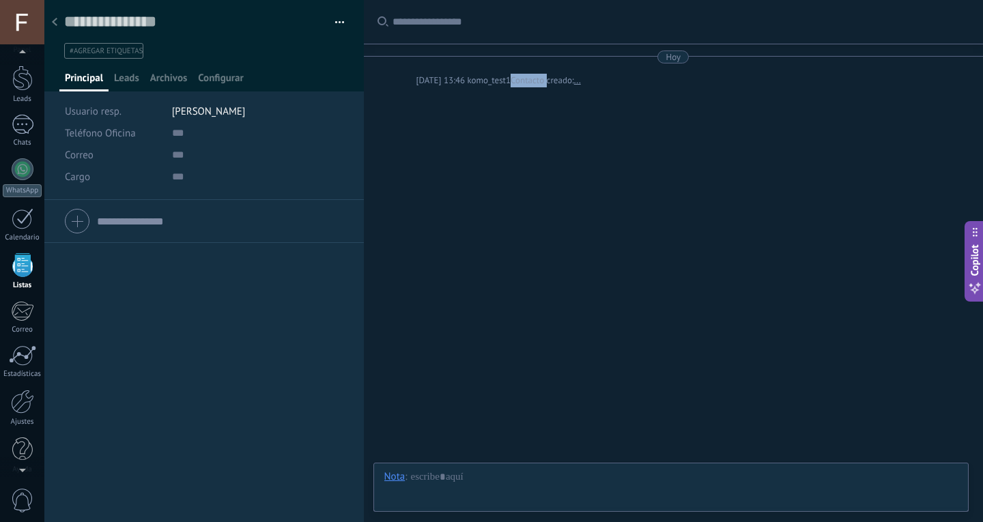
click at [574, 80] on link "..." at bounding box center [577, 81] width 7 height 14
click at [124, 75] on span "Leads" at bounding box center [126, 82] width 25 height 20
click at [171, 78] on span "Archivos" at bounding box center [168, 82] width 37 height 20
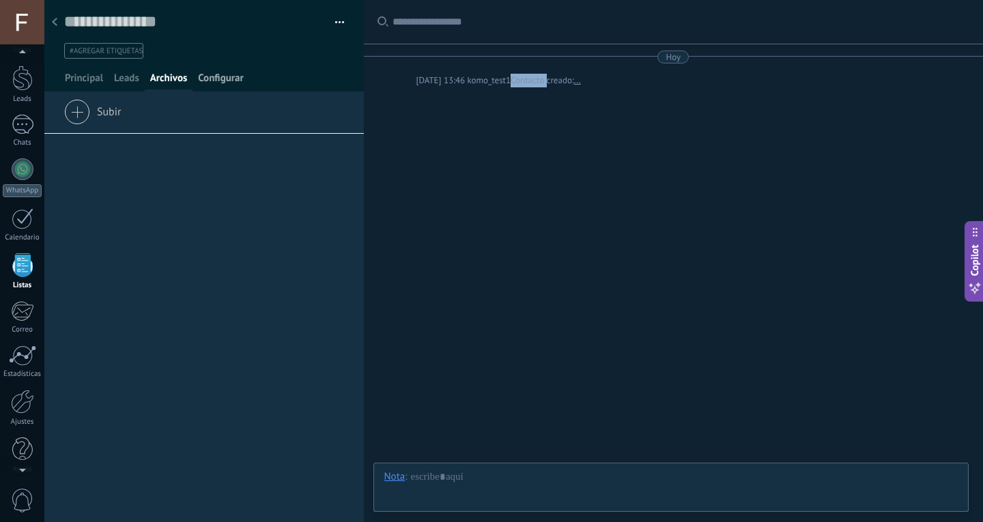
click at [223, 80] on span "Configurar" at bounding box center [220, 82] width 45 height 20
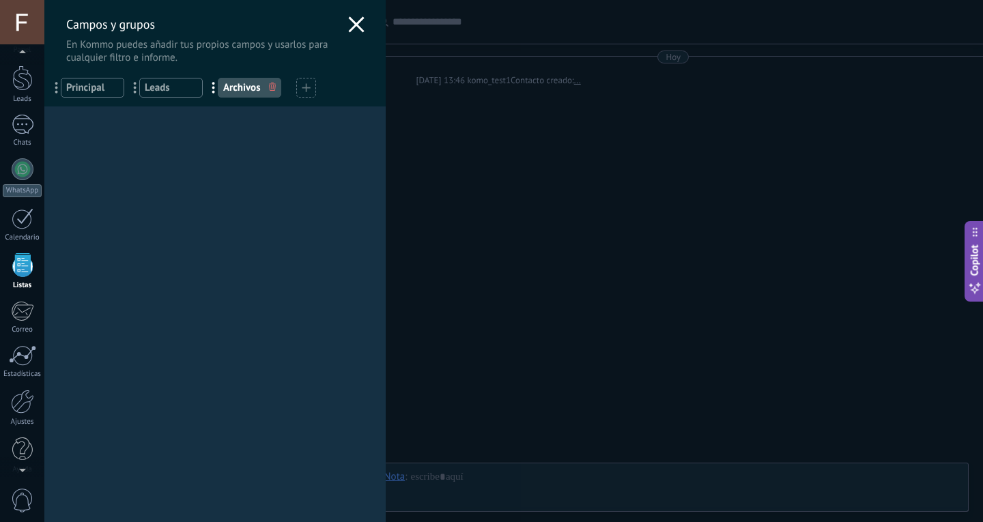
click at [349, 14] on div "Campos y grupos En Kommo puedes añadir tus propios campos y usarlos para cualqu…" at bounding box center [214, 32] width 341 height 64
click at [350, 21] on icon at bounding box center [356, 24] width 16 height 16
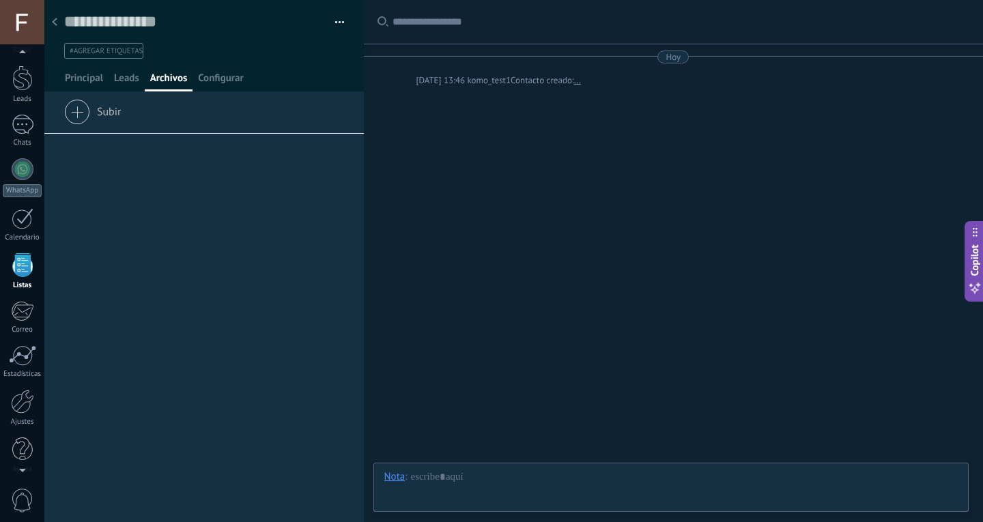
click at [54, 29] on div at bounding box center [54, 23] width 19 height 27
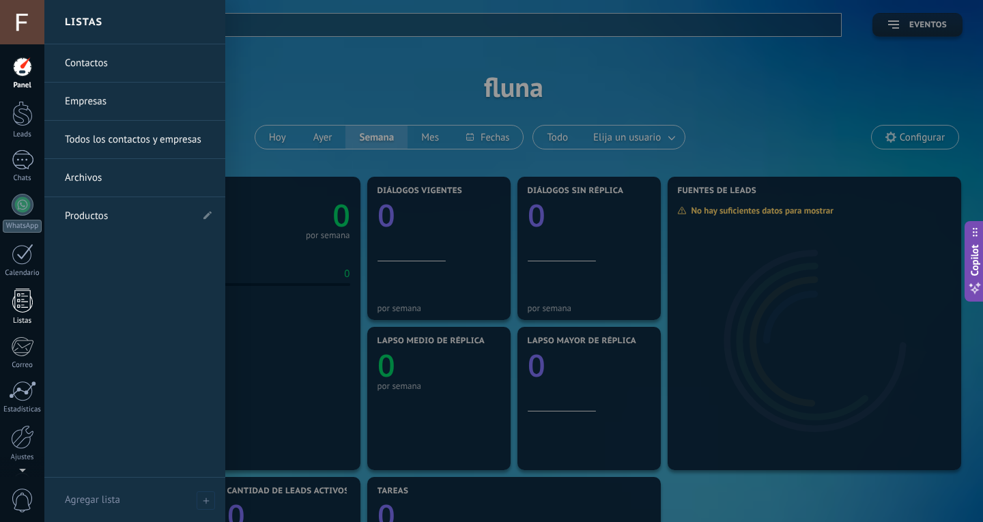
click at [31, 300] on div at bounding box center [22, 301] width 20 height 24
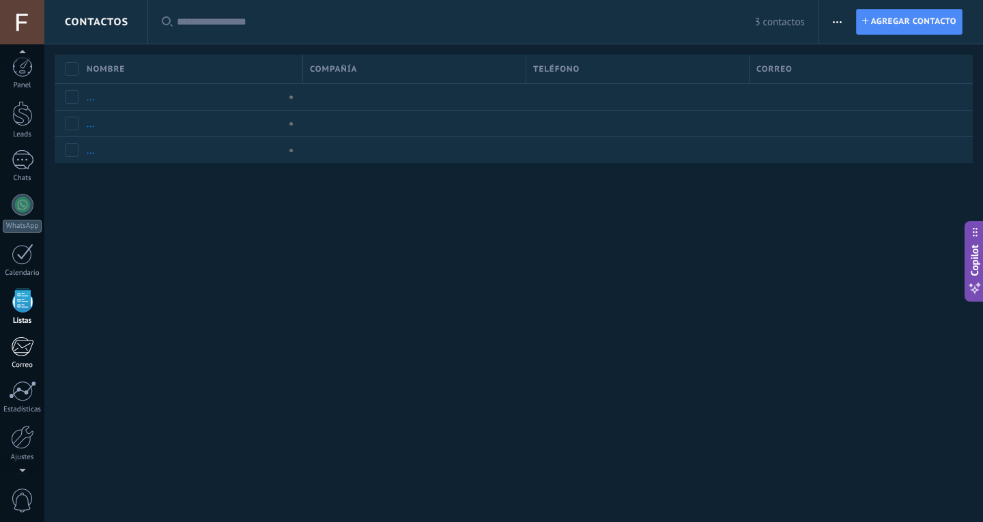
scroll to position [36, 0]
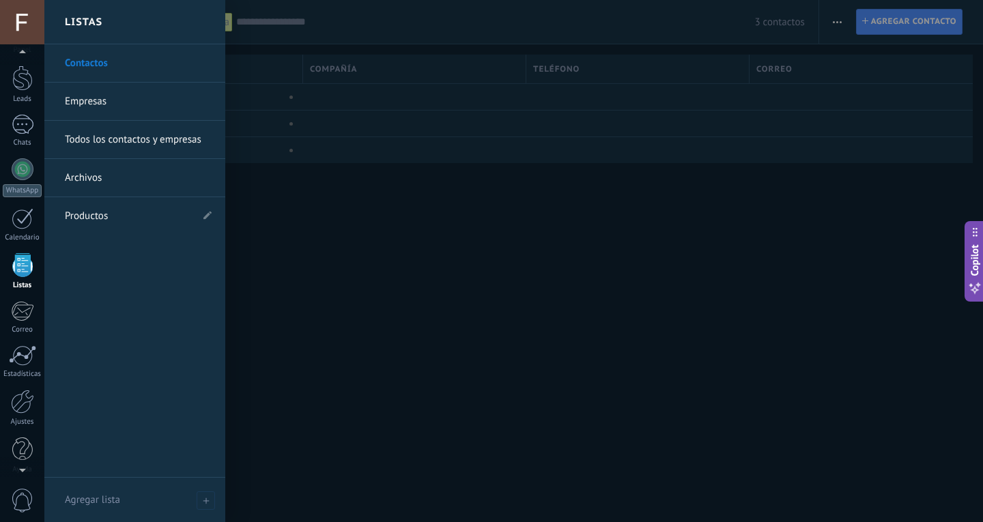
click at [113, 149] on link "Todos los contactos y empresas" at bounding box center [138, 140] width 147 height 38
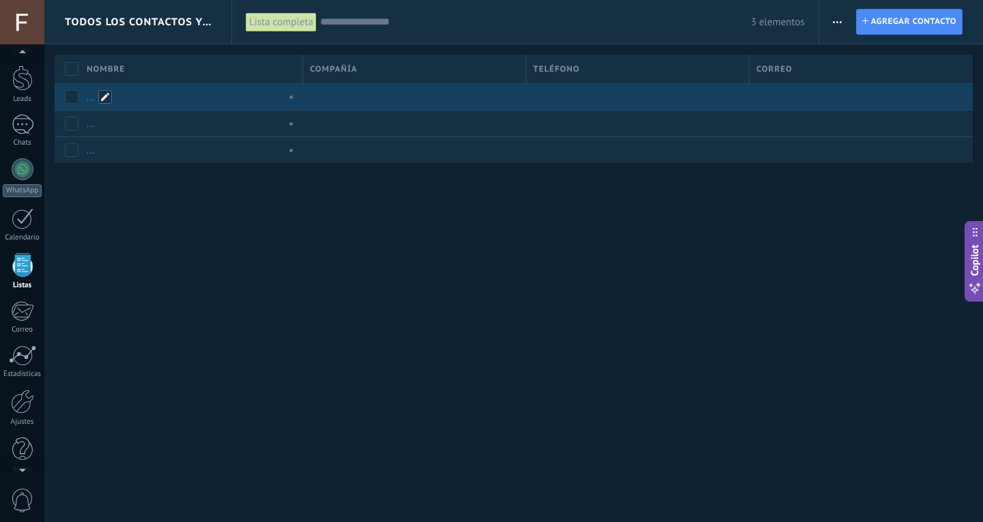
click at [106, 98] on span at bounding box center [105, 97] width 14 height 14
click at [162, 240] on div "Todos los contactos y empresas Lista completa Aplicar 3 elementos Lista complet…" at bounding box center [513, 261] width 939 height 522
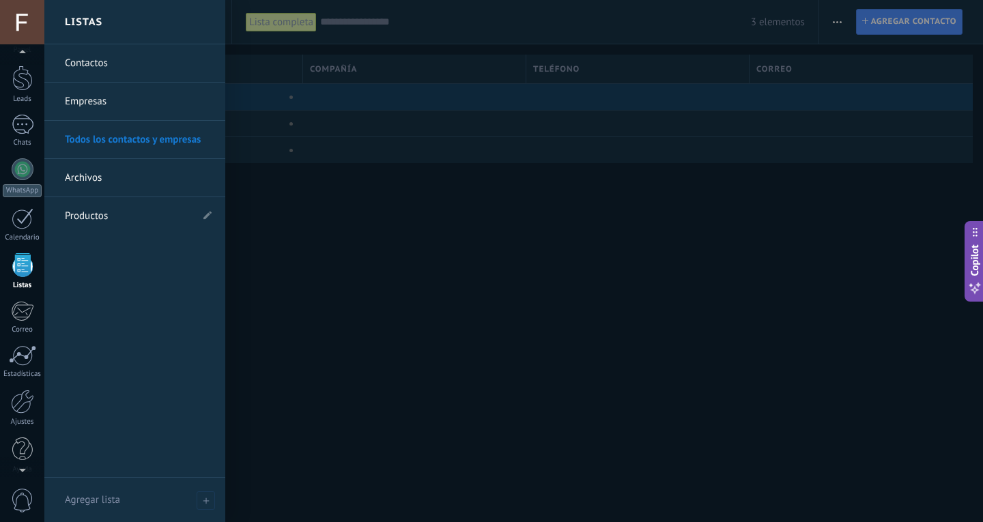
click at [92, 69] on link "Contactos" at bounding box center [138, 63] width 147 height 38
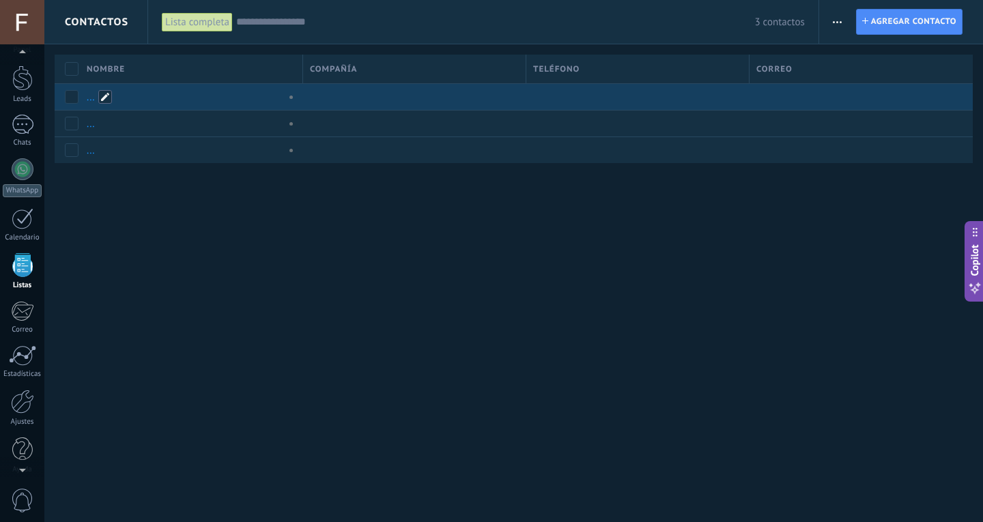
click at [102, 98] on span at bounding box center [105, 97] width 14 height 14
click at [144, 93] on input "text" at bounding box center [190, 98] width 211 height 22
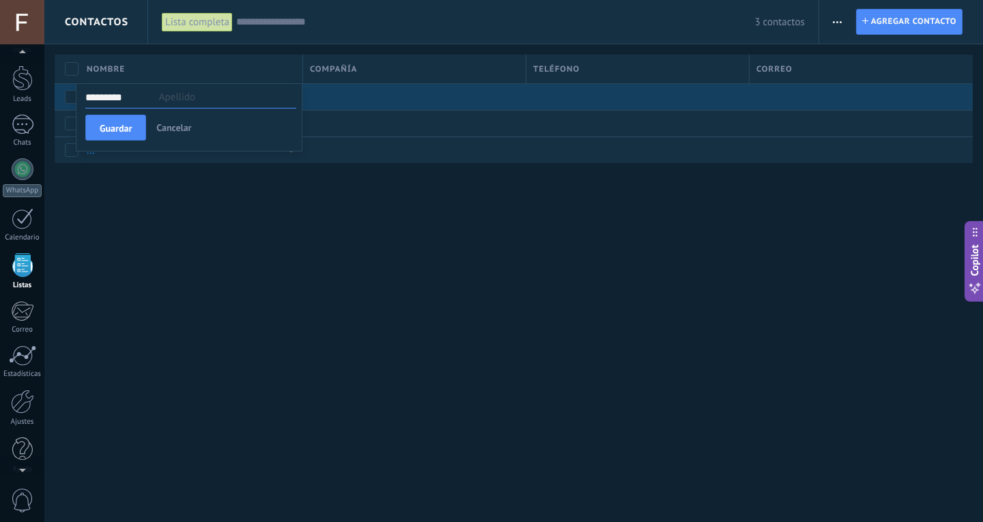
type input "*********"
click at [965, 221] on button "Copilot" at bounding box center [974, 261] width 19 height 81
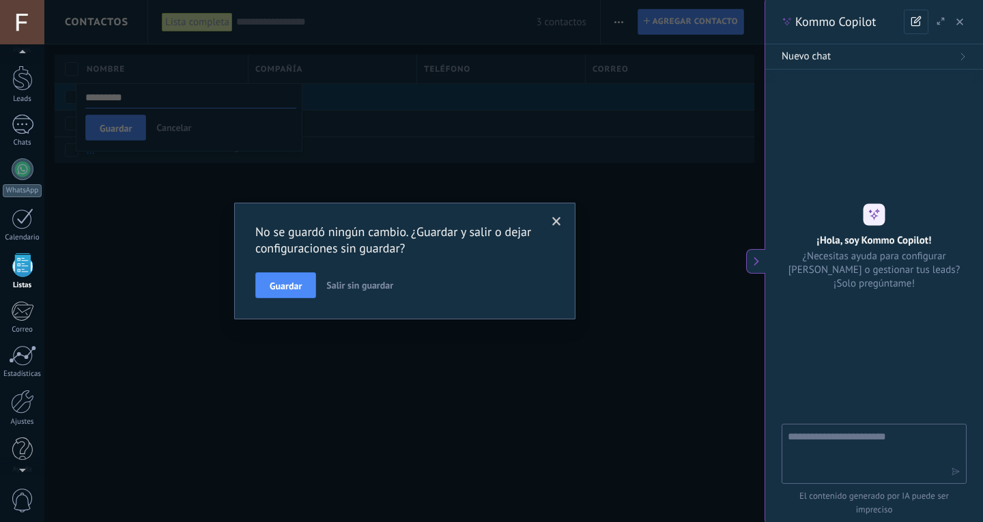
type textarea "**********"
click at [552, 212] on span at bounding box center [557, 221] width 23 height 23
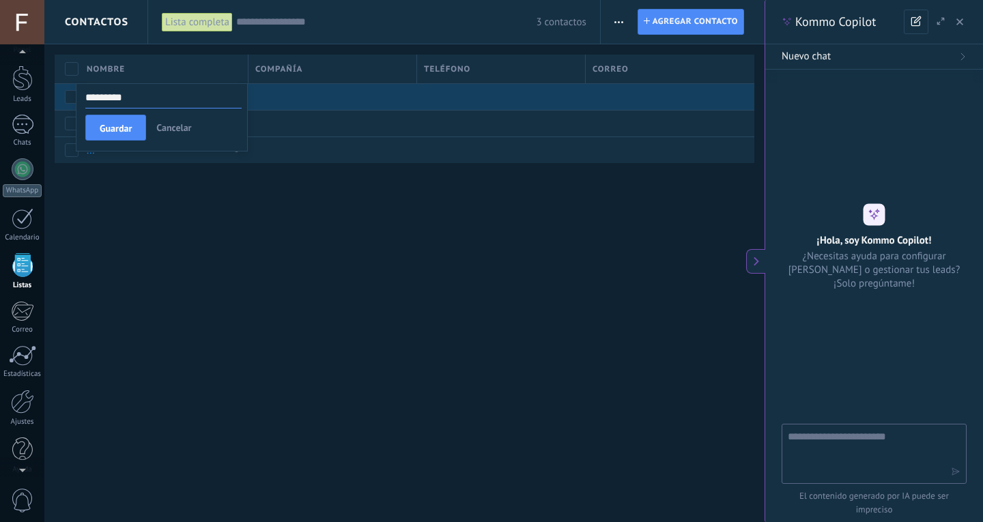
click at [490, 199] on div "Contactos Lista completa Aplicar 3 contactos Lista completa Contactos sin tarea…" at bounding box center [404, 104] width 720 height 208
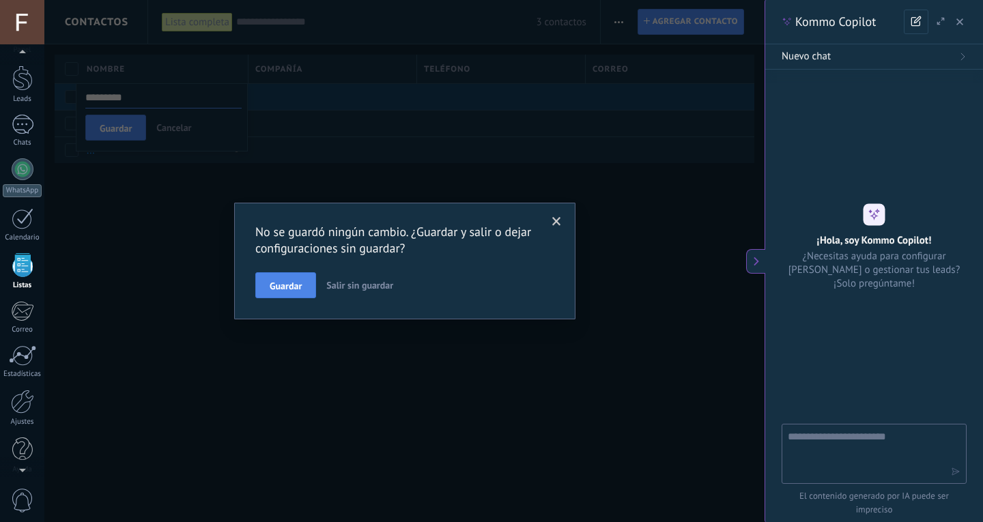
click at [302, 288] on span "Guardar" at bounding box center [286, 286] width 32 height 10
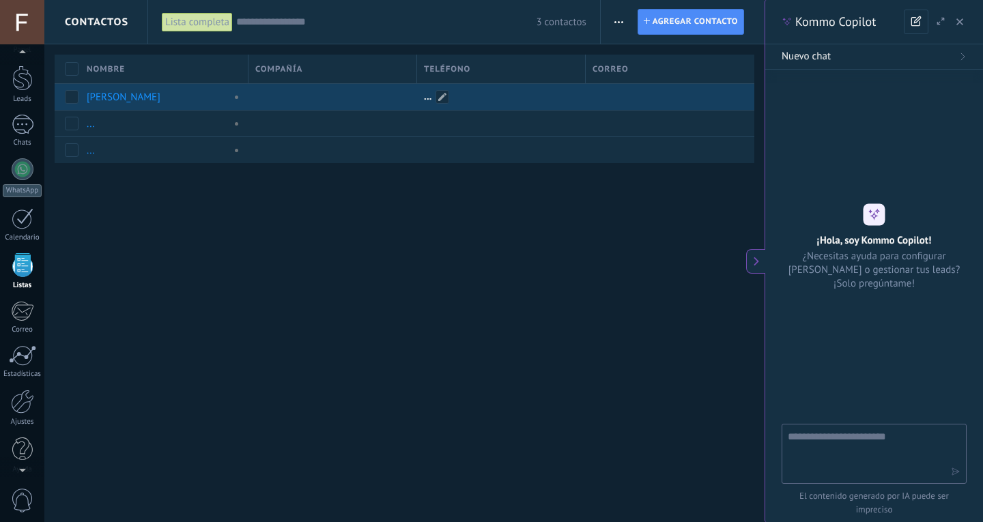
click at [473, 96] on div at bounding box center [498, 97] width 162 height 26
click at [447, 101] on span at bounding box center [443, 97] width 14 height 14
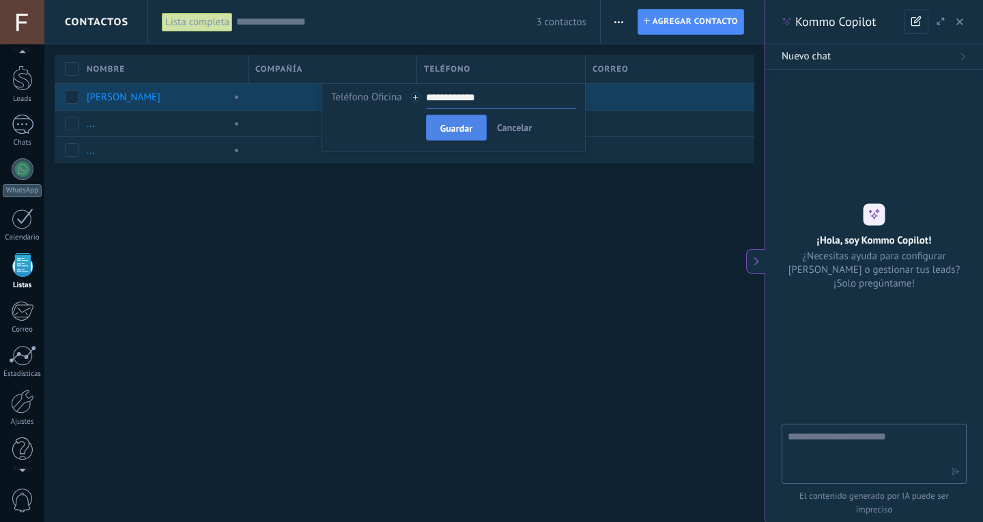
type input "**********"
click at [469, 122] on button "Guardar" at bounding box center [456, 128] width 61 height 26
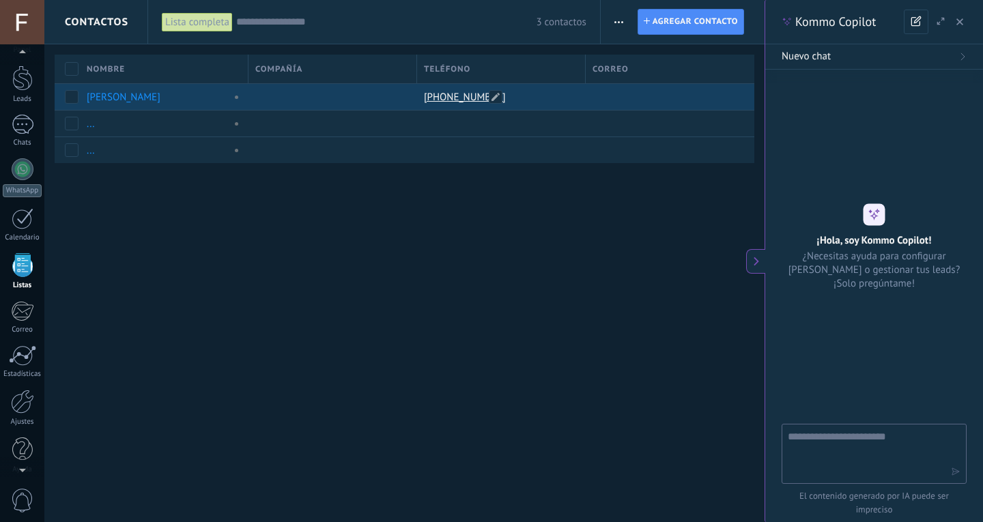
drag, startPoint x: 417, startPoint y: 94, endPoint x: 461, endPoint y: 99, distance: 44.0
click at [461, 99] on div "[PHONE_NUMBER]" at bounding box center [498, 97] width 162 height 26
click at [461, 99] on link "[PHONE_NUMBER]" at bounding box center [466, 97] width 85 height 12
click at [496, 98] on span at bounding box center [496, 97] width 14 height 14
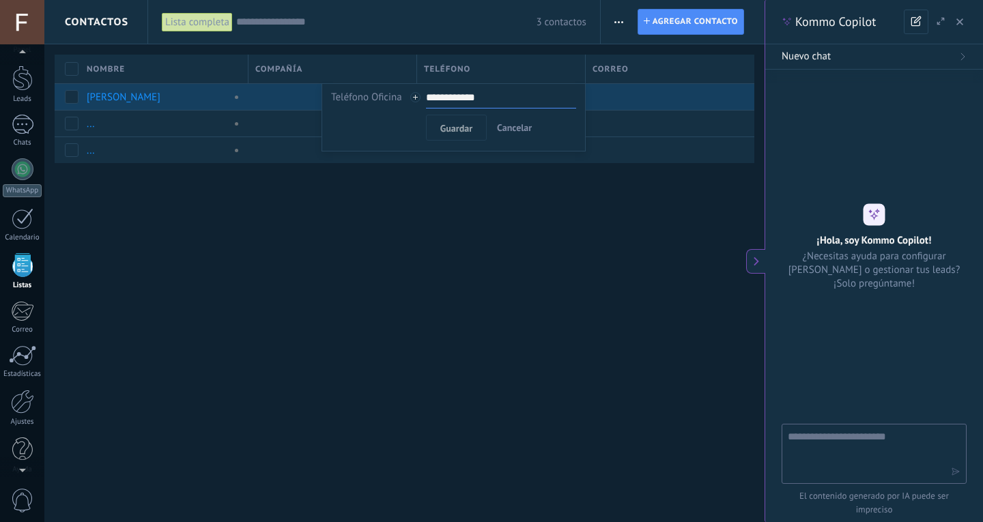
click at [470, 98] on input "**********" at bounding box center [501, 98] width 150 height 22
click at [474, 132] on button "Guardar" at bounding box center [456, 128] width 61 height 26
click at [472, 126] on span "Guardar" at bounding box center [456, 129] width 32 height 10
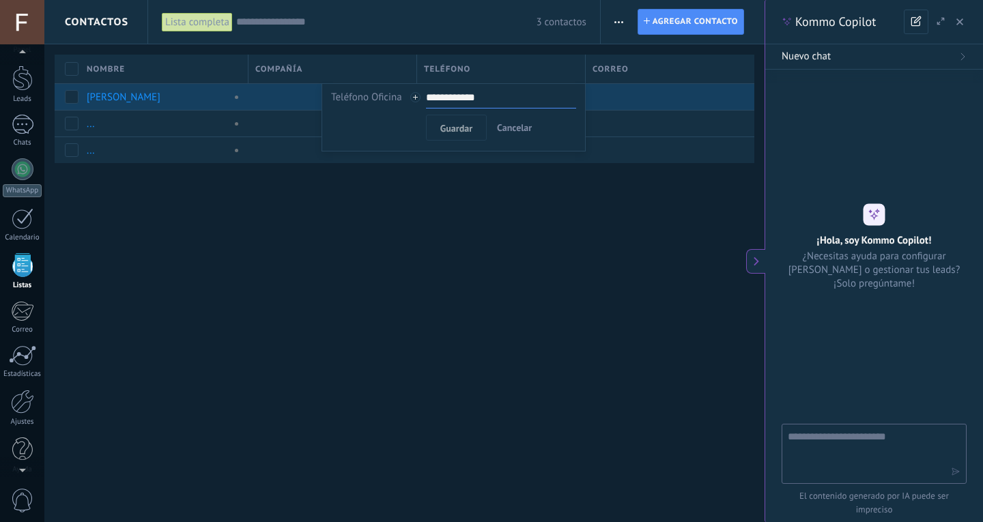
click at [505, 129] on span "Cancelar" at bounding box center [514, 128] width 35 height 12
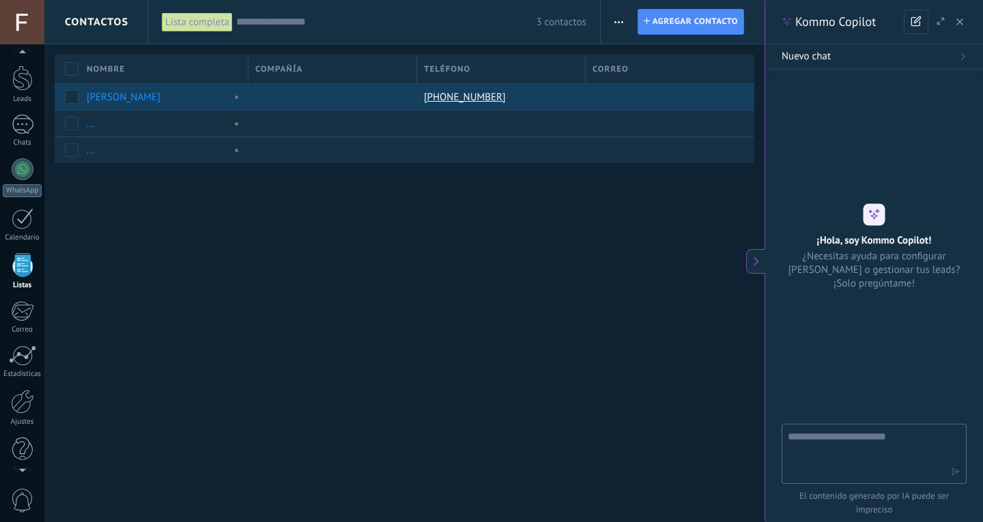
click at [578, 184] on div "Contactos Lista completa Aplicar 3 contactos Lista completa Contactos sin tarea…" at bounding box center [404, 104] width 720 height 208
click at [958, 23] on icon "button" at bounding box center [960, 21] width 7 height 7
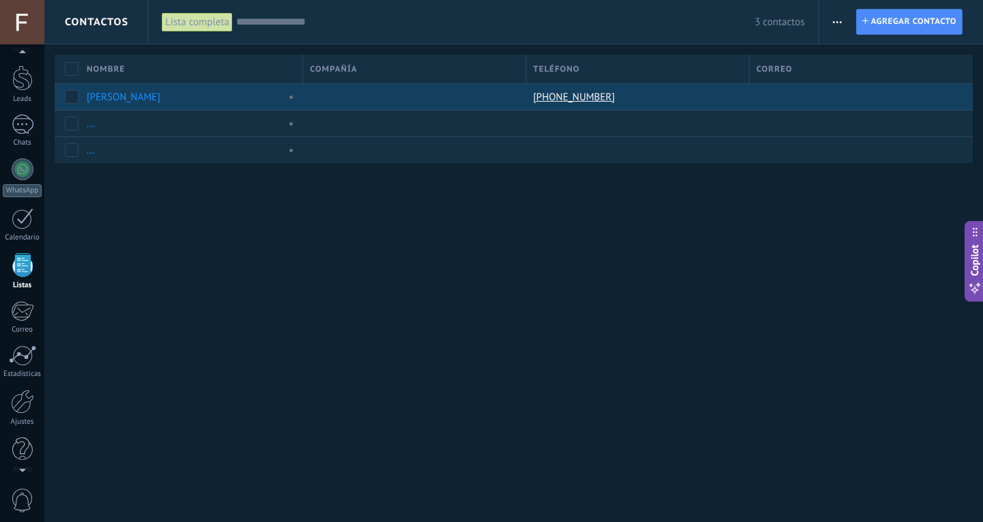
click at [739, 285] on div "Contactos Lista completa Aplicar 3 contactos Lista completa Contactos sin tarea…" at bounding box center [513, 261] width 939 height 522
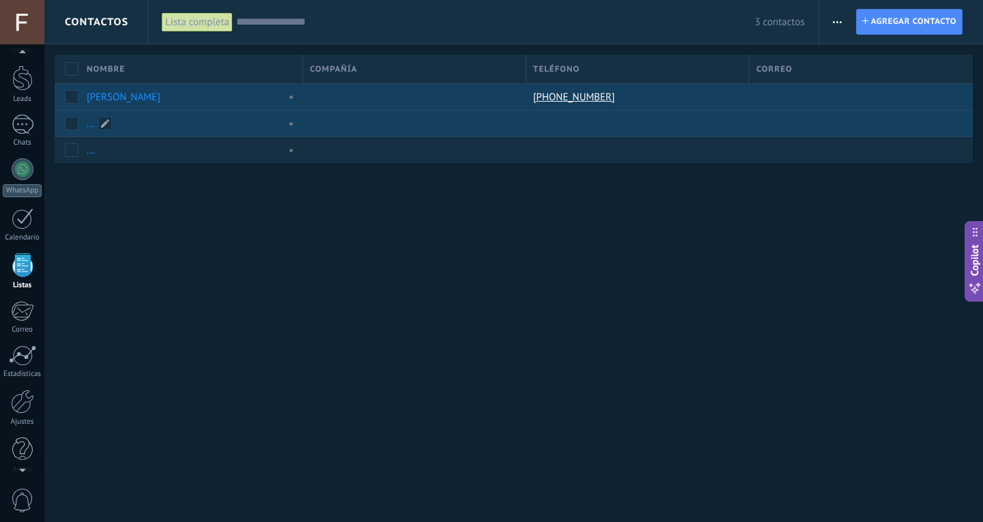
click at [88, 126] on link "..." at bounding box center [91, 123] width 8 height 13
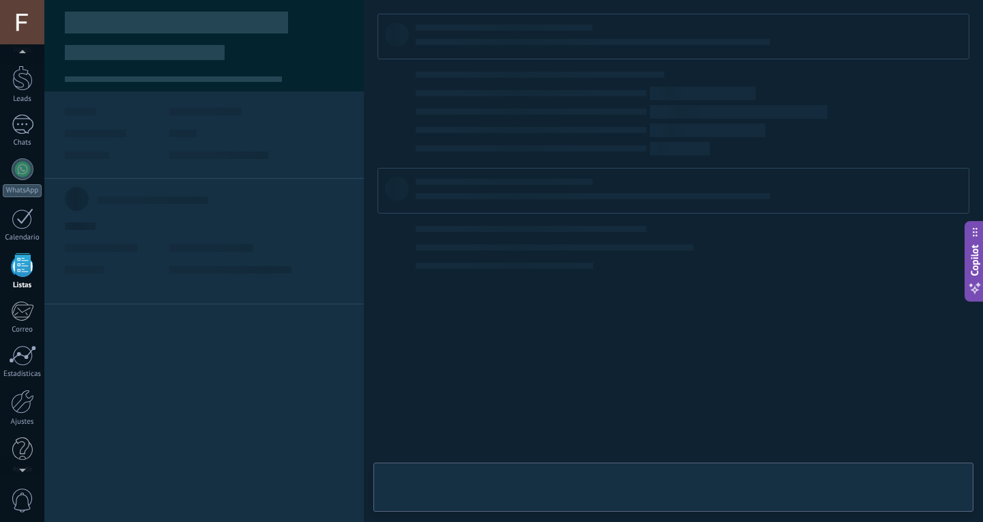
type textarea "**********"
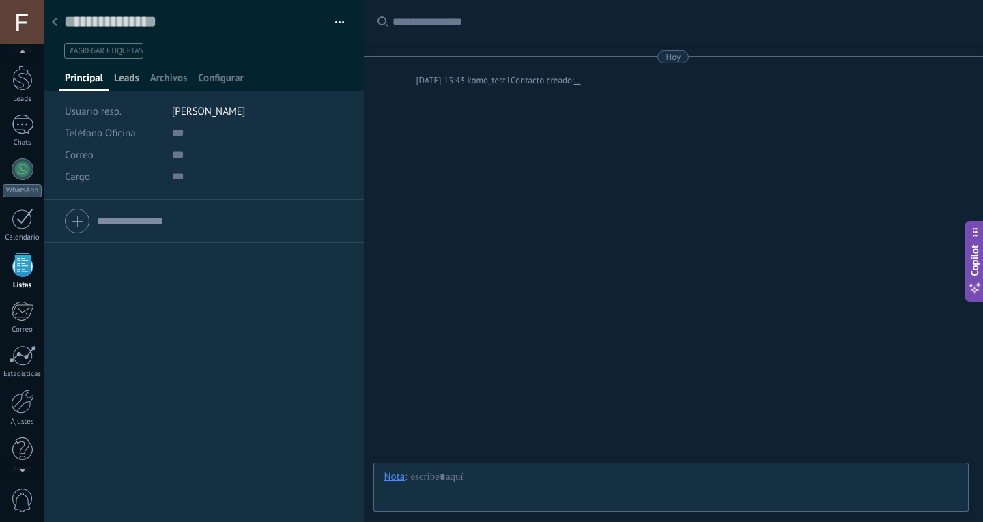
click at [135, 81] on span "Leads" at bounding box center [126, 82] width 25 height 20
click at [166, 77] on span "Archivos" at bounding box center [168, 82] width 37 height 20
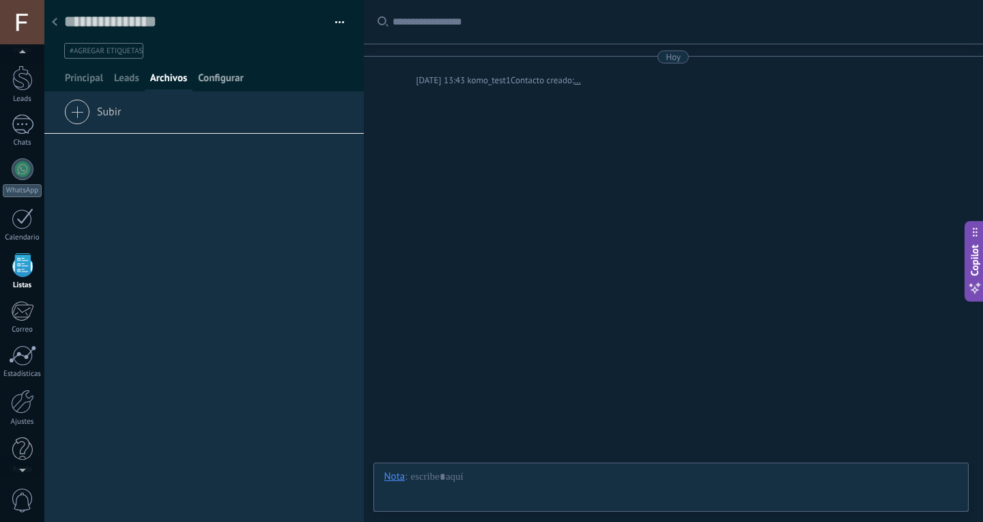
click at [240, 74] on span "Configurar" at bounding box center [220, 82] width 45 height 20
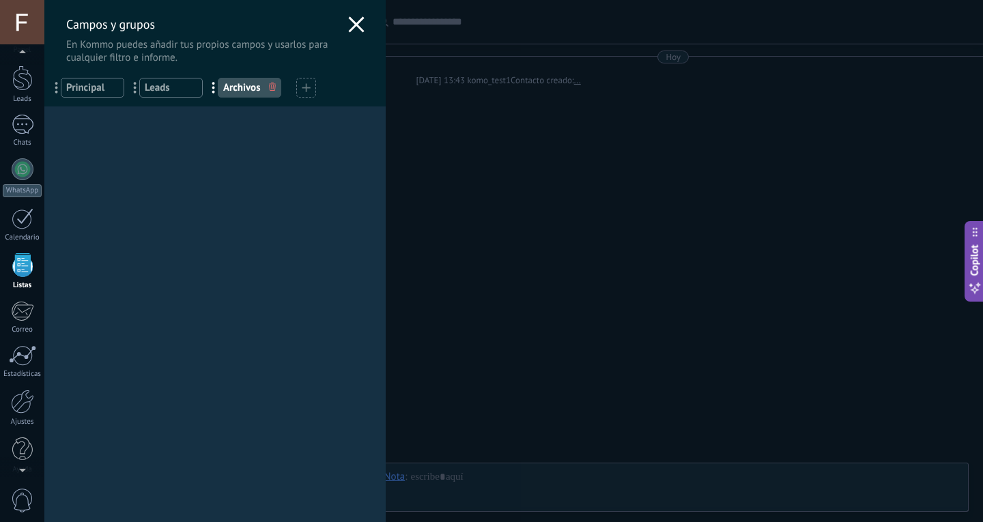
click at [57, 27] on div "Campos y grupos En Kommo puedes añadir tus propios campos y usarlos para cualqu…" at bounding box center [214, 32] width 341 height 64
click at [348, 25] on icon at bounding box center [356, 24] width 16 height 16
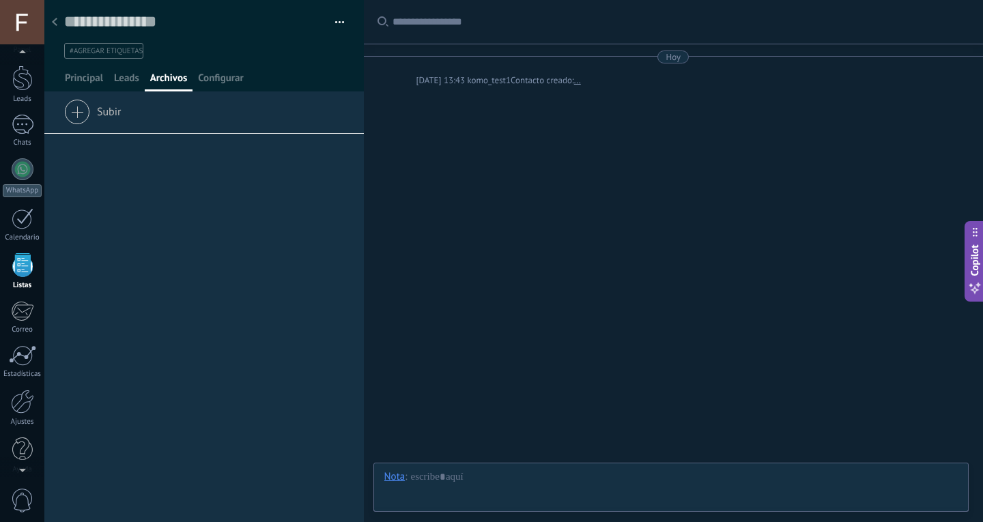
click at [58, 30] on div at bounding box center [54, 23] width 19 height 27
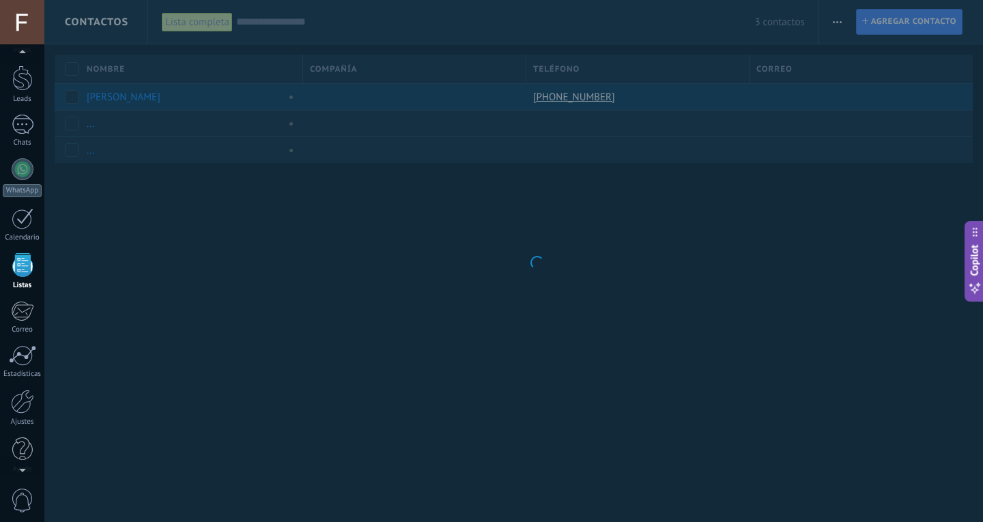
click at [153, 195] on body ".abecls-1,.abecls-2{fill-rule:evenodd}.abecls-2{fill:#fff} .abhcls-1{fill:none}…" at bounding box center [491, 261] width 983 height 522
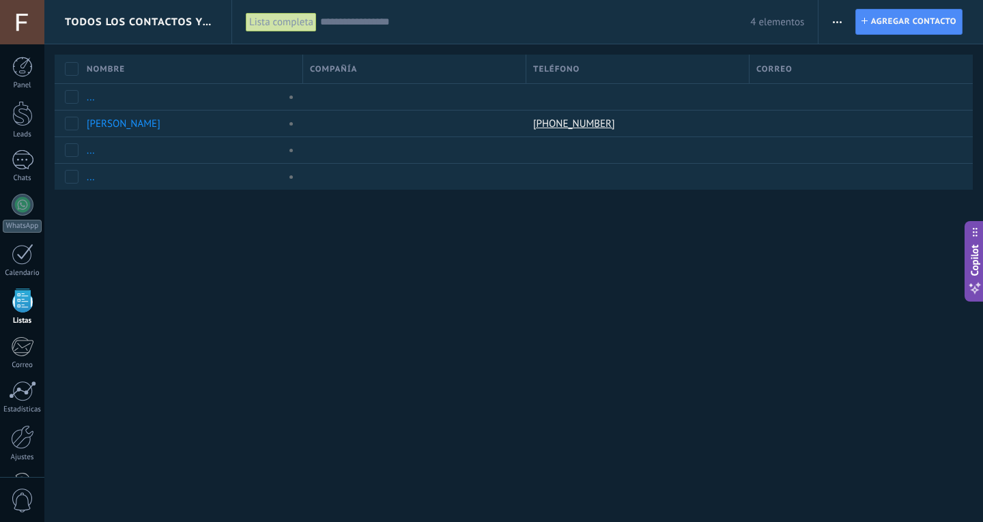
click at [204, 244] on div "Todos los contactos y empresas Lista completa Aplicar 4 elementos Lista complet…" at bounding box center [513, 261] width 939 height 522
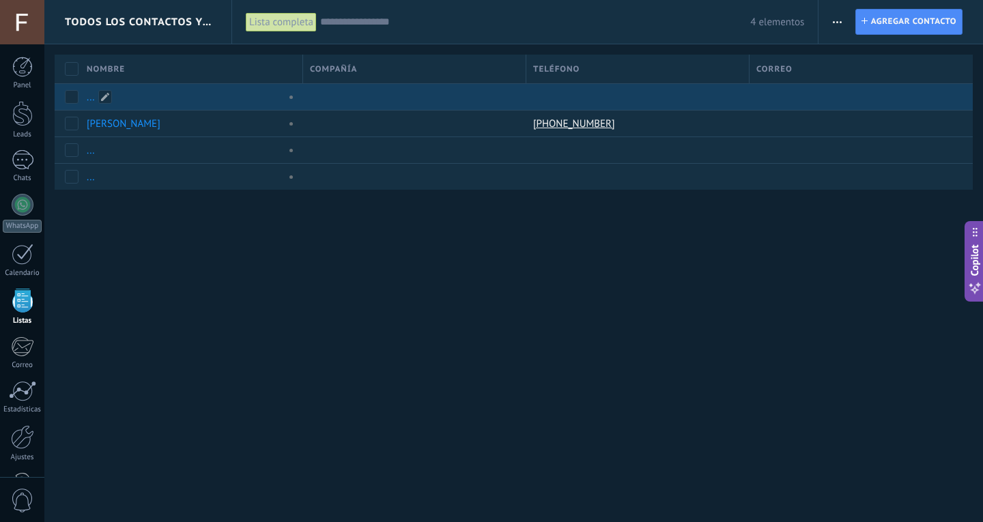
drag, startPoint x: 91, startPoint y: 100, endPoint x: 93, endPoint y: 86, distance: 14.5
click at [93, 86] on div "..." at bounding box center [188, 97] width 216 height 26
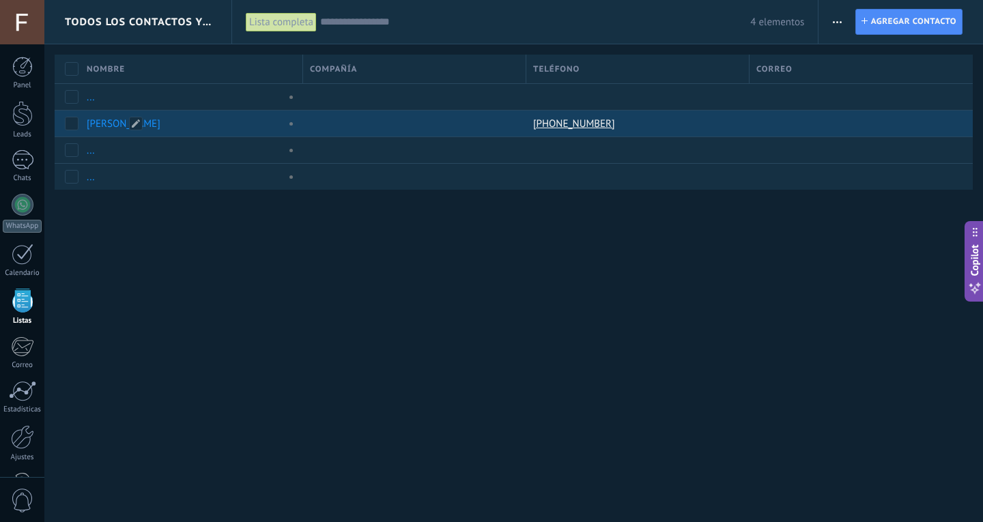
click at [107, 127] on link "[PERSON_NAME]" at bounding box center [124, 123] width 74 height 13
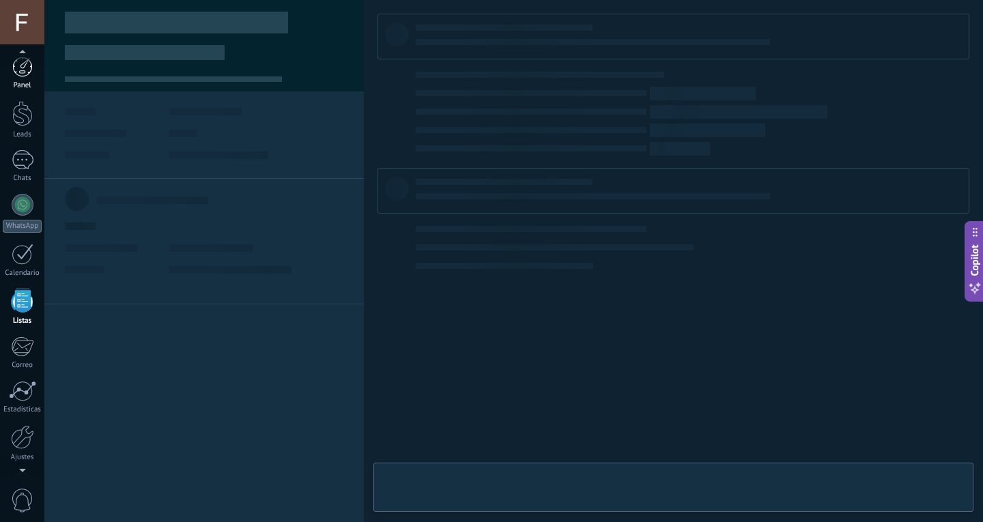
scroll to position [36, 0]
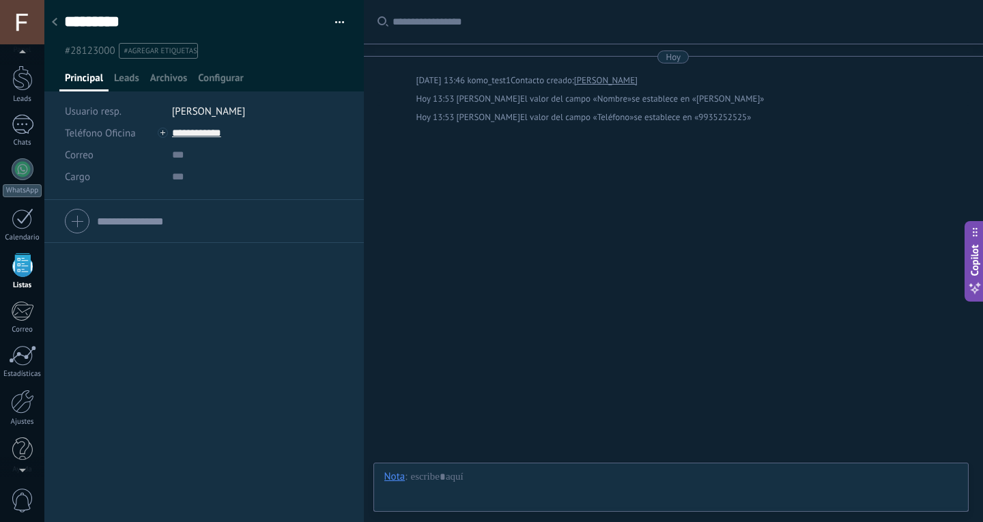
click at [53, 18] on div at bounding box center [54, 23] width 19 height 27
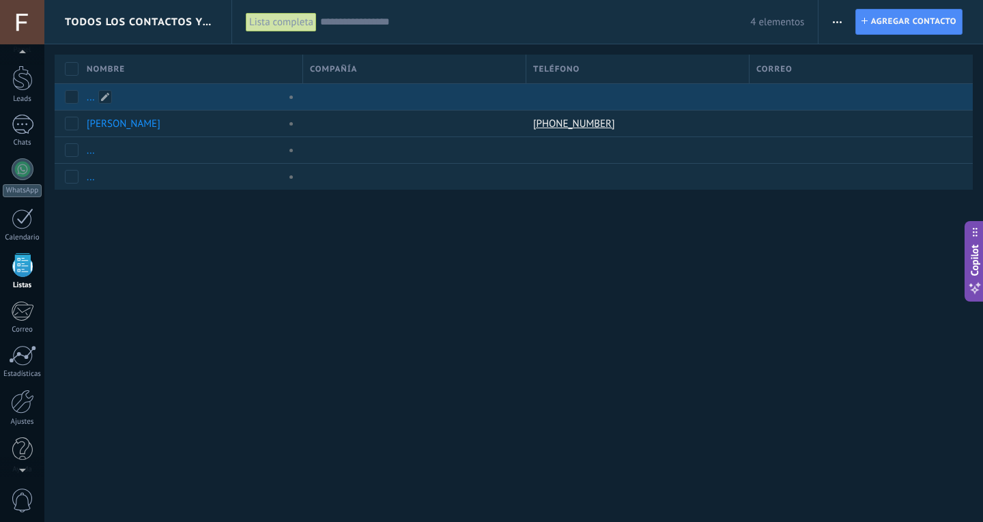
click at [85, 91] on div "..." at bounding box center [188, 97] width 216 height 26
click at [89, 98] on link "..." at bounding box center [91, 97] width 8 height 13
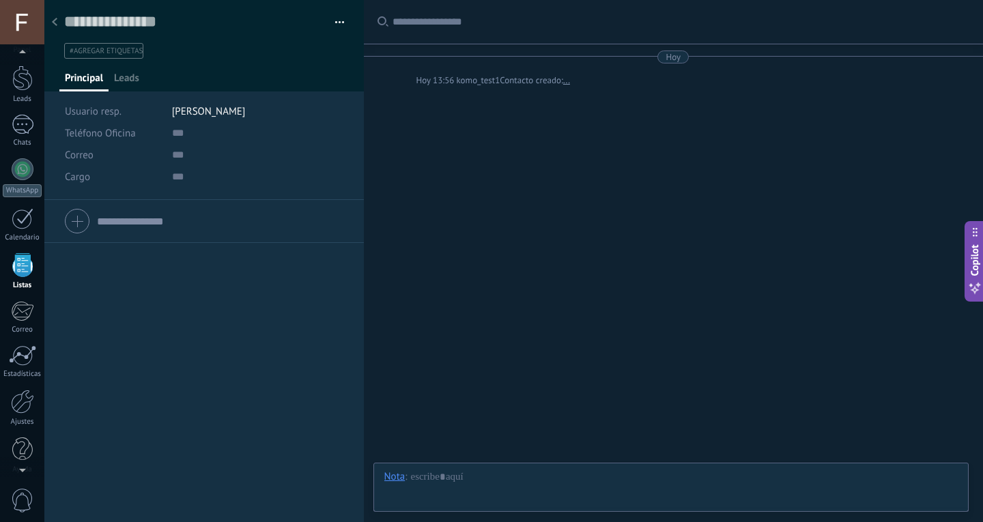
scroll to position [20, 0]
click at [53, 25] on icon at bounding box center [54, 22] width 5 height 8
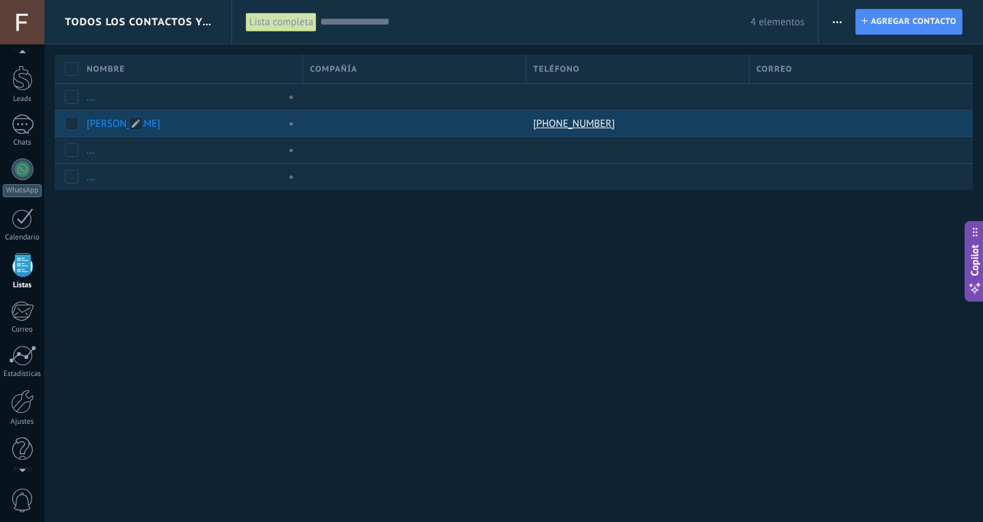
click at [177, 123] on div "[PERSON_NAME]" at bounding box center [183, 123] width 193 height 12
click at [109, 124] on link "[PERSON_NAME]" at bounding box center [124, 123] width 74 height 13
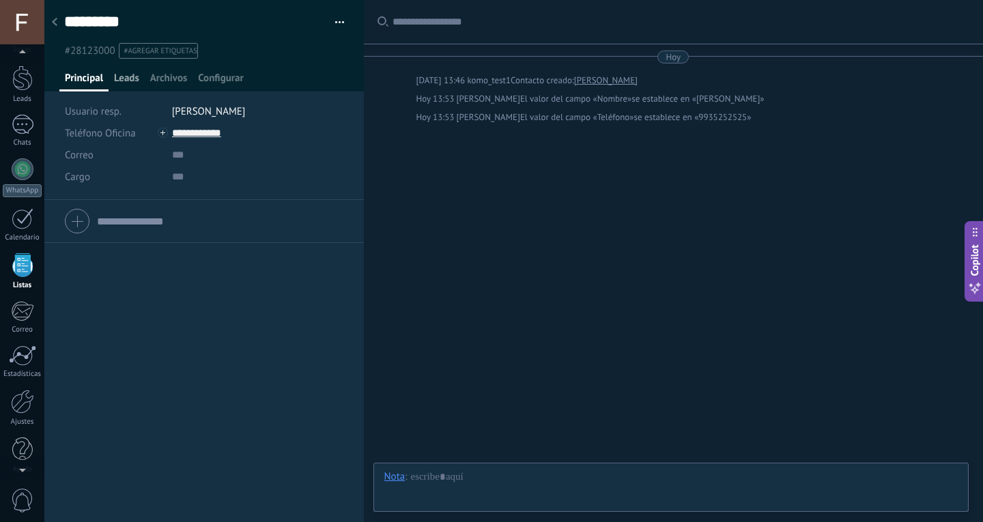
click at [132, 76] on span "Leads" at bounding box center [126, 82] width 25 height 20
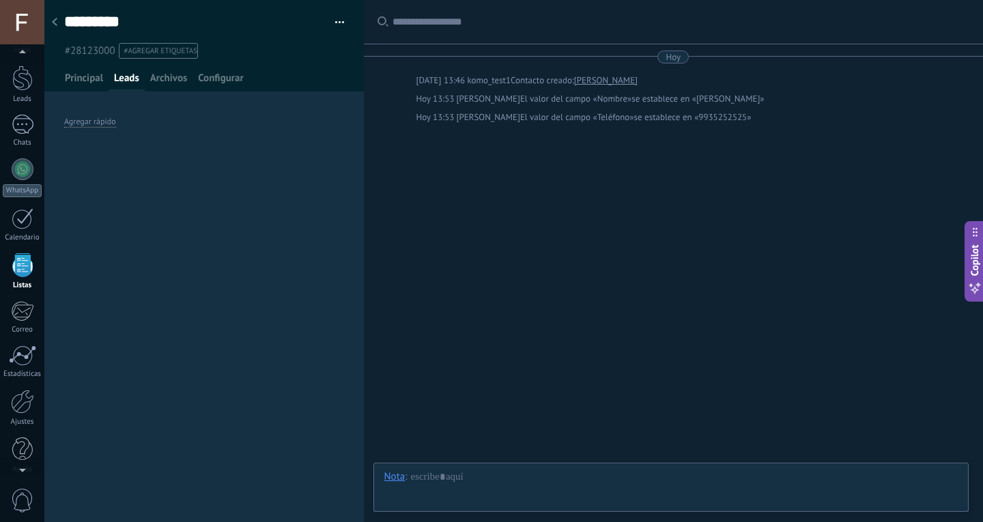
click at [87, 51] on span "#28123000" at bounding box center [90, 50] width 51 height 13
copy span "28123000"
click at [51, 18] on div at bounding box center [54, 23] width 19 height 27
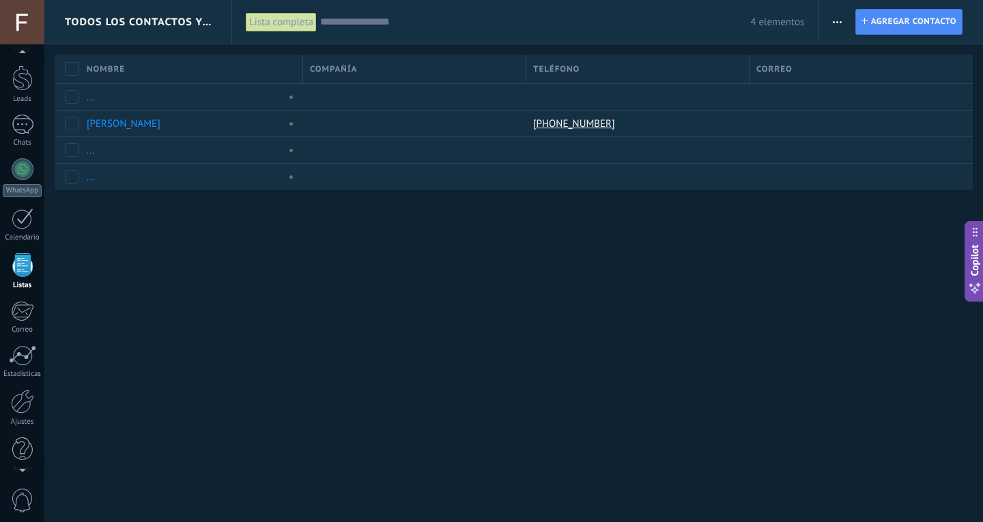
click at [343, 59] on div "Compañía" at bounding box center [414, 69] width 223 height 29
click at [261, 64] on div "Nombre" at bounding box center [191, 69] width 223 height 29
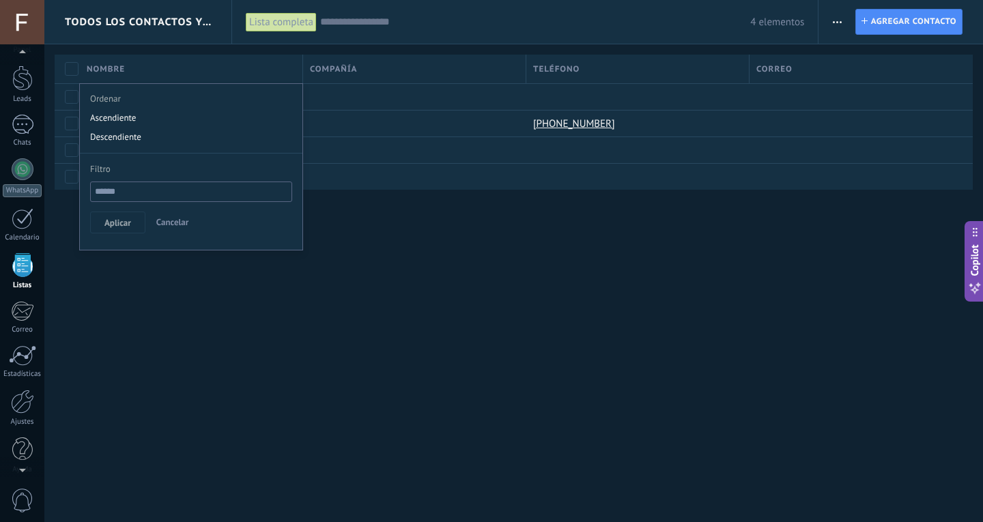
click at [548, 64] on span "Teléfono" at bounding box center [556, 69] width 46 height 13
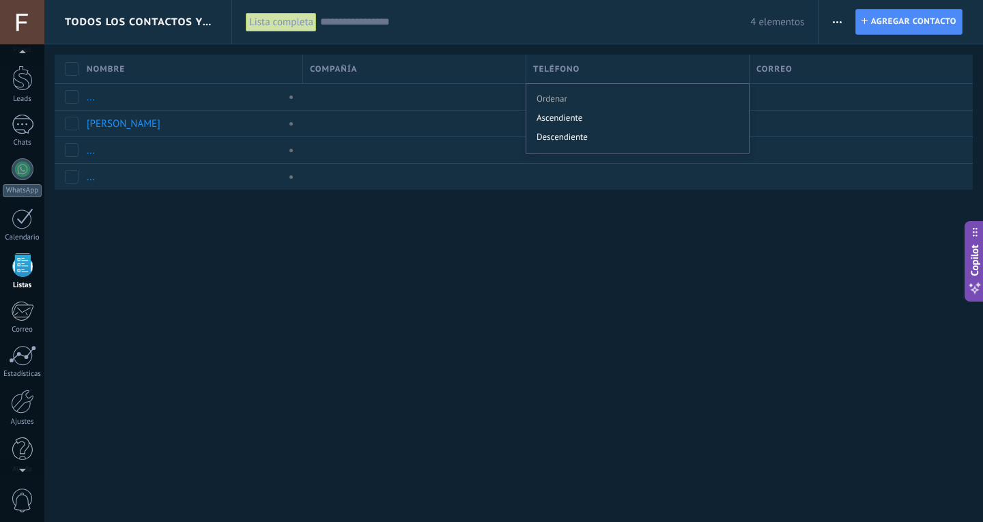
click at [839, 70] on div "Correo" at bounding box center [861, 69] width 223 height 29
click at [784, 66] on span "Correo" at bounding box center [774, 69] width 36 height 13
click at [784, 65] on span "Correo" at bounding box center [774, 69] width 36 height 13
drag, startPoint x: 842, startPoint y: 60, endPoint x: 130, endPoint y: 47, distance: 711.5
click at [165, 62] on div "Nombre Compañía Teléfono Correo" at bounding box center [514, 69] width 918 height 29
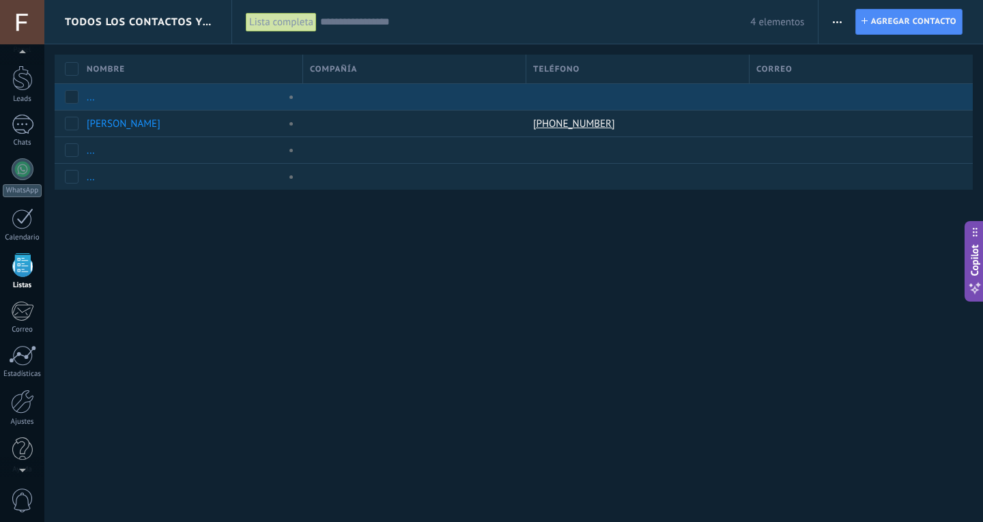
drag, startPoint x: 150, startPoint y: 55, endPoint x: 266, endPoint y: 85, distance: 120.4
click at [266, 85] on div "Nombre Compañía Teléfono" at bounding box center [519, 122] width 929 height 135
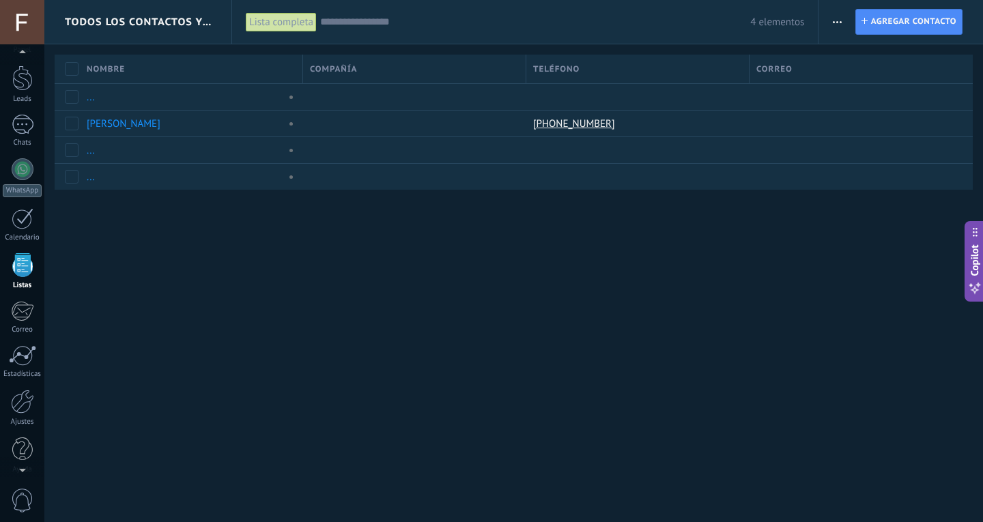
drag, startPoint x: 210, startPoint y: 56, endPoint x: 777, endPoint y: 71, distance: 567.6
click at [754, 68] on div "Nombre Compañía Teléfono Correo" at bounding box center [514, 69] width 918 height 29
click at [780, 72] on span "Correo" at bounding box center [774, 69] width 36 height 13
click at [137, 47] on div "Todos los contactos y empresas Lista completa Aplicar 4 elementos Lista complet…" at bounding box center [513, 117] width 939 height 234
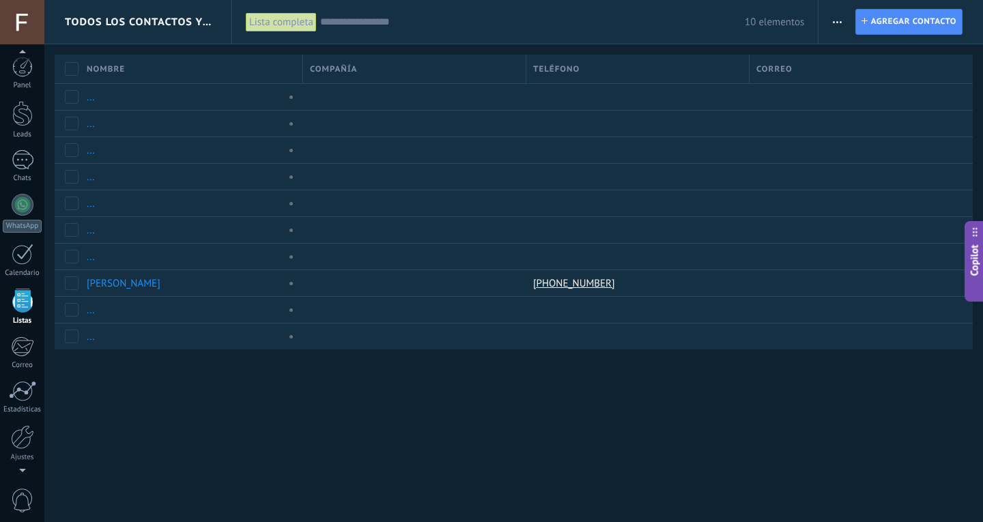
scroll to position [36, 0]
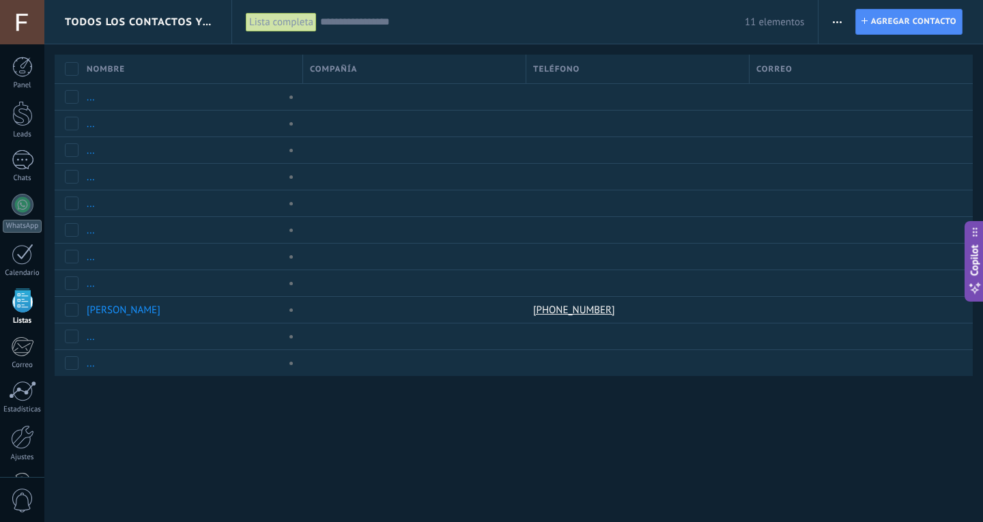
click at [64, 49] on div "Todos los contactos y empresas Lista completa Aplicar 11 elementos Lista comple…" at bounding box center [513, 210] width 939 height 421
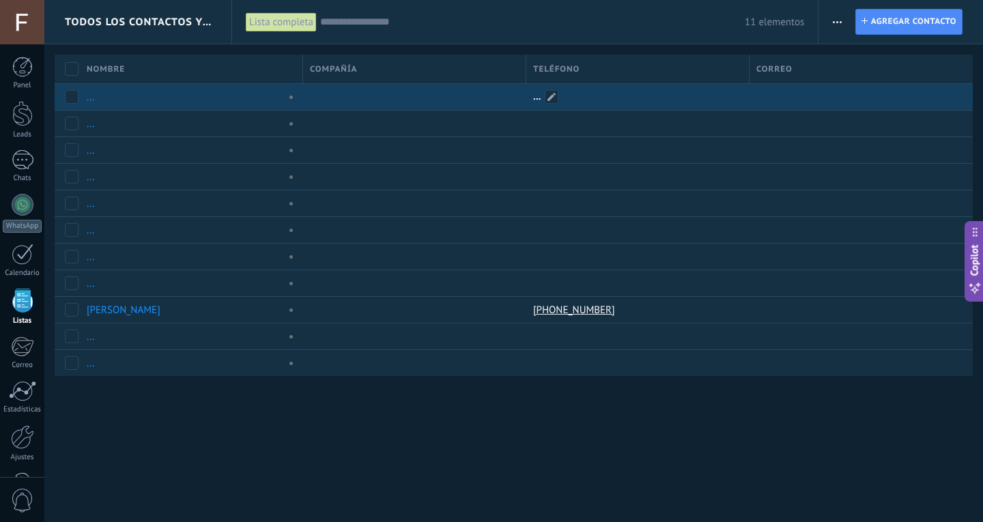
drag, startPoint x: 64, startPoint y: 49, endPoint x: 484, endPoint y: 100, distance: 423.0
click at [531, 101] on div "Todos los contactos y empresas Lista completa Aplicar 11 elementos Lista comple…" at bounding box center [513, 210] width 939 height 421
click at [312, 100] on div at bounding box center [411, 97] width 216 height 26
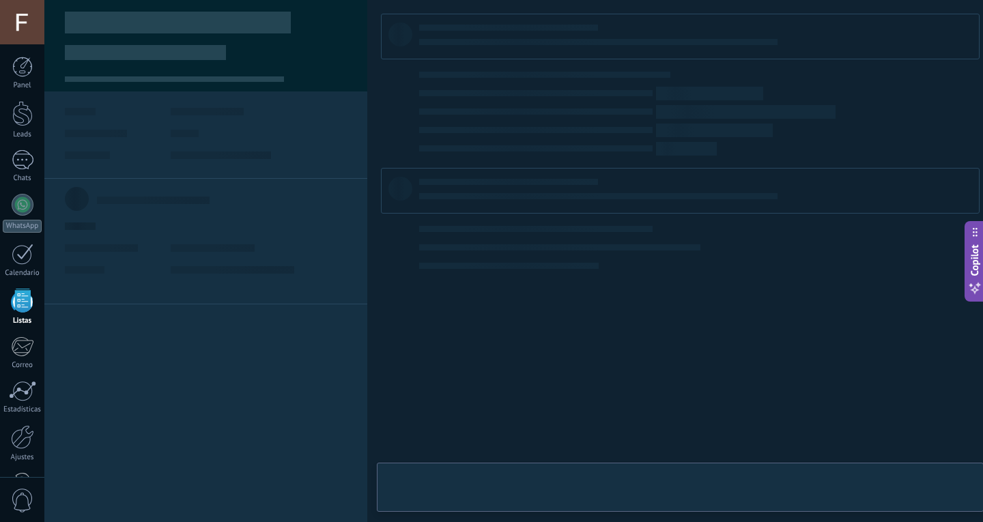
click at [312, 100] on div at bounding box center [411, 97] width 216 height 26
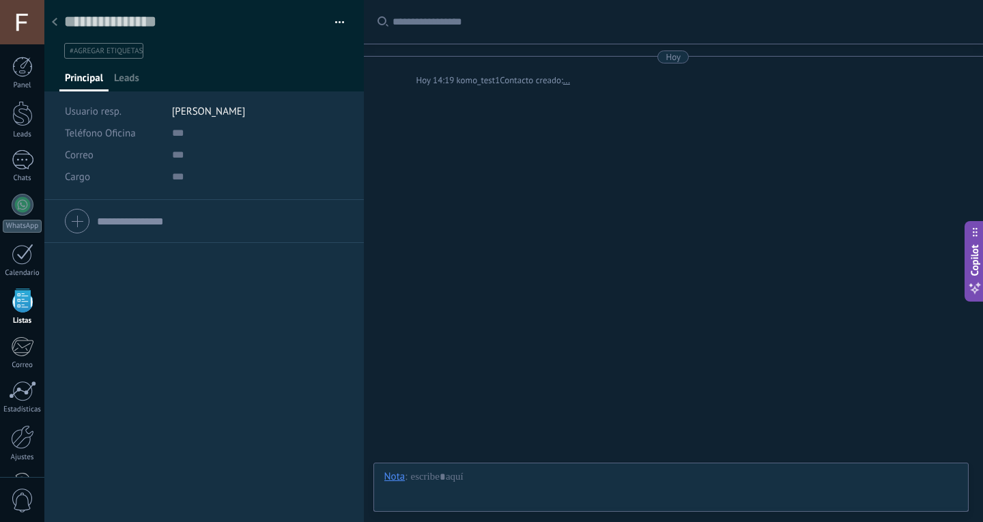
scroll to position [20, 0]
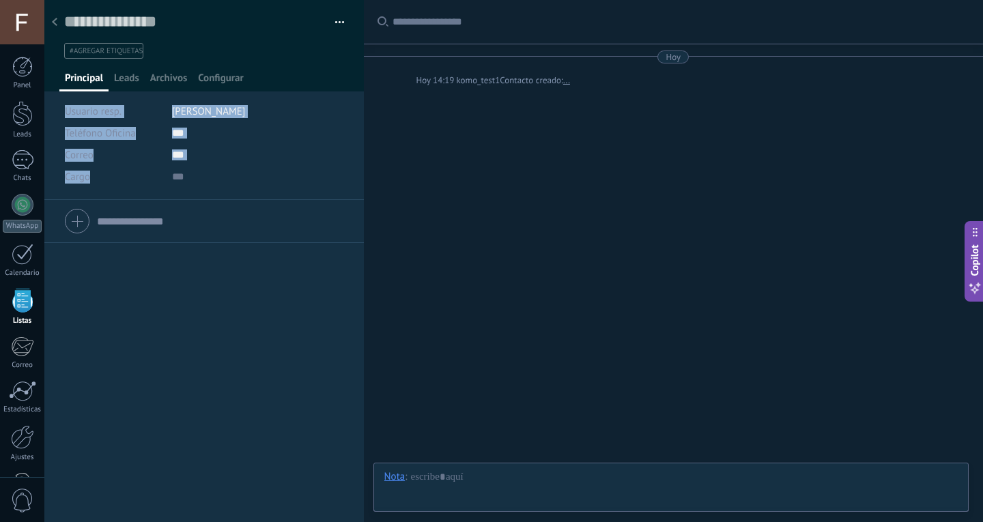
drag, startPoint x: 58, startPoint y: 101, endPoint x: 228, endPoint y: 190, distance: 192.1
click at [228, 190] on div "Copie el nombre Guardar y crear Imprimir Administrar etiquetas" at bounding box center [204, 100] width 320 height 200
copy div "Usuario resp. [PERSON_NAME] Teléfono Oficina Ofic. directo Celular Fax Casa Otr…"
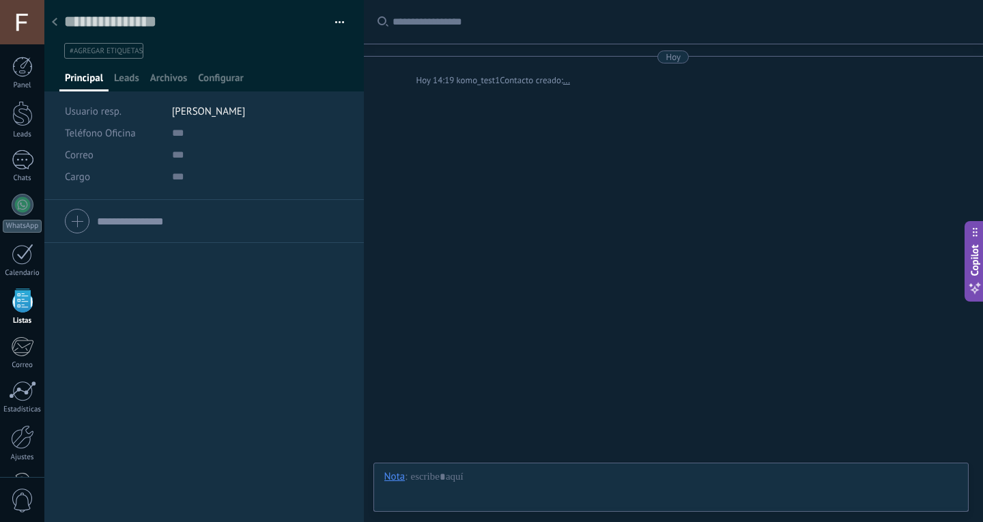
click at [55, 27] on div at bounding box center [54, 23] width 19 height 27
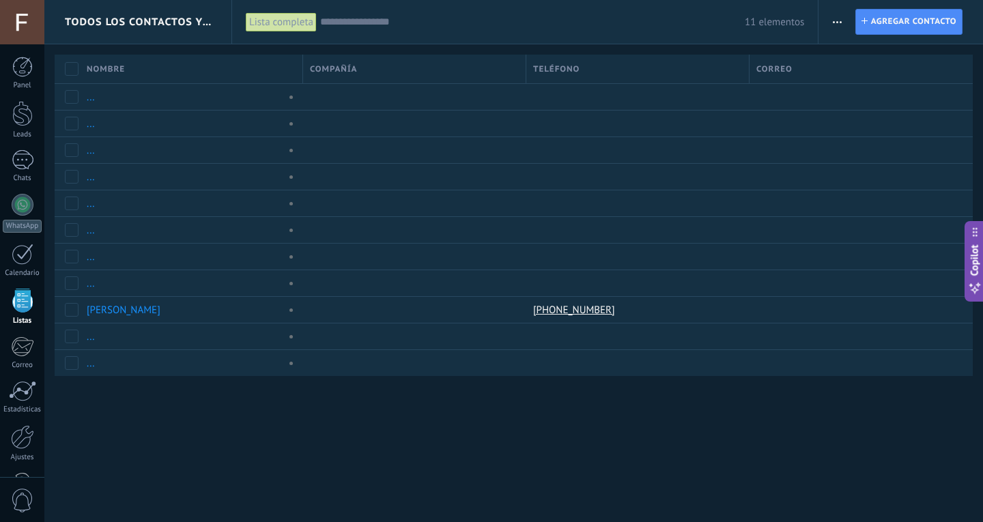
drag, startPoint x: 89, startPoint y: 53, endPoint x: 873, endPoint y: 76, distance: 784.1
click at [873, 76] on div "Todos los contactos y empresas Lista completa Aplicar 11 elementos Lista comple…" at bounding box center [513, 210] width 939 height 421
drag, startPoint x: 860, startPoint y: 75, endPoint x: 783, endPoint y: 70, distance: 77.3
click at [726, 79] on div "Nombre Compañía Teléfono [GEOGRAPHIC_DATA]" at bounding box center [514, 69] width 918 height 29
click at [784, 70] on span "Correo" at bounding box center [774, 69] width 36 height 13
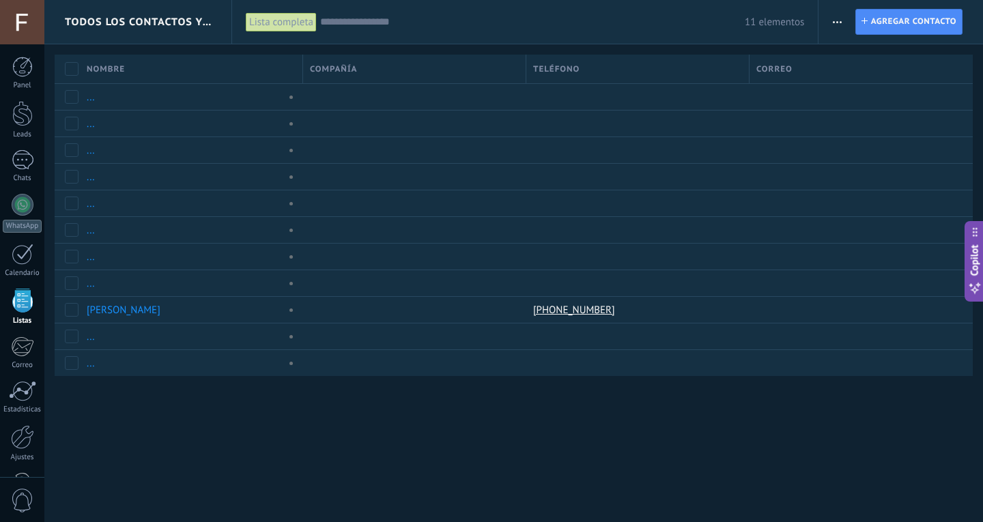
click at [784, 70] on span "Correo" at bounding box center [774, 69] width 36 height 13
drag, startPoint x: 68, startPoint y: 46, endPoint x: 885, endPoint y: 79, distance: 817.9
click at [885, 79] on div "Todos los contactos y empresas Lista completa Aplicar 11 elementos Lista comple…" at bounding box center [513, 210] width 939 height 421
click at [350, 27] on input "text" at bounding box center [532, 22] width 425 height 14
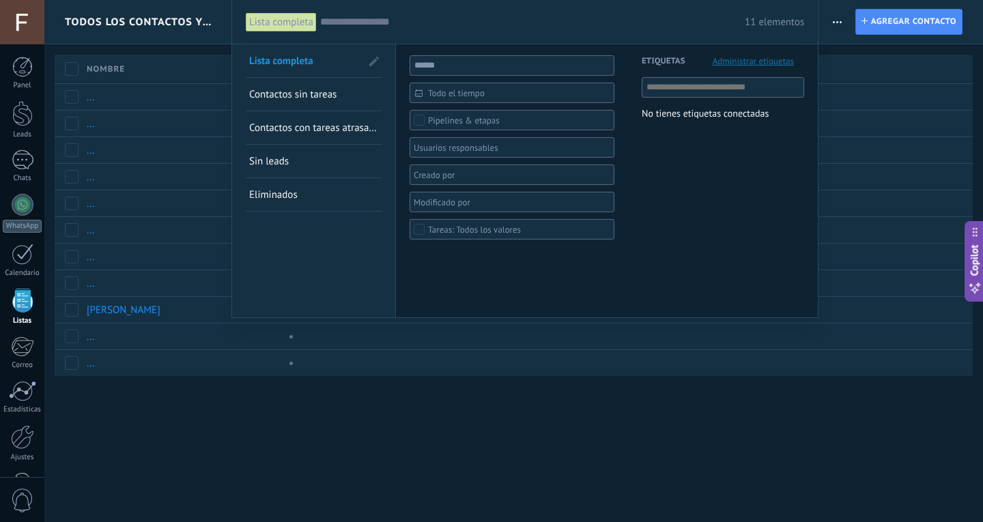
click at [350, 27] on input "text" at bounding box center [532, 22] width 425 height 14
click at [866, 17] on div at bounding box center [491, 261] width 983 height 522
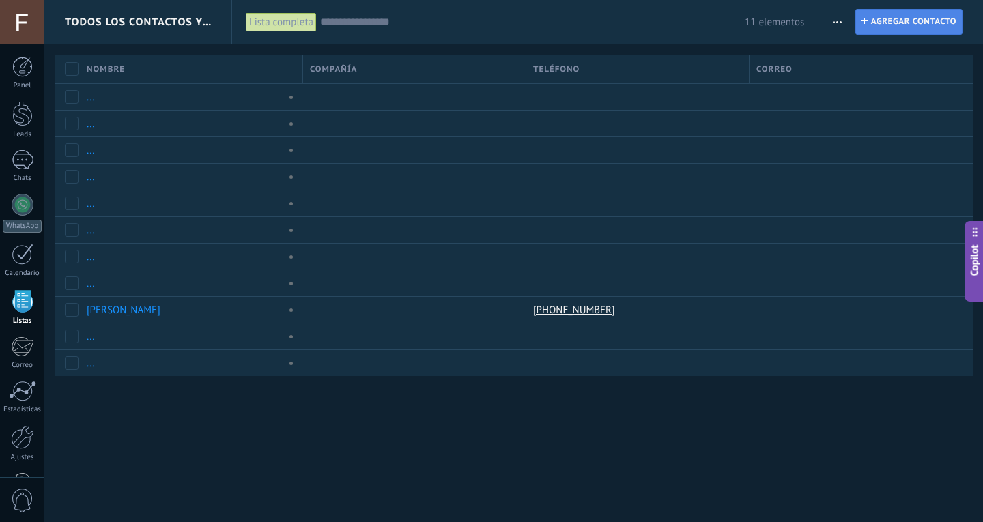
click at [875, 18] on span "Agregar contacto" at bounding box center [913, 22] width 85 height 25
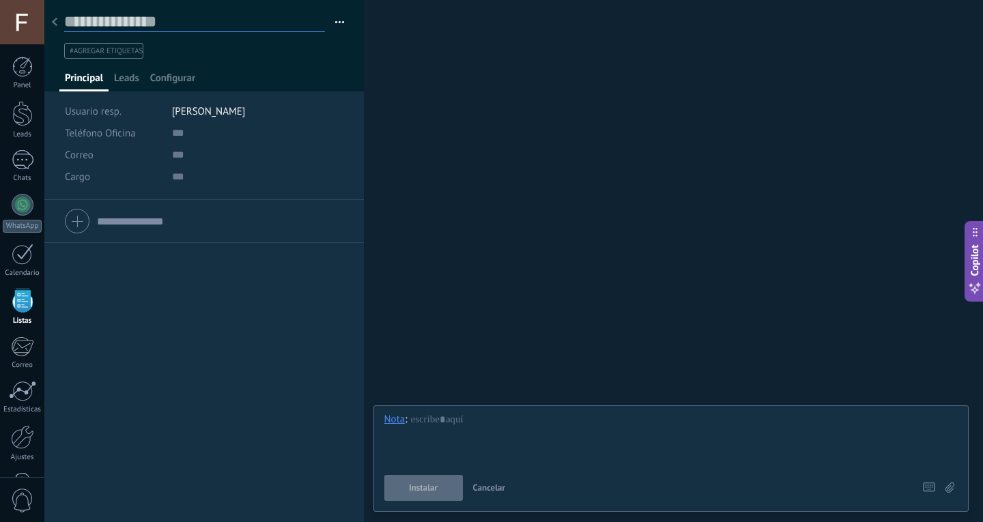
click at [115, 20] on input "text" at bounding box center [194, 22] width 261 height 20
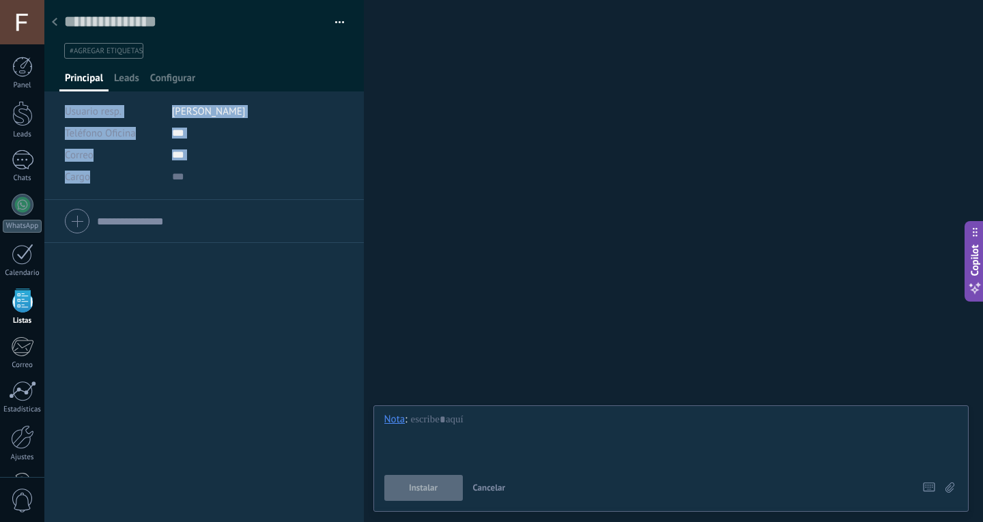
drag, startPoint x: 59, startPoint y: 104, endPoint x: 310, endPoint y: 174, distance: 260.7
click at [310, 174] on div "Copie el nombre Guardar y crear Administrar etiquetas" at bounding box center [204, 100] width 320 height 200
click at [120, 81] on span "Leads" at bounding box center [126, 82] width 25 height 20
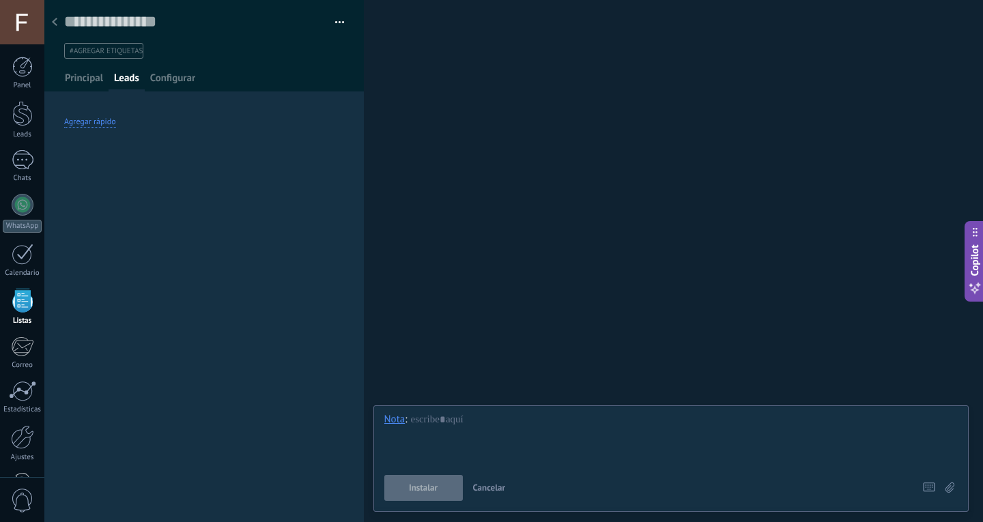
click at [87, 121] on div "Agregar rápido" at bounding box center [90, 122] width 52 height 11
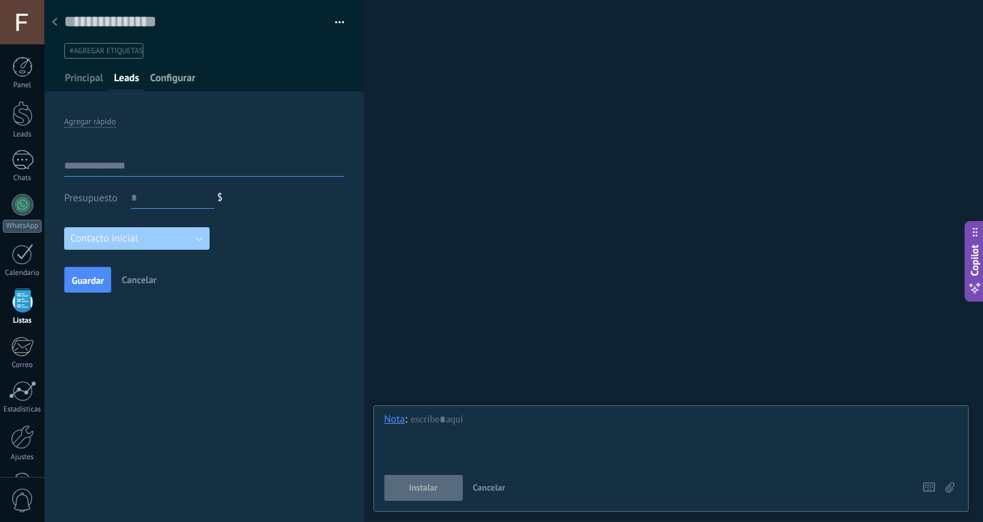
click at [161, 83] on span "Configurar" at bounding box center [172, 82] width 45 height 20
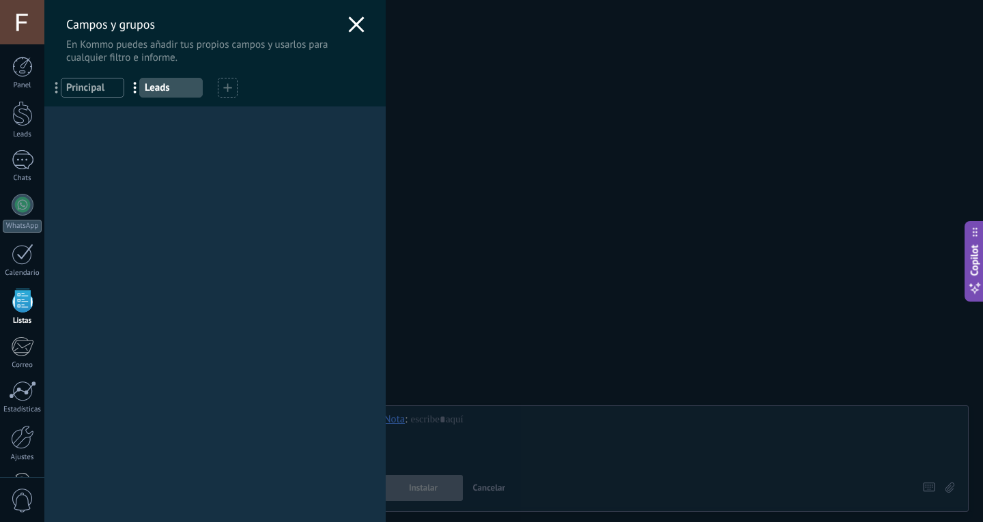
click at [358, 31] on use at bounding box center [356, 24] width 16 height 16
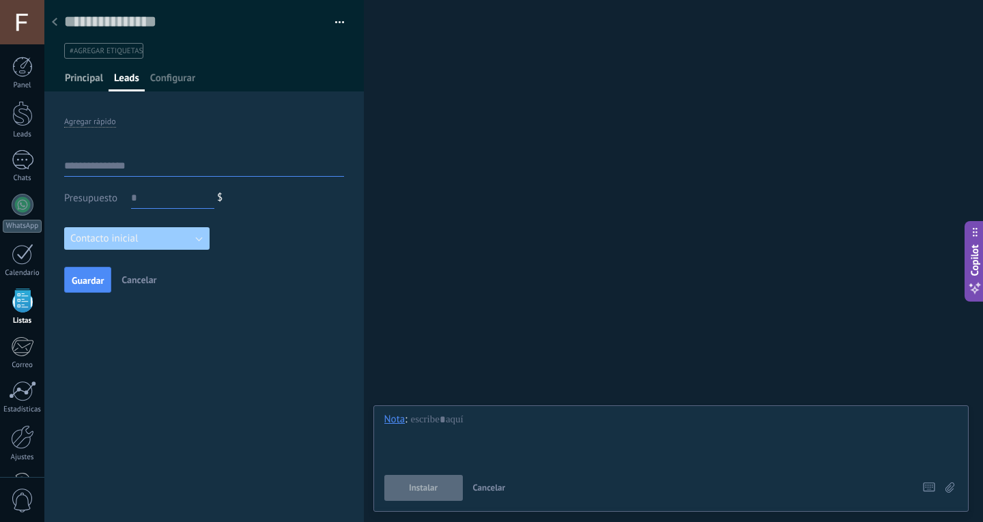
click at [86, 76] on span "Principal" at bounding box center [84, 82] width 38 height 20
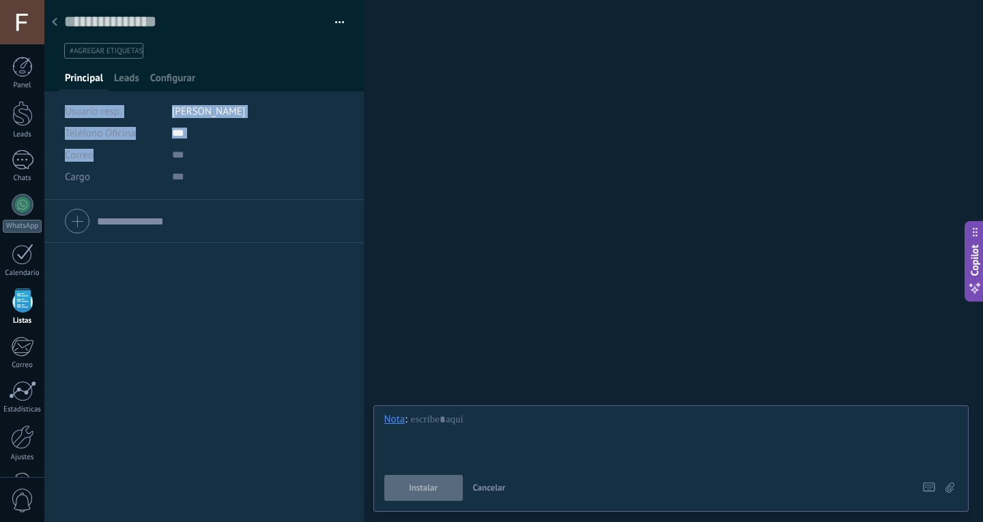
drag, startPoint x: 57, startPoint y: 96, endPoint x: 292, endPoint y: 157, distance: 241.9
click at [292, 157] on div "Copie el nombre Guardar y crear Administrar etiquetas" at bounding box center [204, 100] width 320 height 200
copy div "Usuario resp. Francisco Luna Teléfono Oficina Ofic. directo Celular Fax Casa Ot…"
click at [57, 24] on icon at bounding box center [54, 22] width 5 height 8
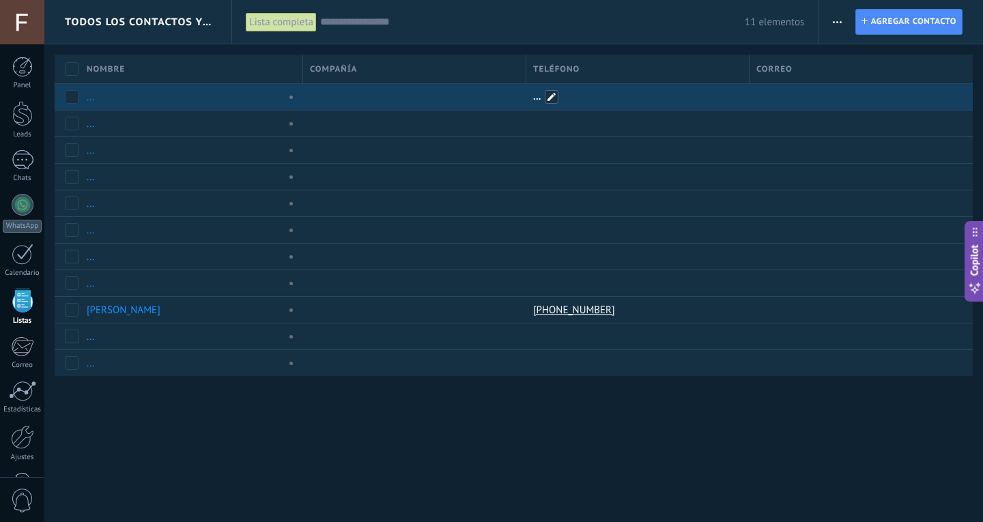
click at [554, 99] on span at bounding box center [552, 97] width 14 height 14
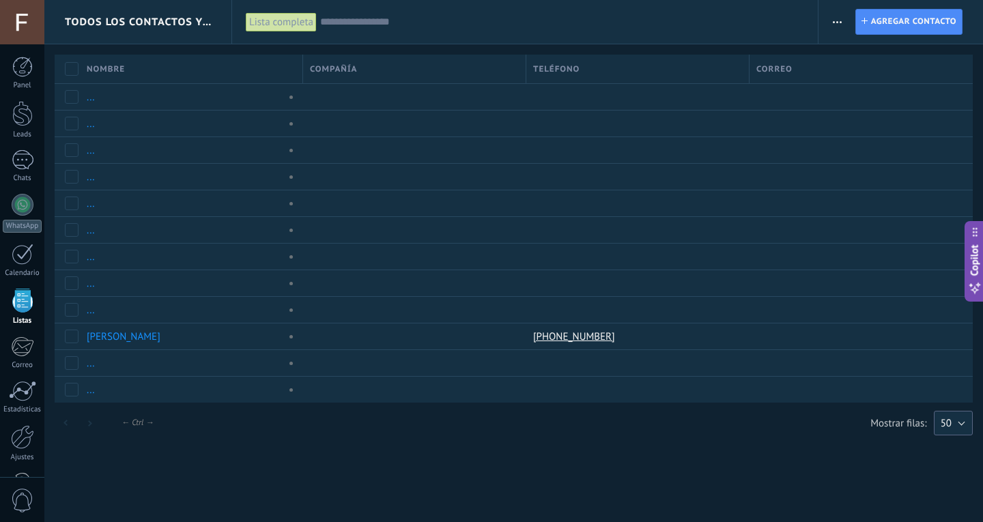
click at [952, 421] on button "50" at bounding box center [953, 423] width 39 height 25
click at [948, 419] on span "200" at bounding box center [947, 423] width 42 height 13
